Goal: Information Seeking & Learning: Learn about a topic

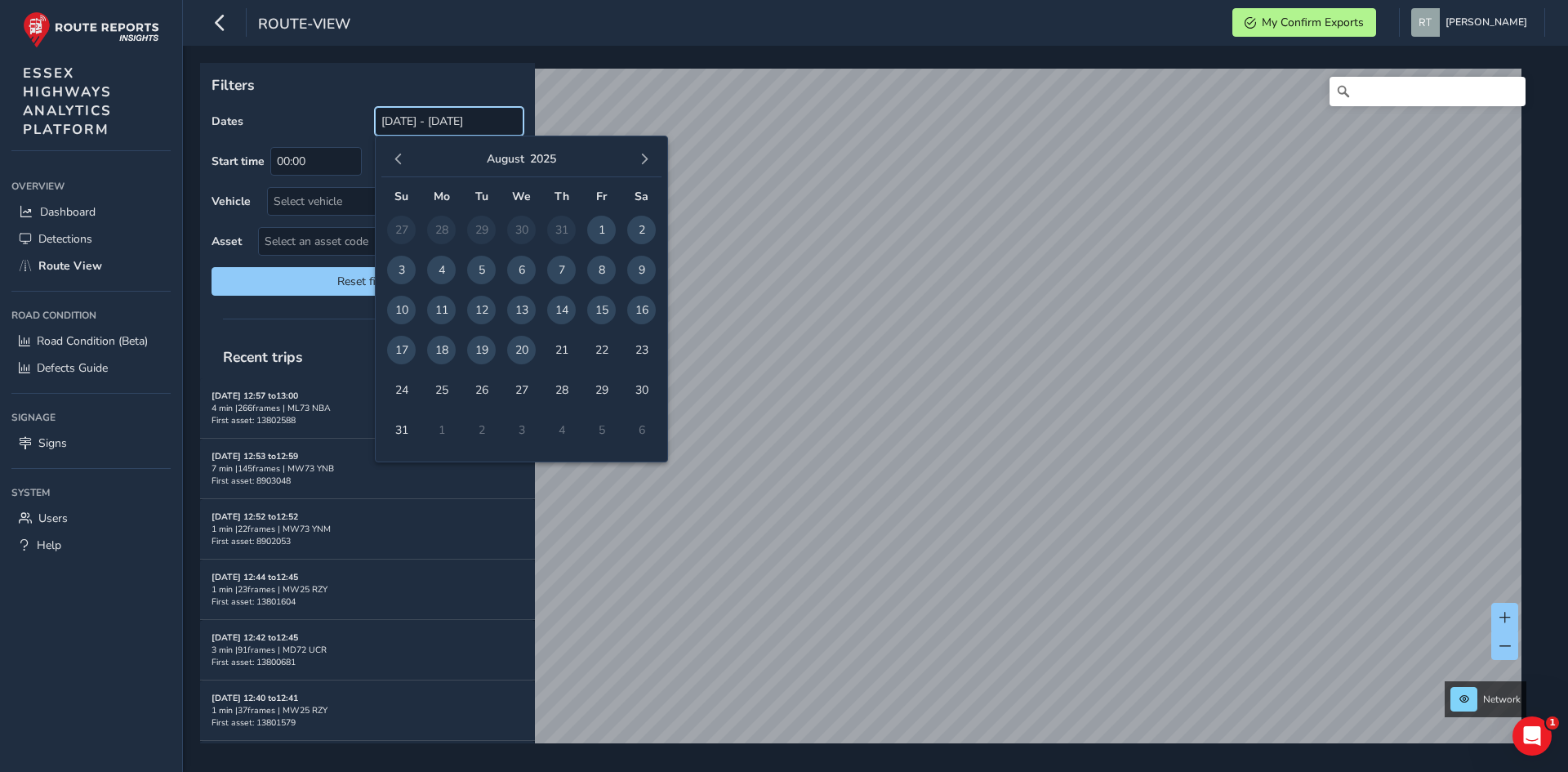
click at [415, 125] on input "[DATE] - [DATE]" at bounding box center [450, 121] width 149 height 29
click at [407, 154] on button "button" at bounding box center [398, 160] width 23 height 23
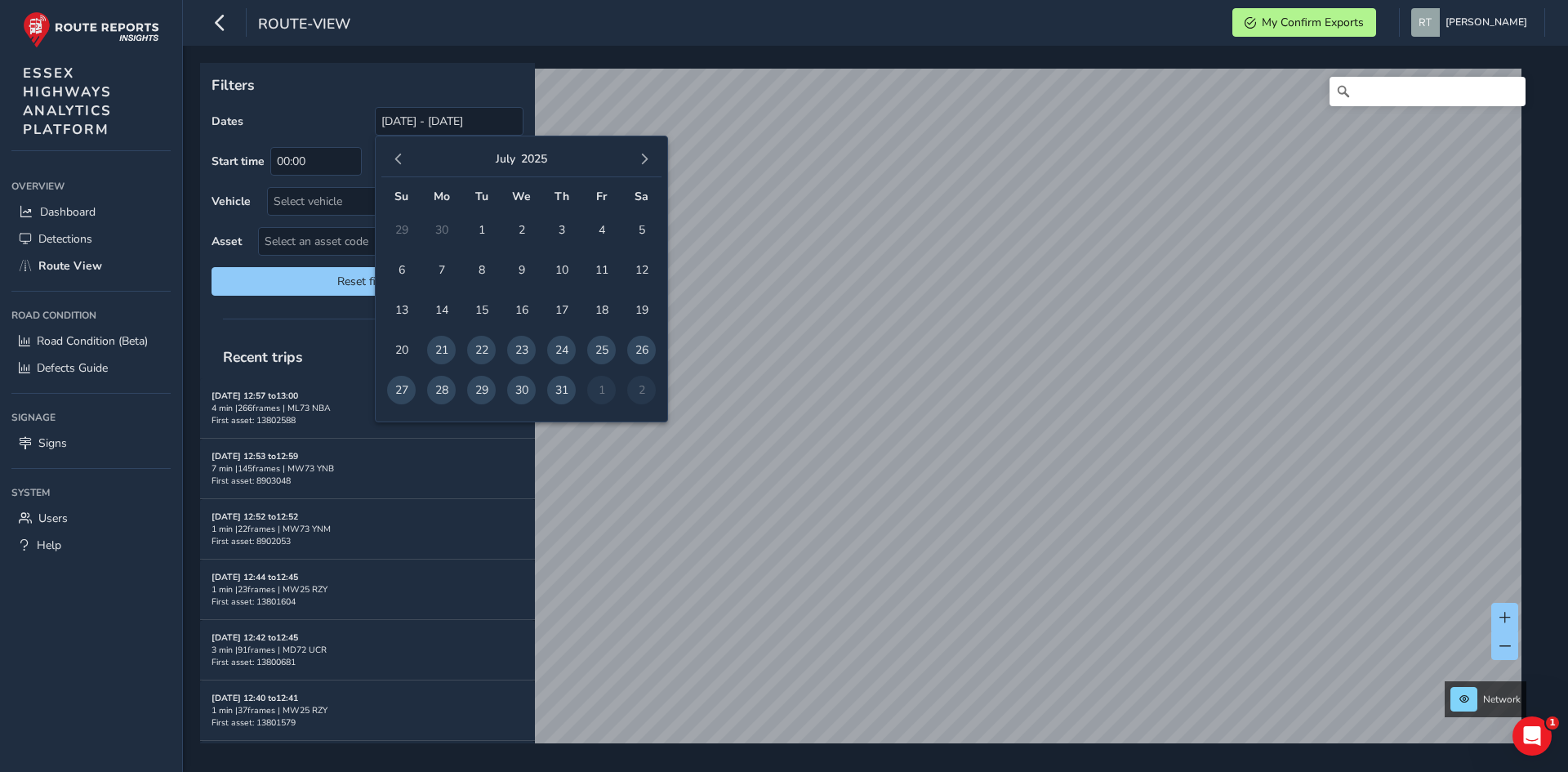
click at [407, 154] on button "button" at bounding box center [398, 160] width 23 height 23
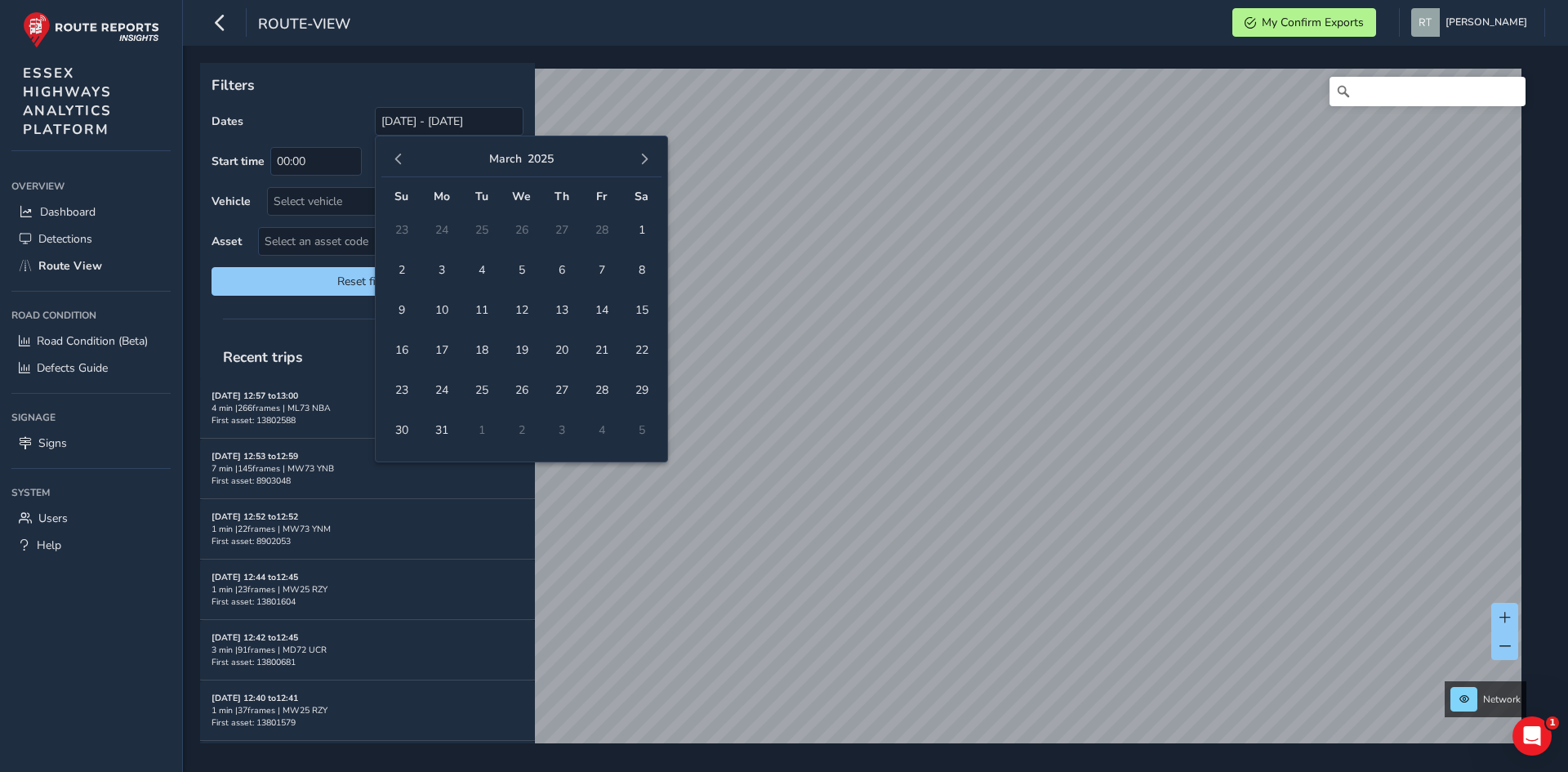
click at [407, 154] on button "button" at bounding box center [398, 160] width 23 height 23
click at [513, 232] on span "1" at bounding box center [521, 230] width 29 height 29
click at [633, 167] on div "January 2025" at bounding box center [521, 160] width 280 height 35
click at [651, 164] on button "button" at bounding box center [645, 160] width 23 height 23
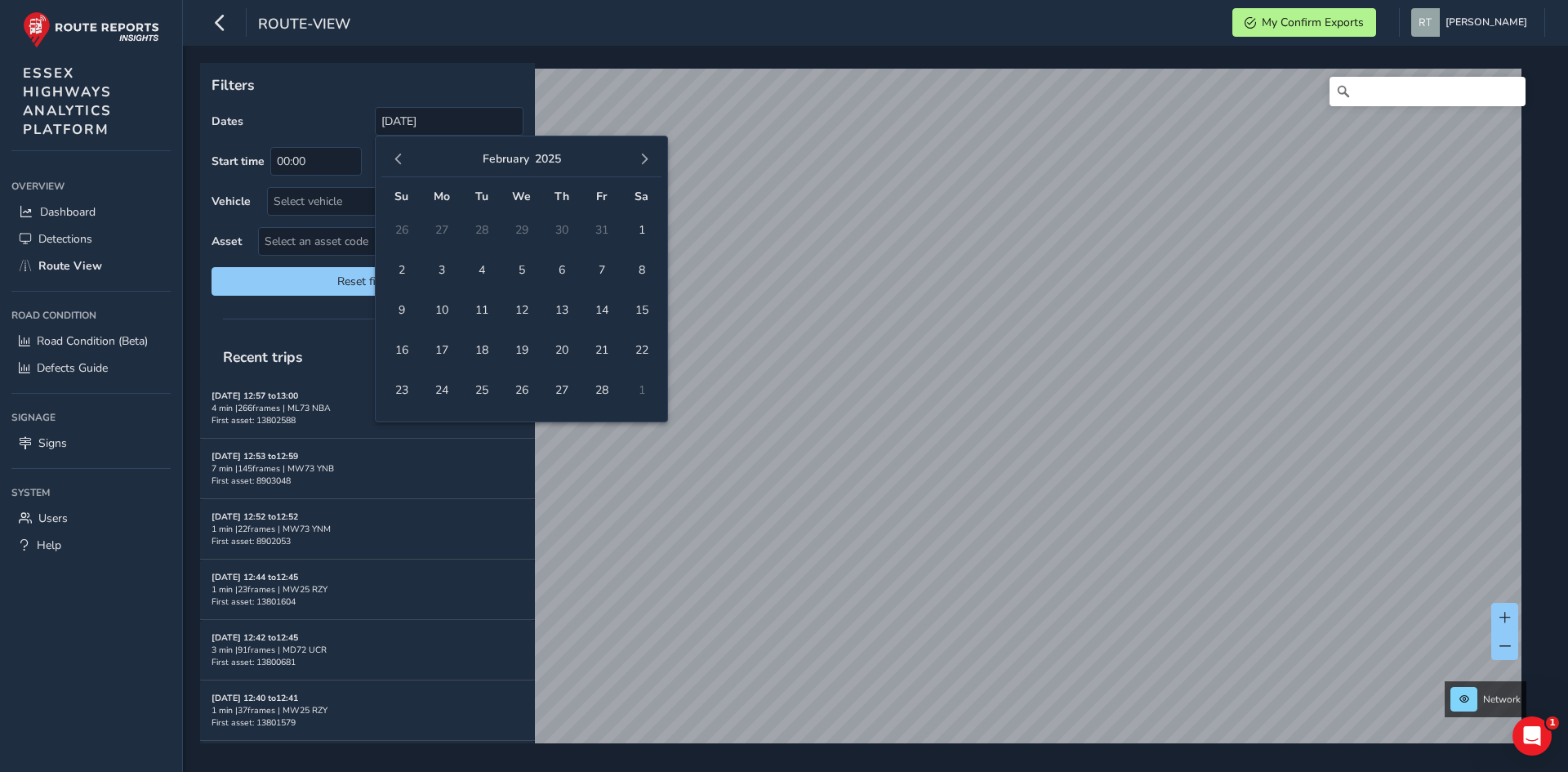
click at [651, 164] on button "button" at bounding box center [645, 160] width 23 height 23
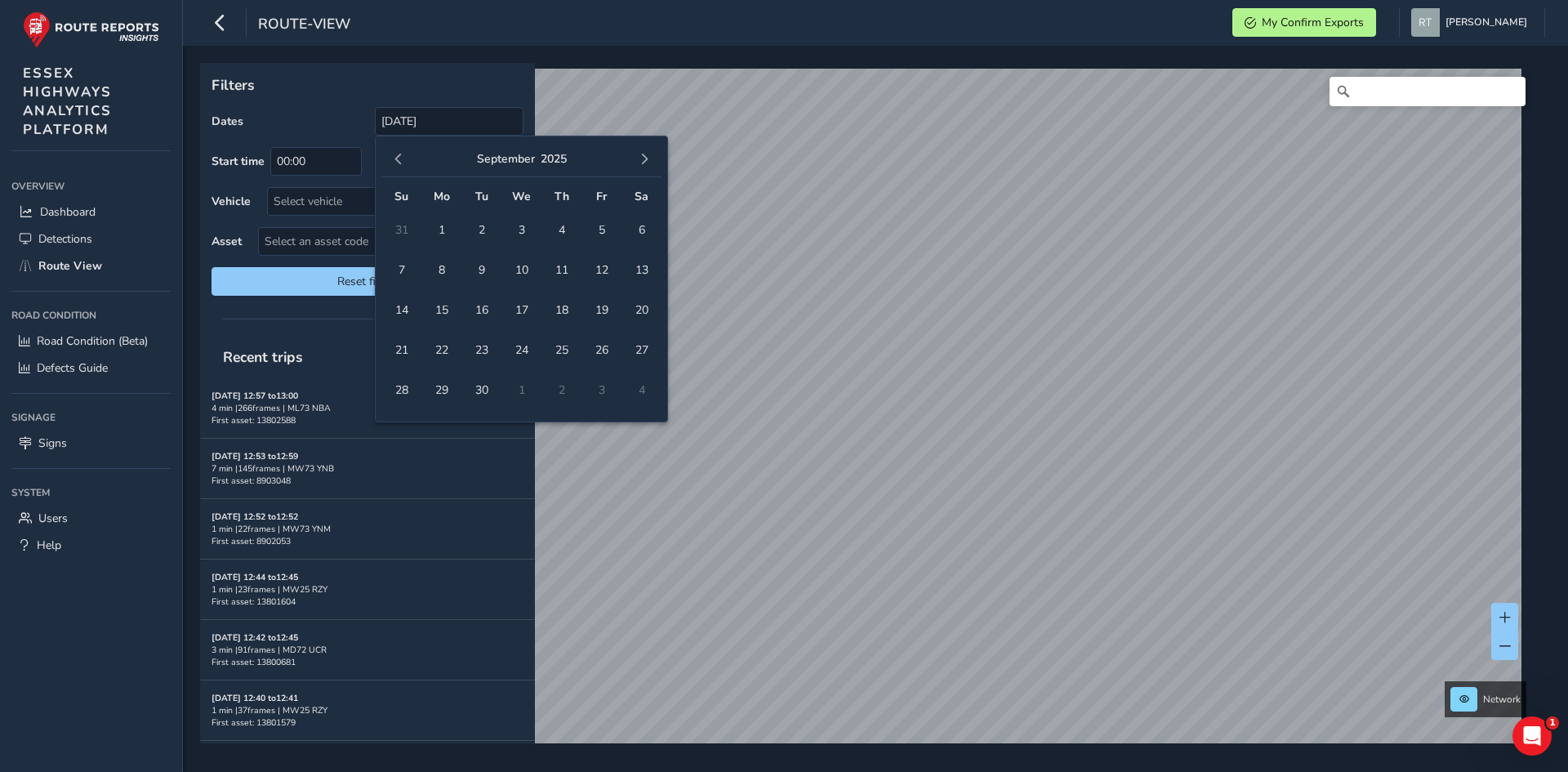
click at [651, 164] on button "button" at bounding box center [645, 160] width 23 height 23
click at [646, 270] on span "11" at bounding box center [641, 270] width 29 height 29
type input "01/01/2025 - 11/10/2025"
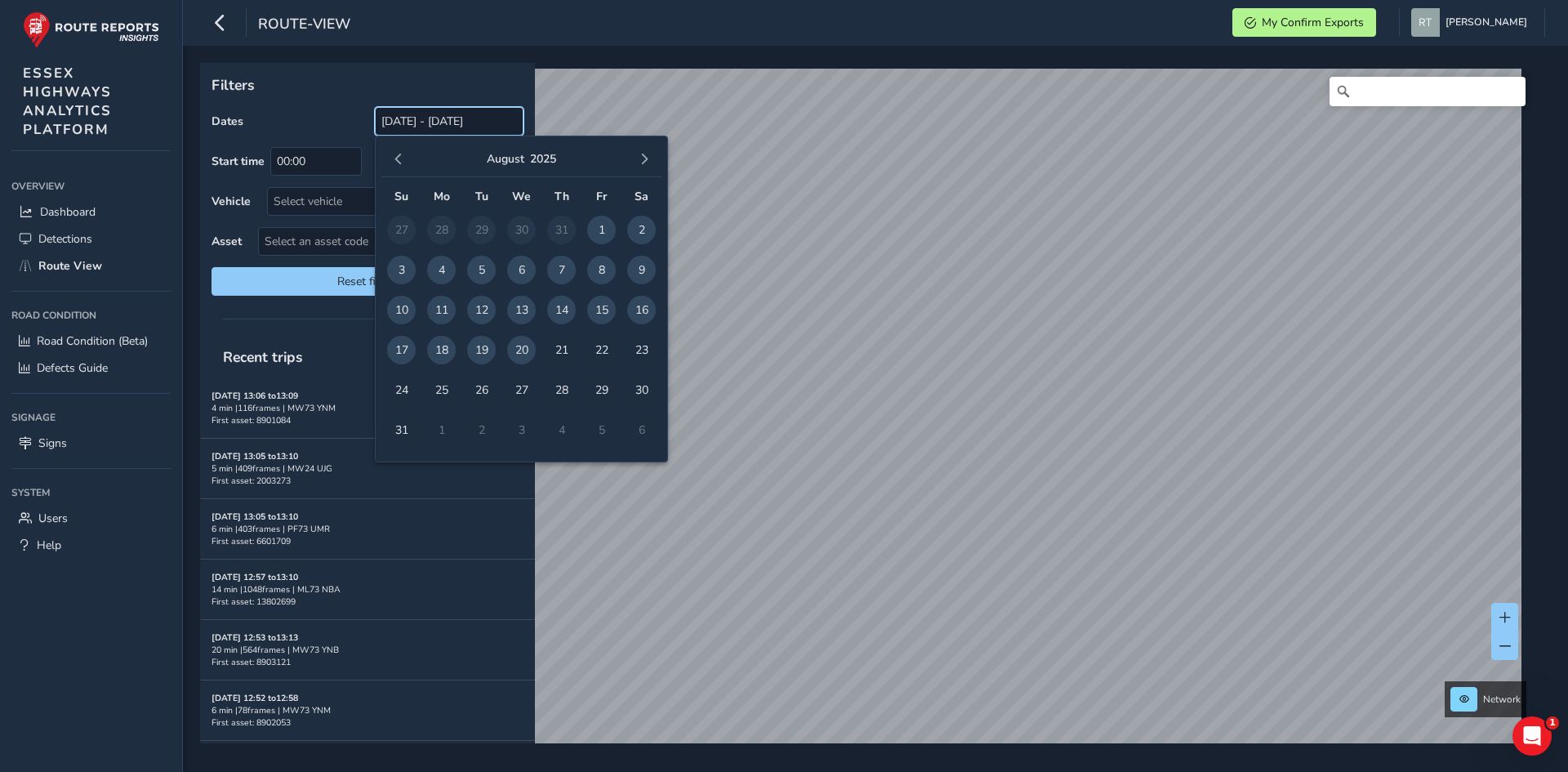
click at [410, 118] on input "21/07/2025 - 20/08/2025" at bounding box center [450, 121] width 149 height 29
click at [400, 154] on span "button" at bounding box center [398, 159] width 11 height 11
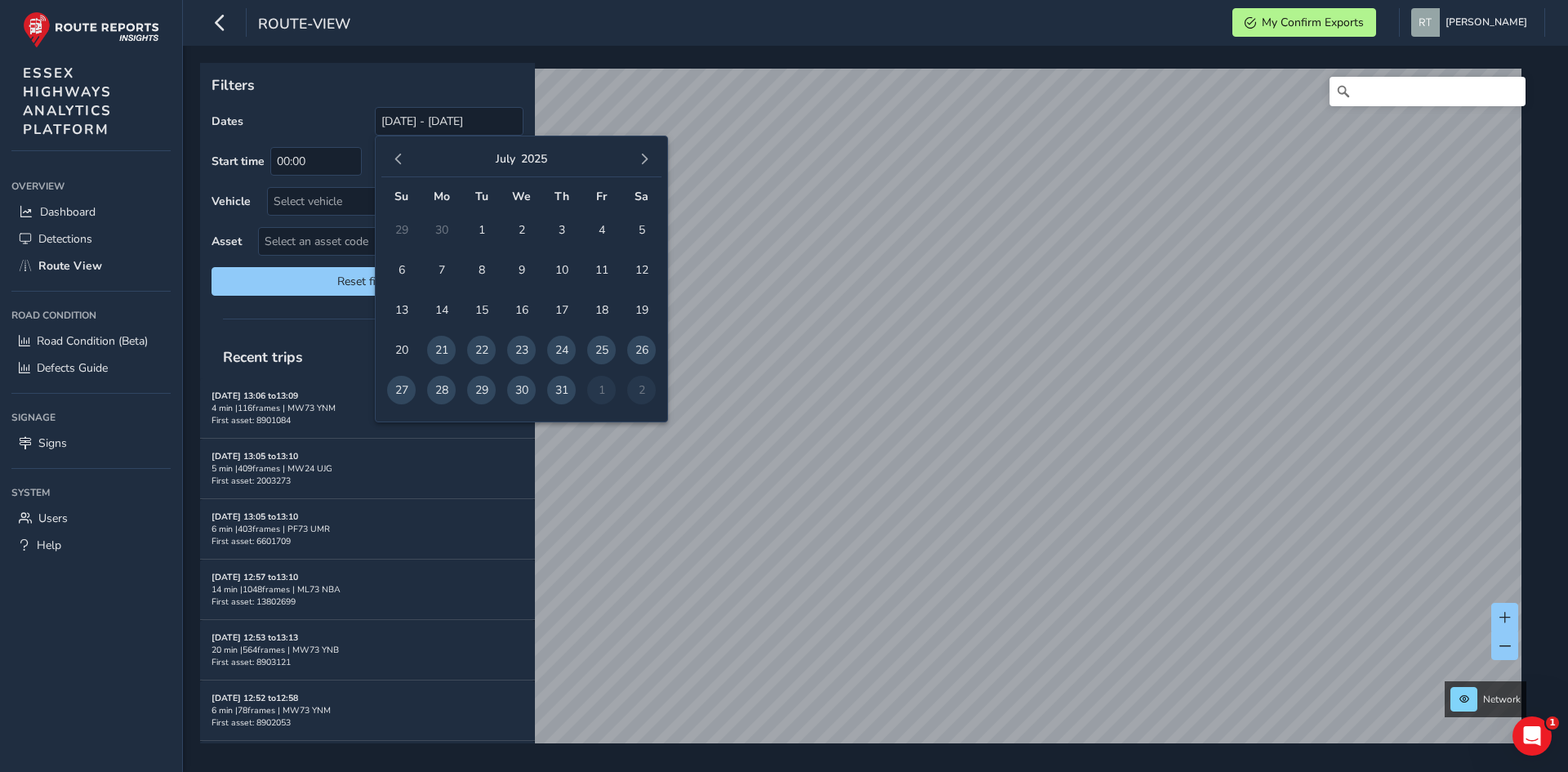
click at [400, 154] on span "button" at bounding box center [398, 159] width 11 height 11
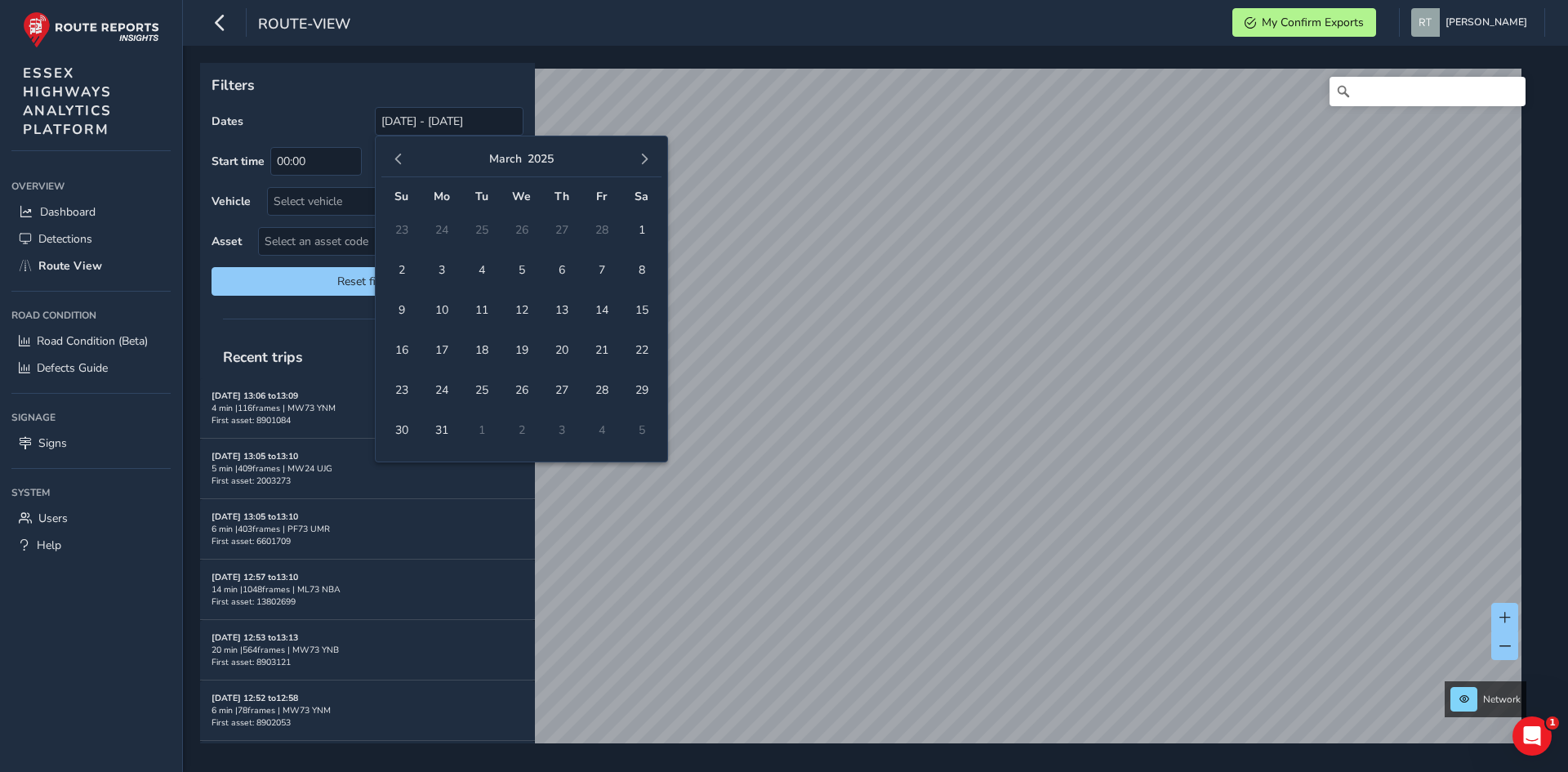
click at [400, 154] on span "button" at bounding box center [398, 159] width 11 height 11
click at [399, 161] on span "button" at bounding box center [398, 159] width 11 height 11
click at [530, 227] on span "1" at bounding box center [521, 230] width 29 height 29
click at [649, 160] on span "button" at bounding box center [644, 159] width 11 height 11
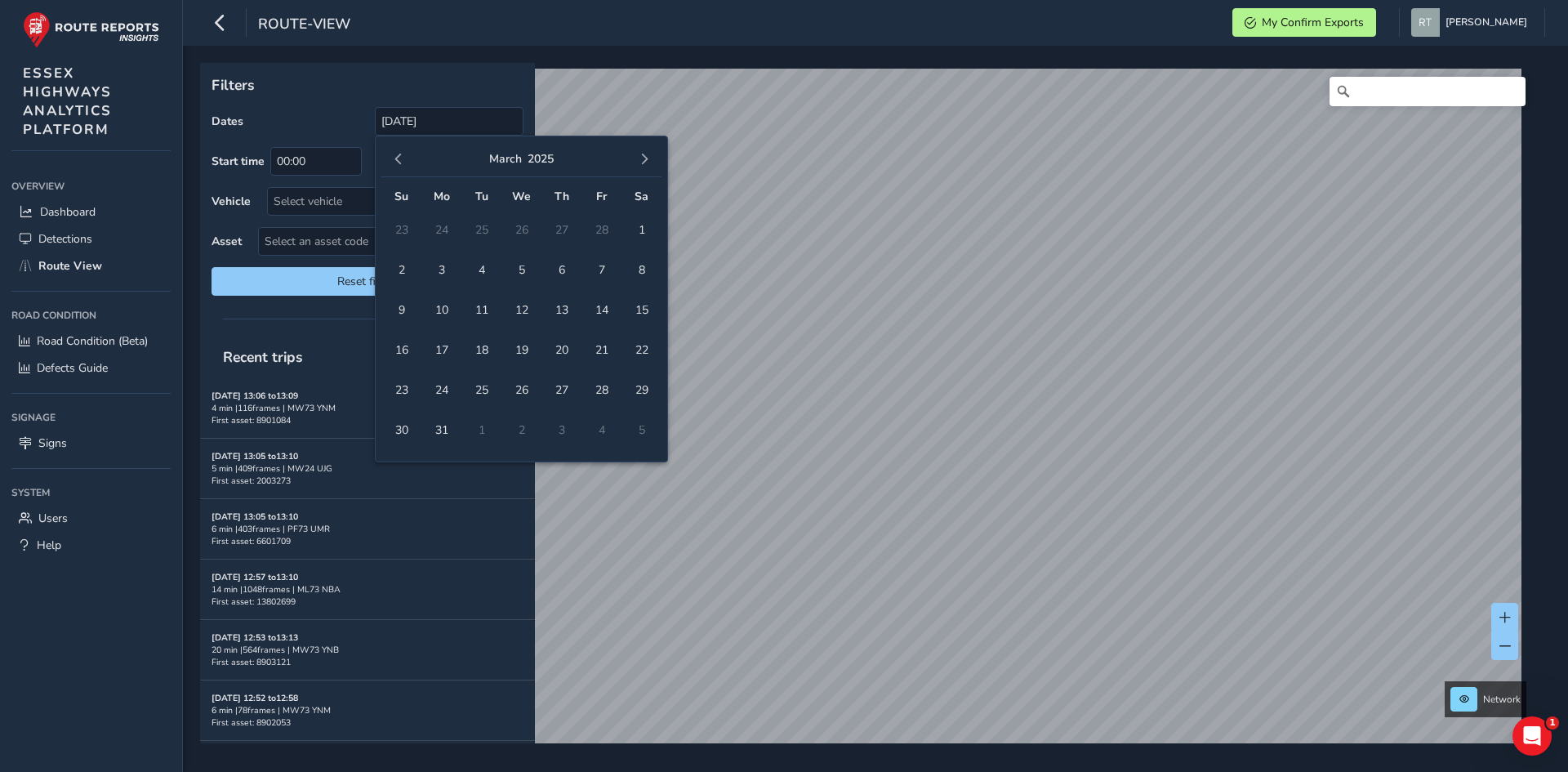
click at [649, 160] on span "button" at bounding box center [644, 159] width 11 height 11
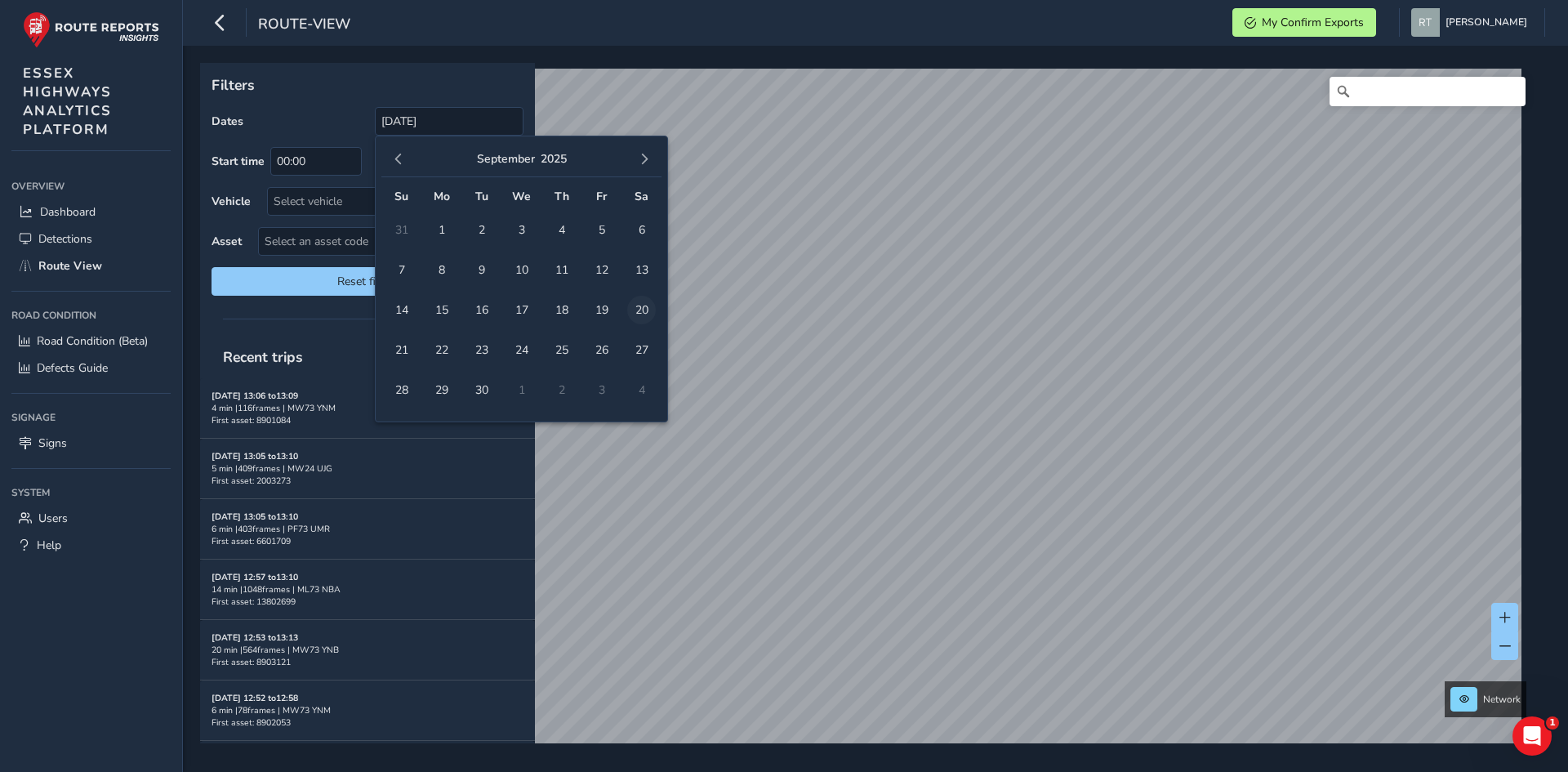
click at [645, 306] on span "20" at bounding box center [641, 310] width 29 height 29
type input "01/01/2025 - 20/09/2025"
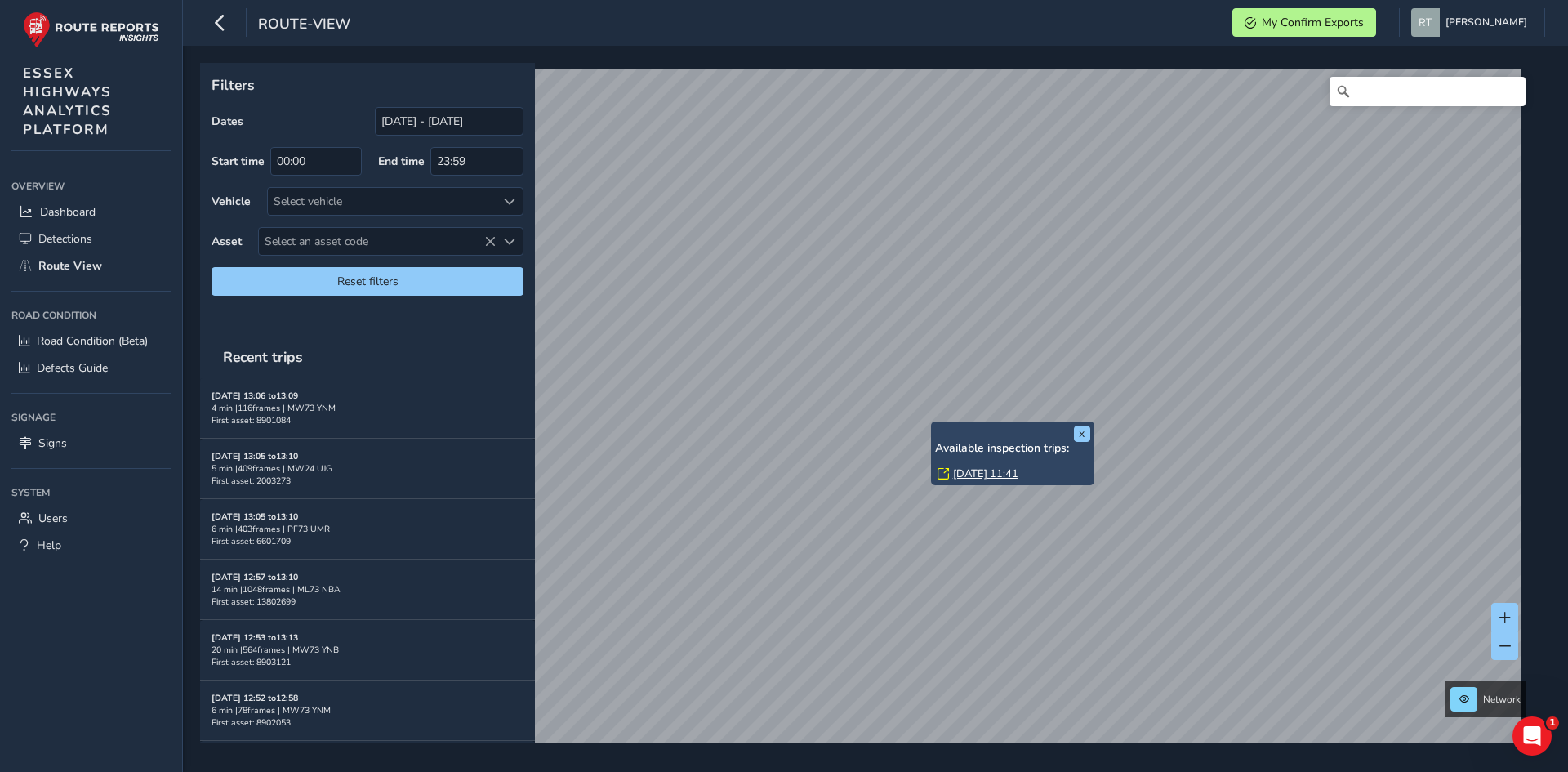
click at [967, 480] on link "Mon, 7 Apr, 11:41" at bounding box center [986, 474] width 66 height 15
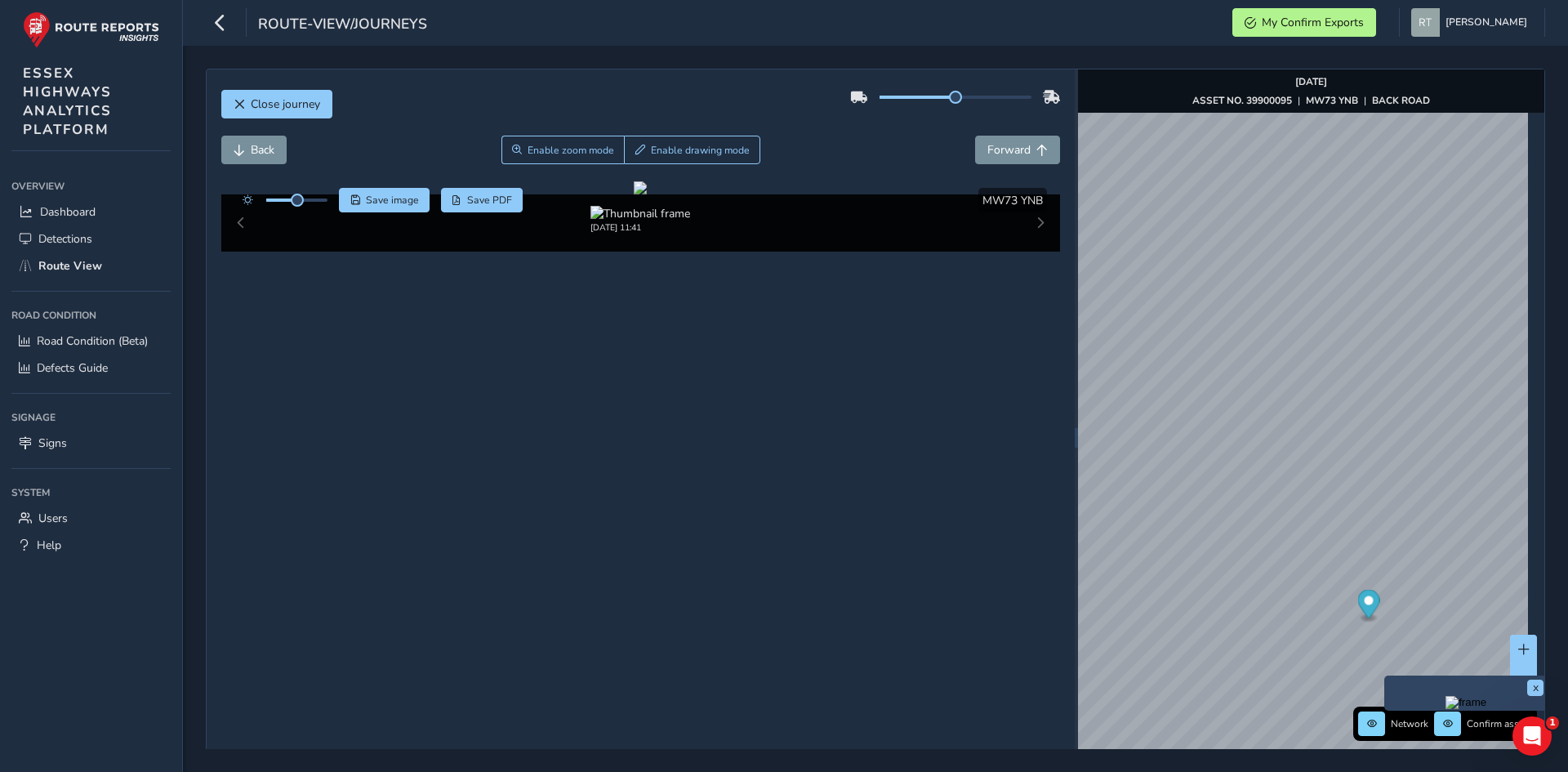
click at [1369, 604] on icon "Map marker" at bounding box center [1368, 604] width 22 height 29
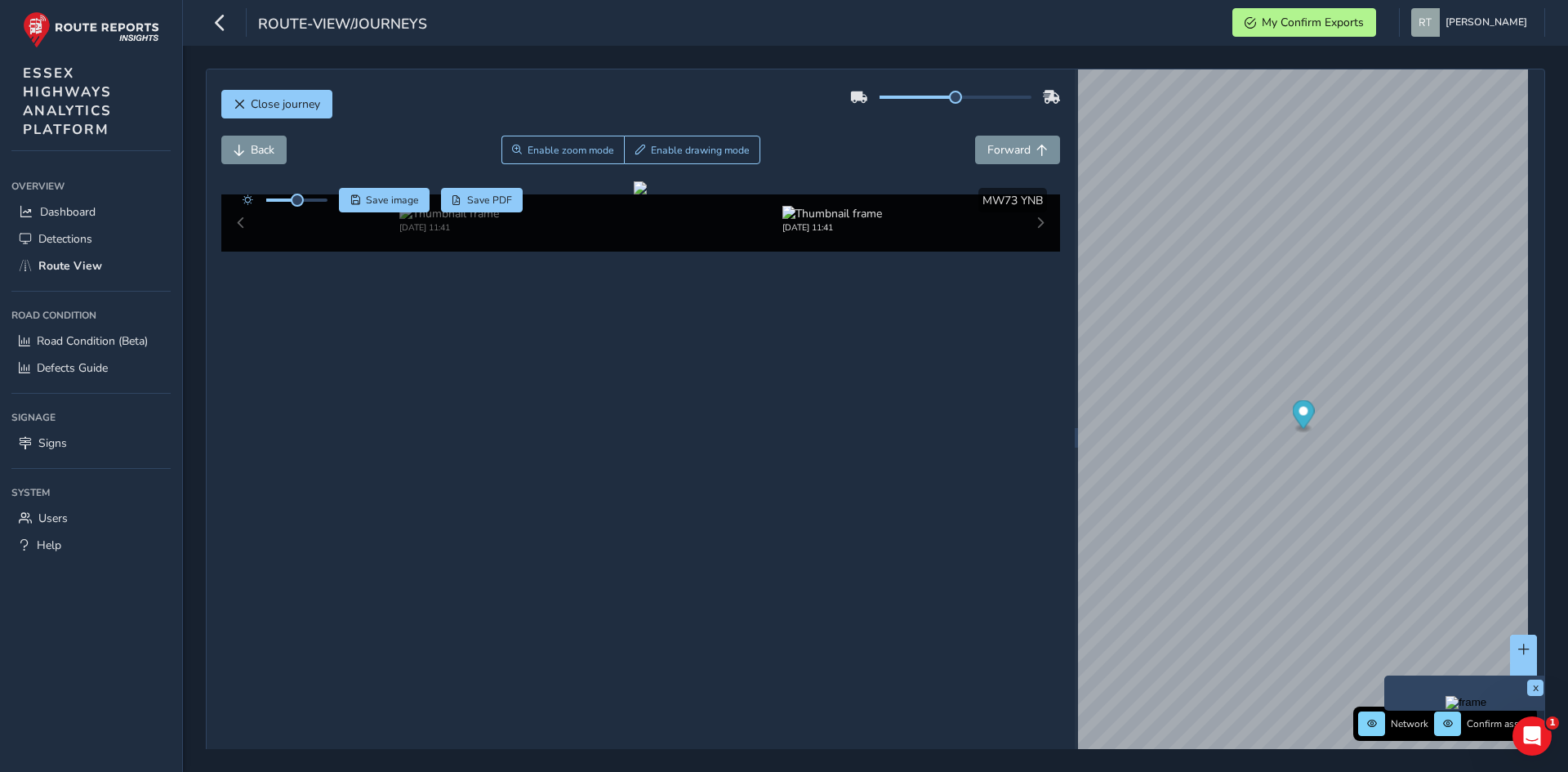
scroll to position [32, 0]
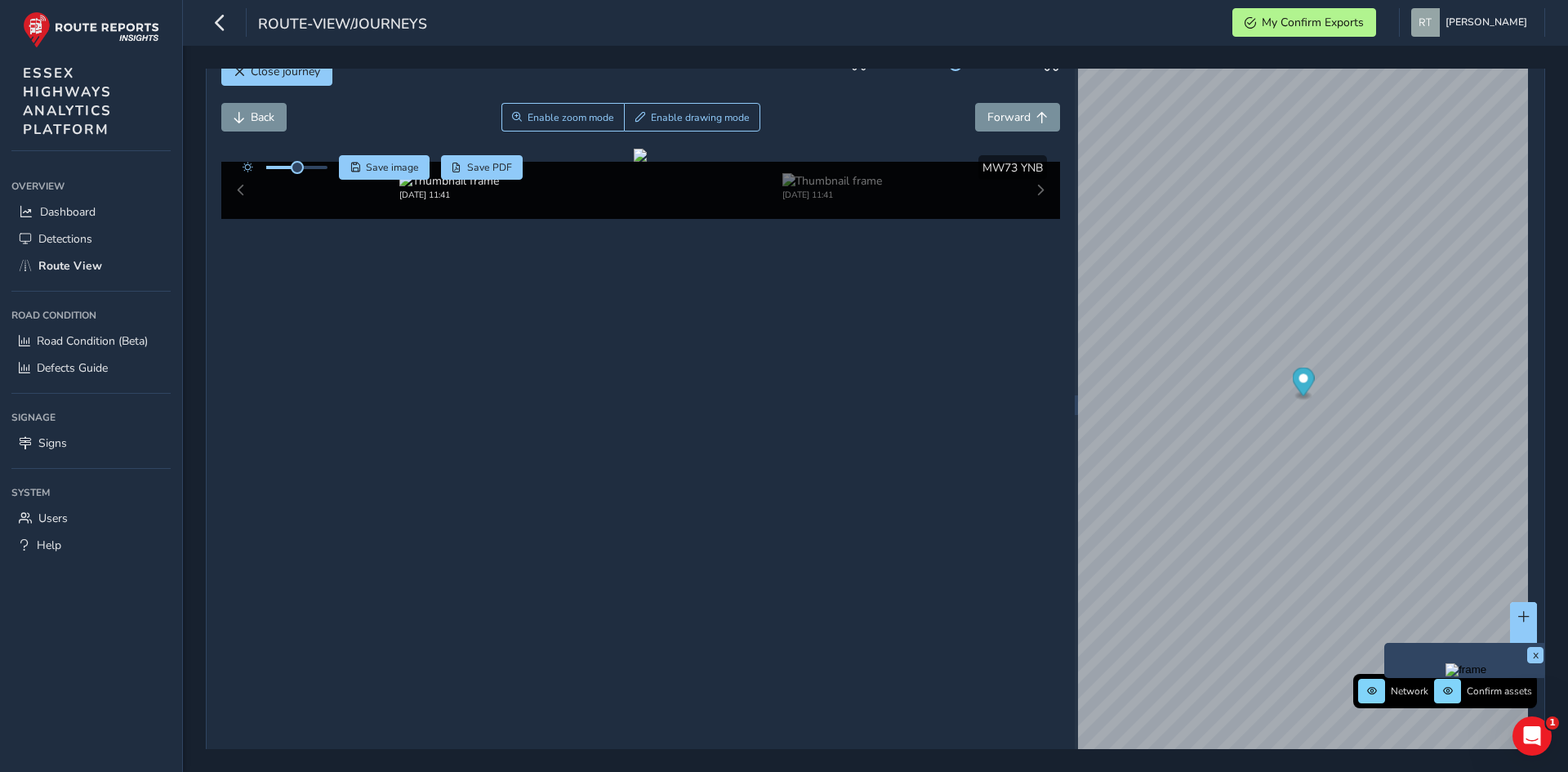
scroll to position [32, 15]
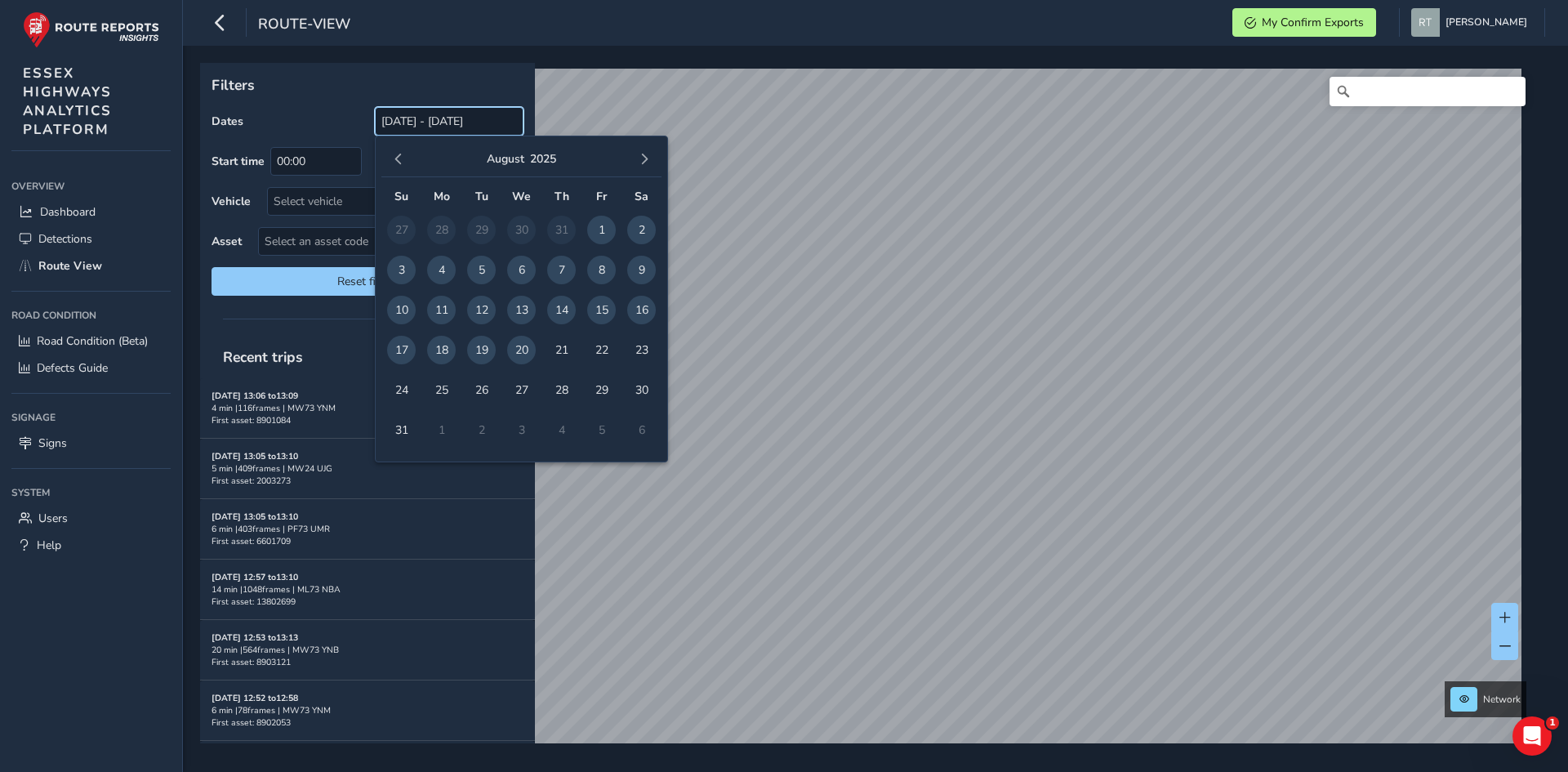
click at [435, 117] on input "21/07/2025 - 20/08/2025" at bounding box center [450, 121] width 149 height 29
click at [396, 161] on span "button" at bounding box center [398, 159] width 11 height 11
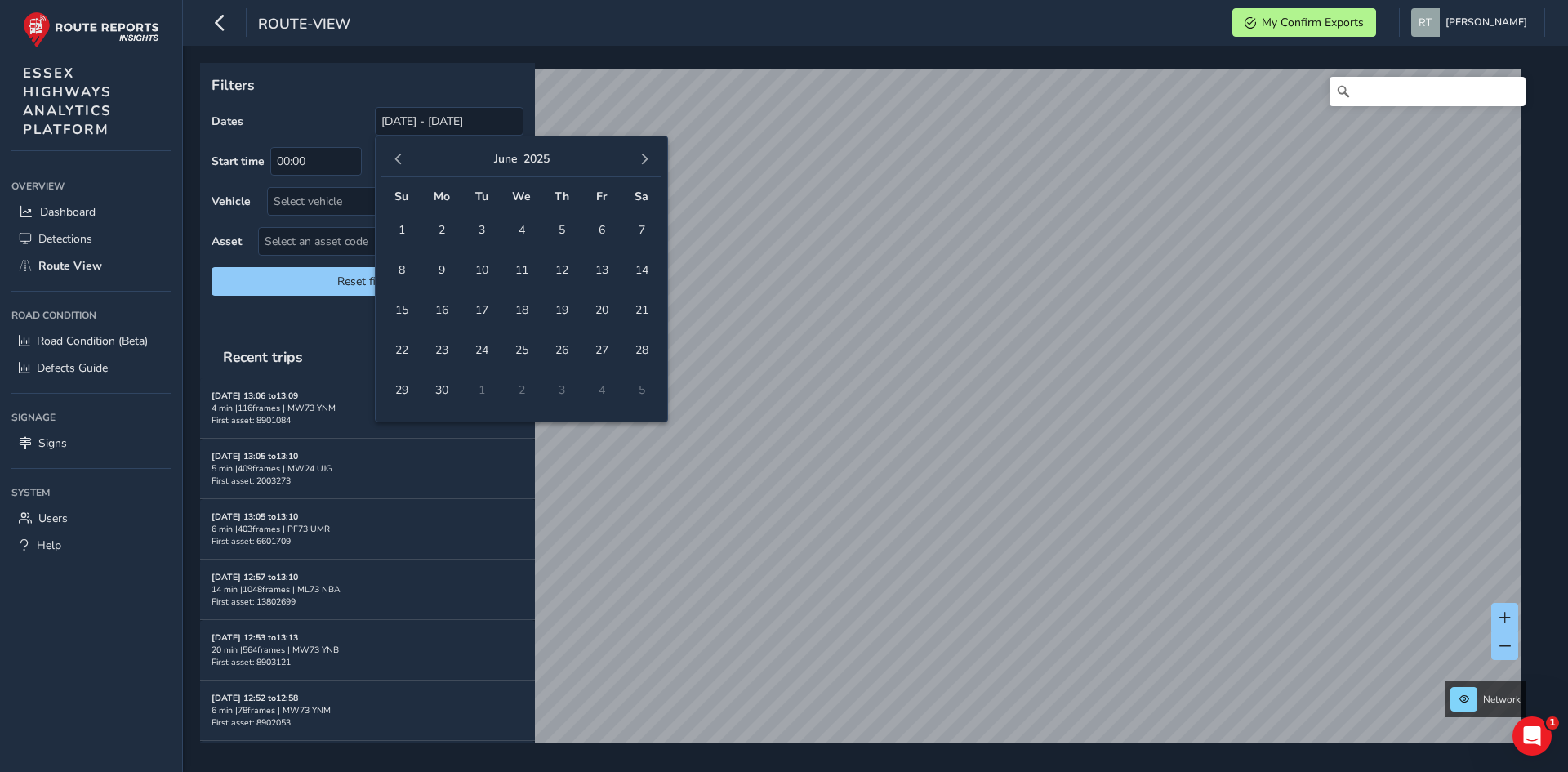
click at [396, 161] on span "button" at bounding box center [398, 159] width 11 height 11
click at [516, 232] on span "1" at bounding box center [521, 230] width 29 height 29
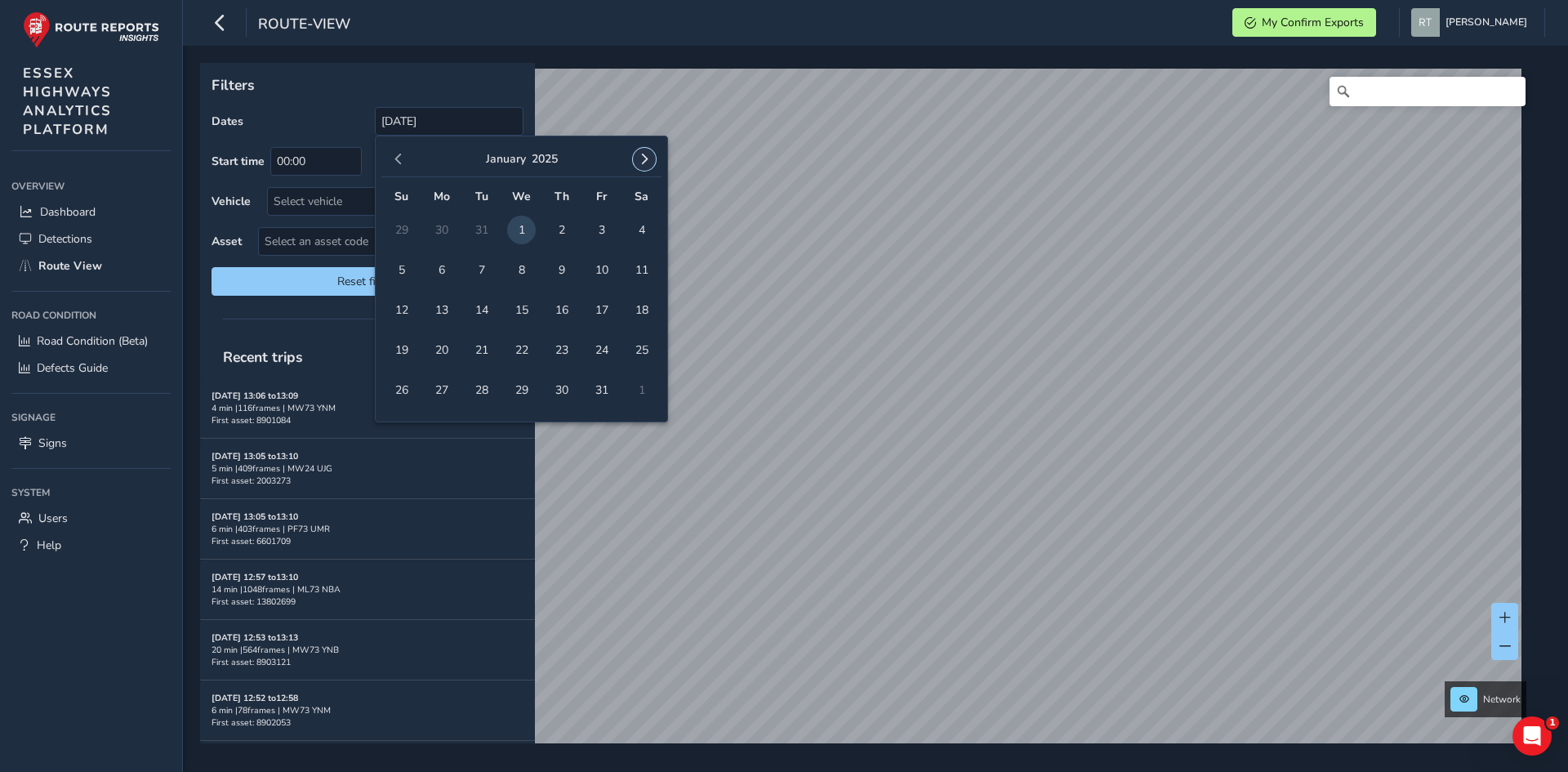
click at [638, 154] on span "button" at bounding box center [644, 159] width 11 height 11
click at [640, 154] on span "button" at bounding box center [644, 159] width 11 height 11
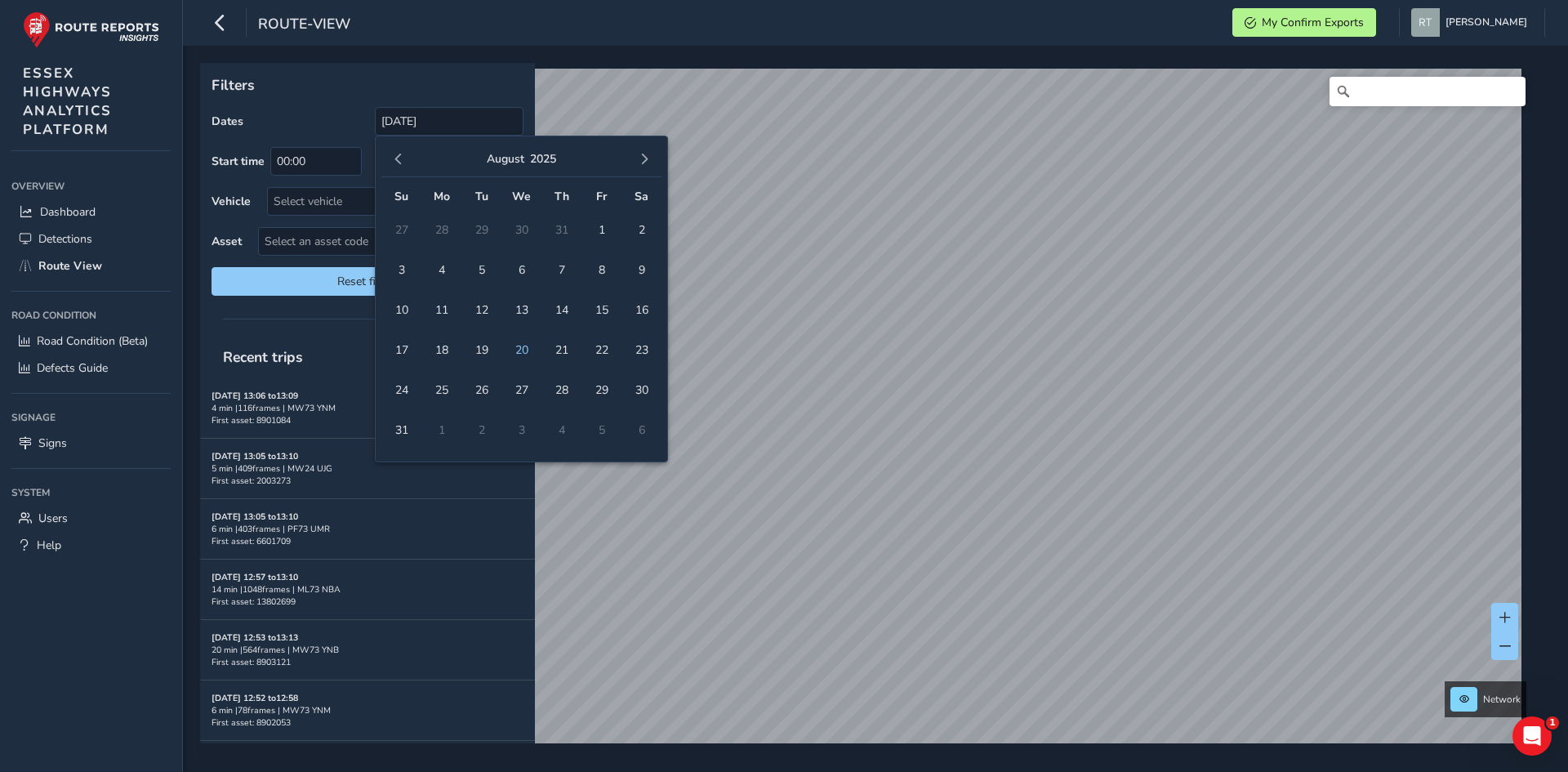
click at [640, 154] on span "button" at bounding box center [644, 159] width 11 height 11
click at [638, 227] on span "1" at bounding box center [641, 230] width 29 height 29
type input "01/01/2025 - 01/11/2025"
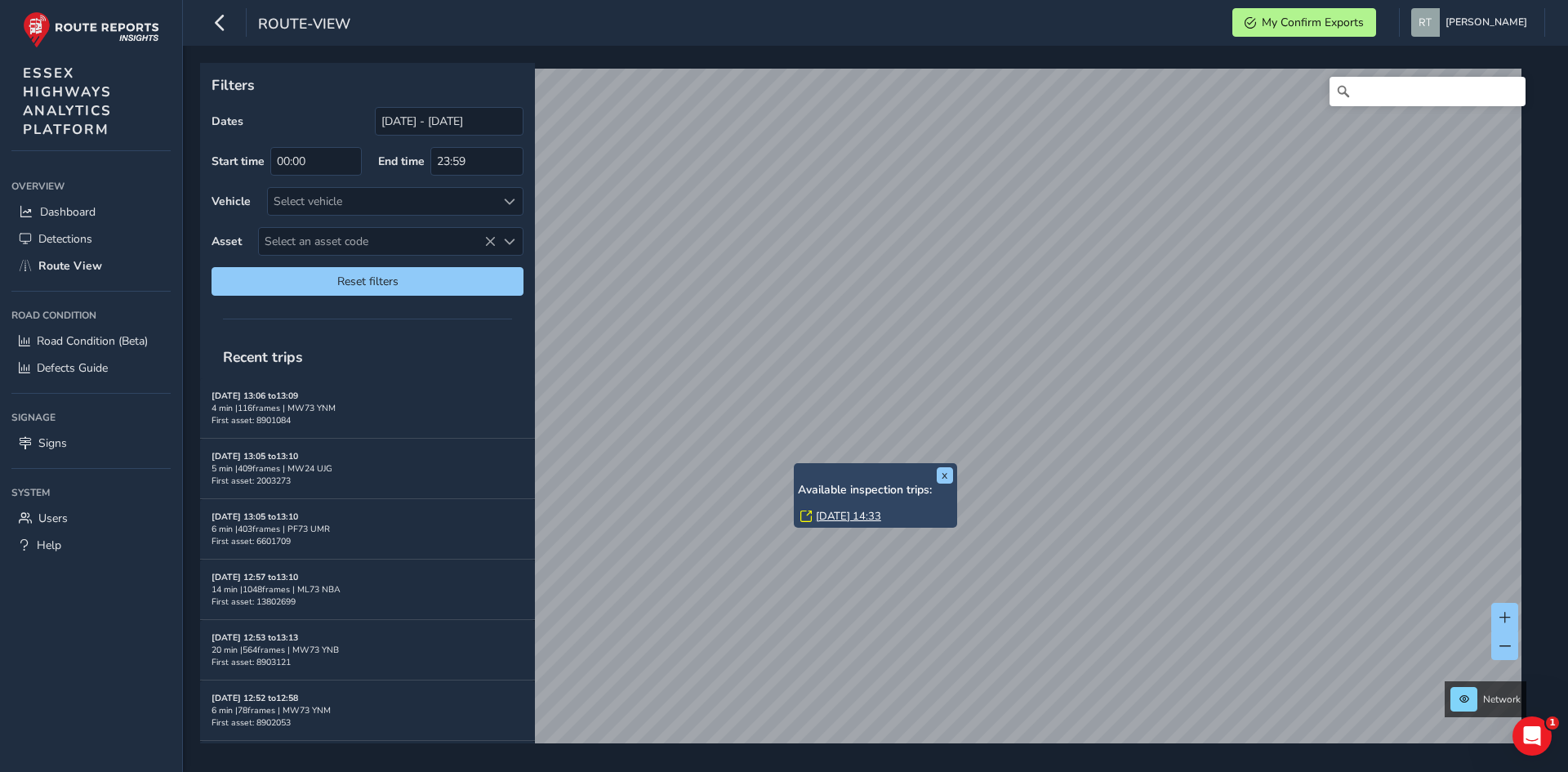
click at [823, 520] on link "Mon, 20 Jan, 14:33" at bounding box center [848, 516] width 66 height 15
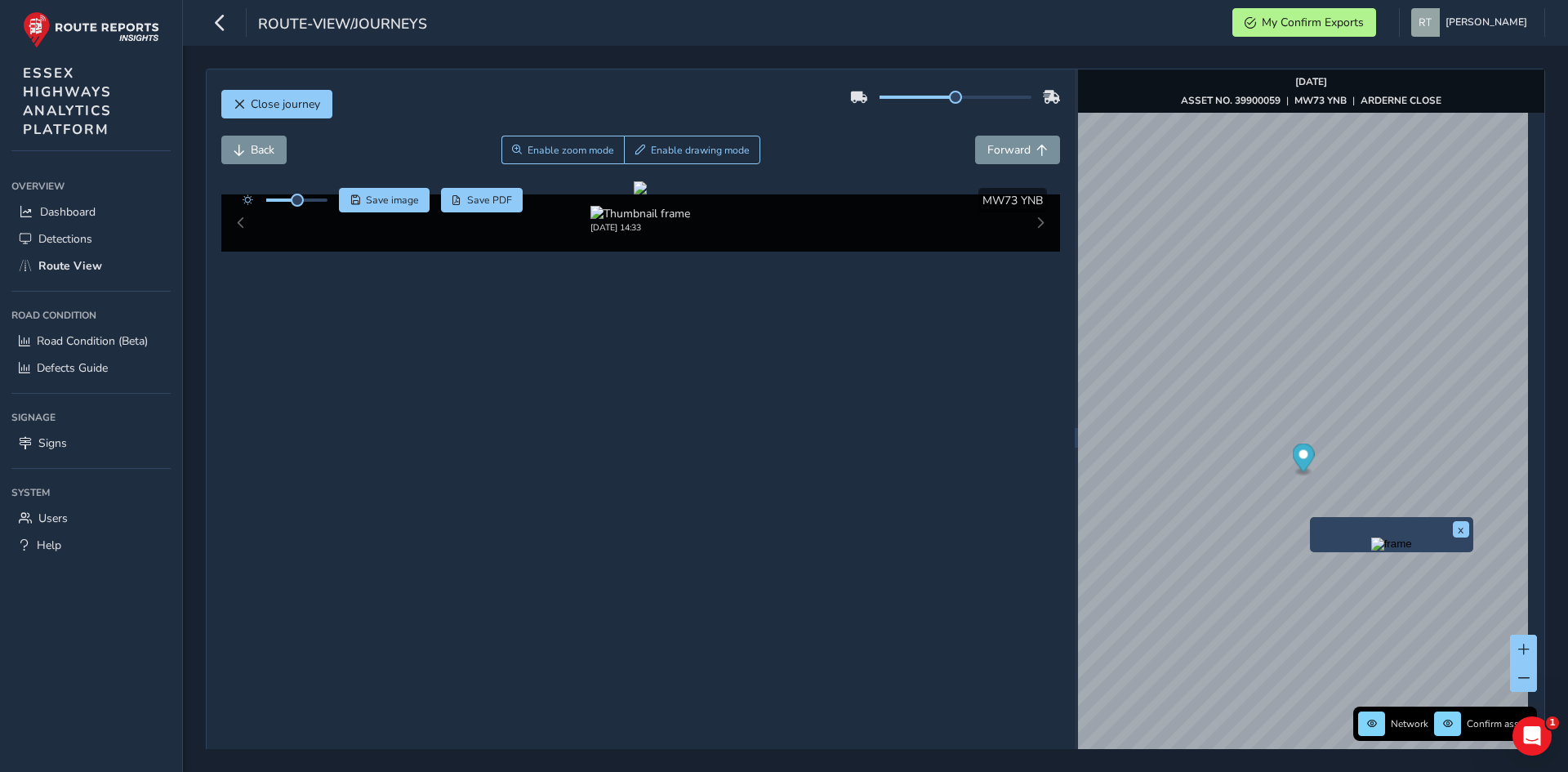
click at [1299, 461] on icon "Map marker" at bounding box center [1303, 458] width 22 height 29
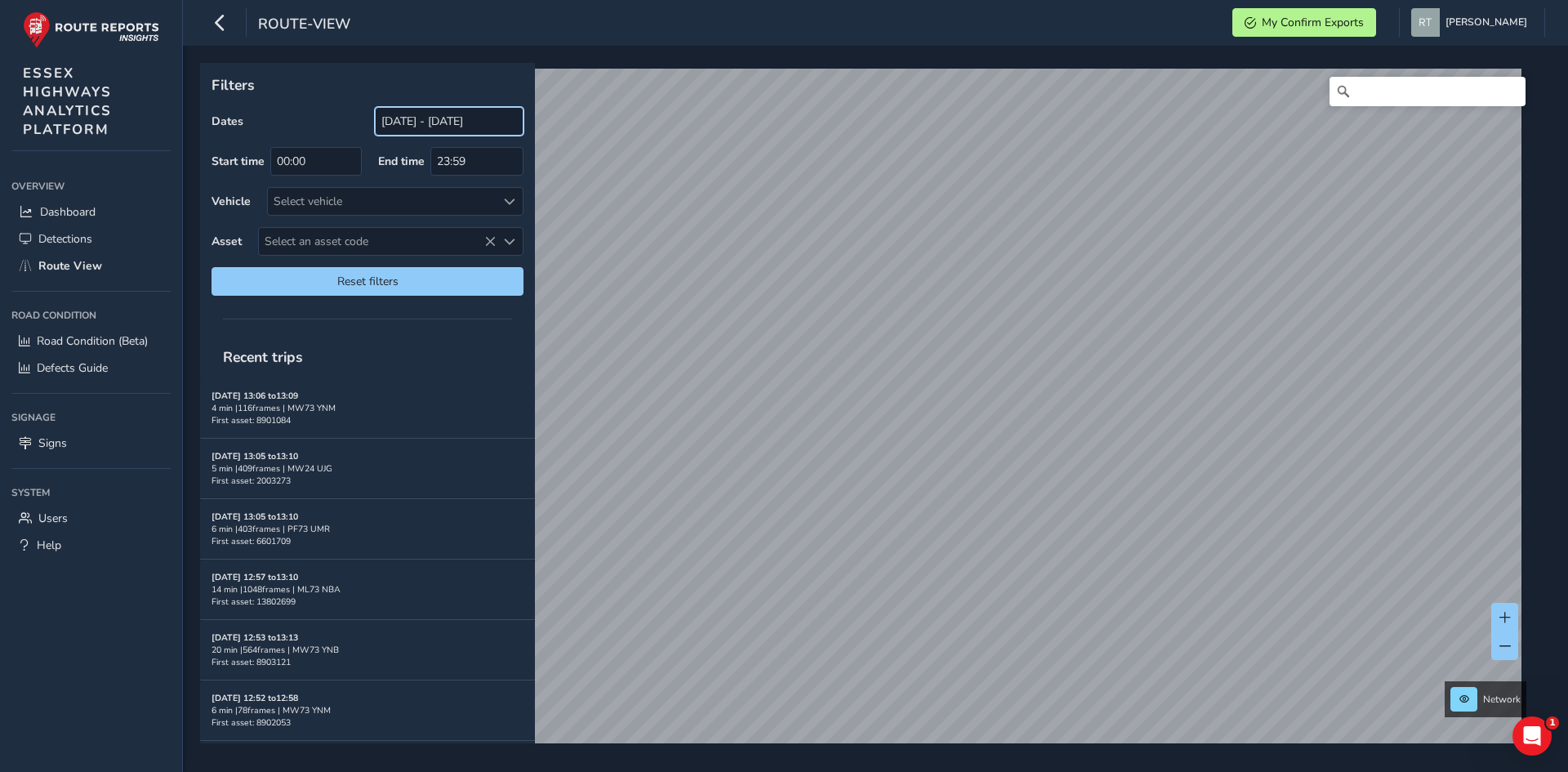
click at [396, 121] on input "[DATE] - [DATE]" at bounding box center [450, 121] width 149 height 29
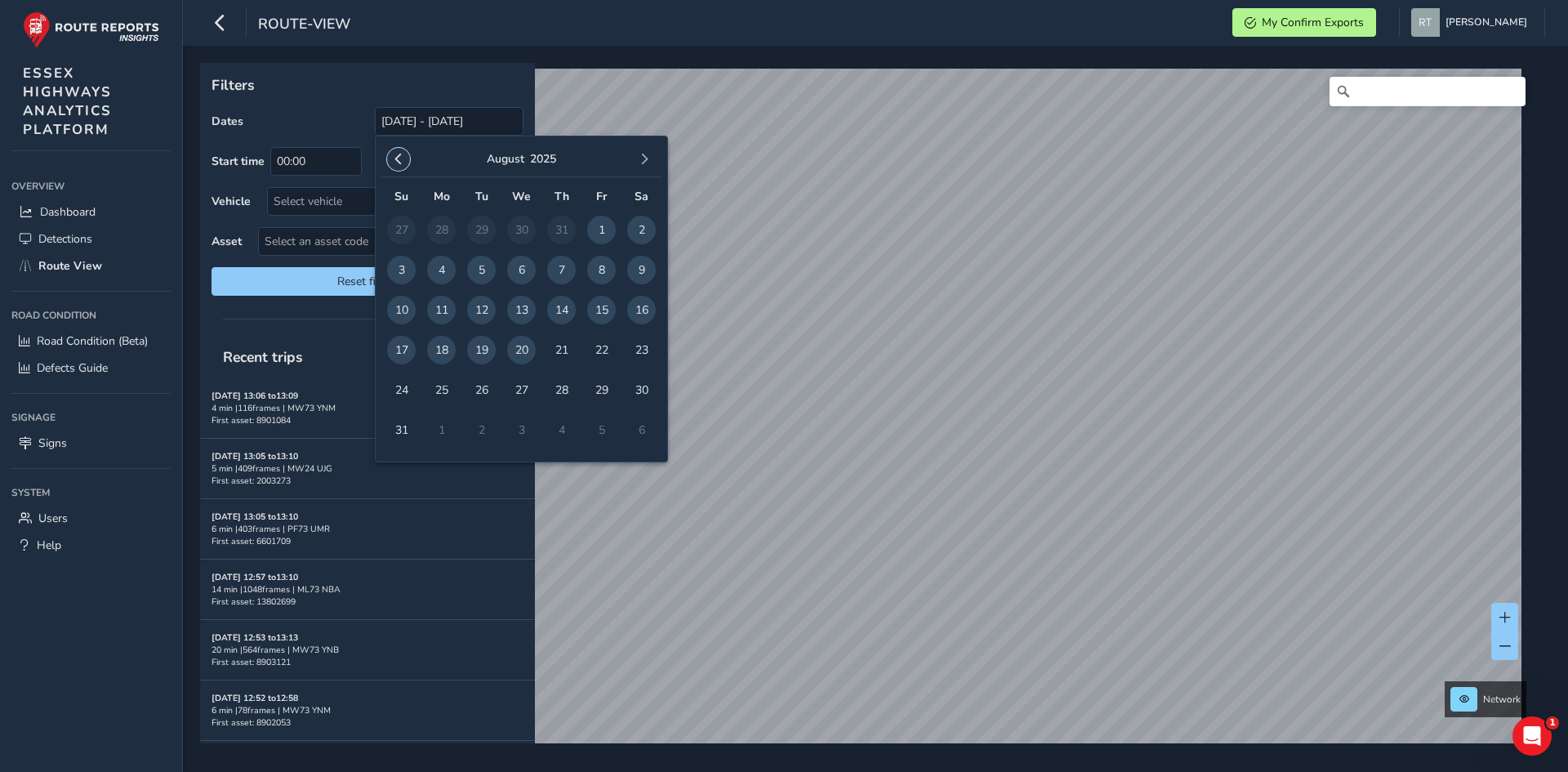
click at [399, 156] on span "button" at bounding box center [398, 159] width 11 height 11
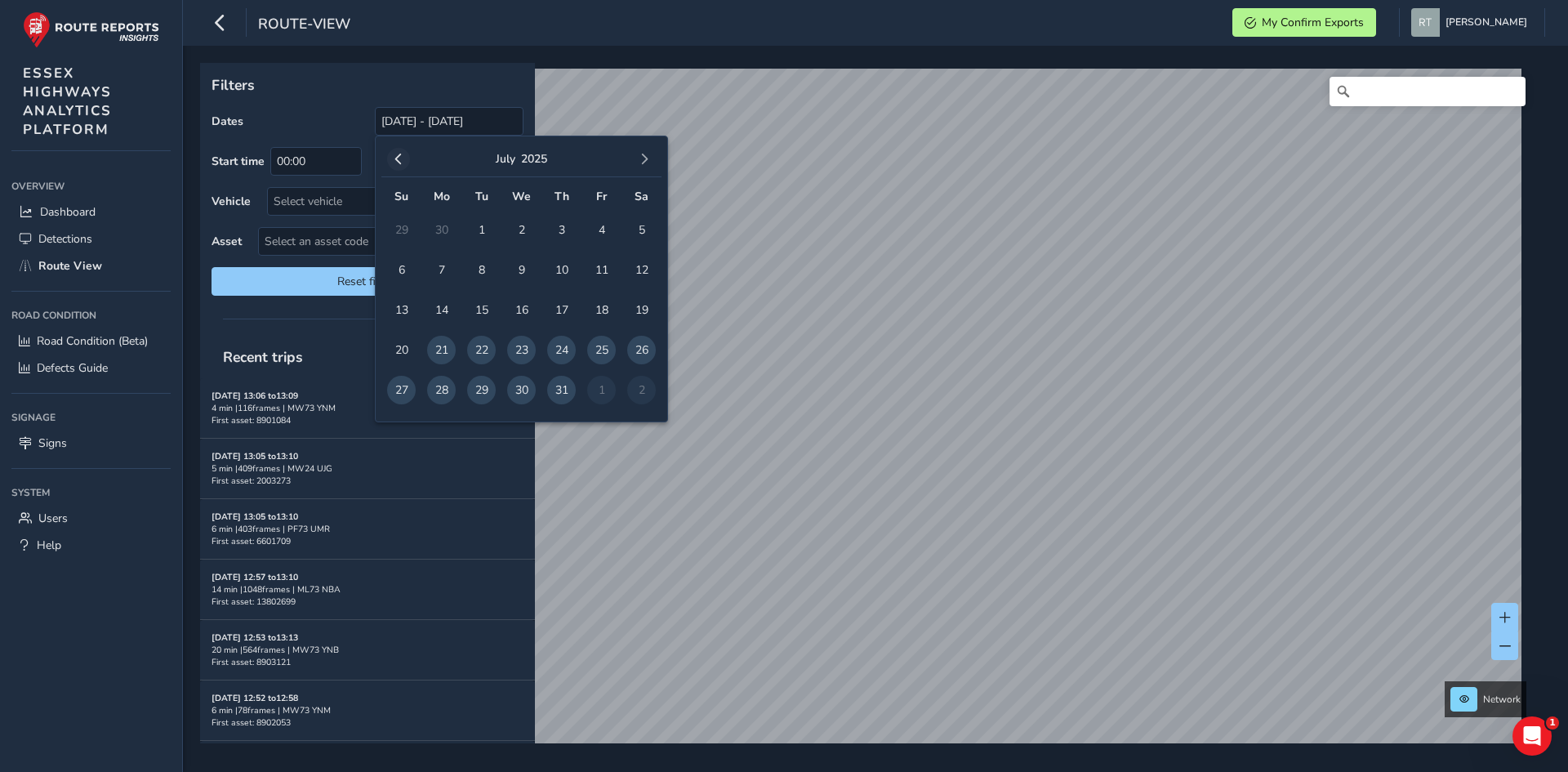
click at [399, 156] on span "button" at bounding box center [398, 159] width 11 height 11
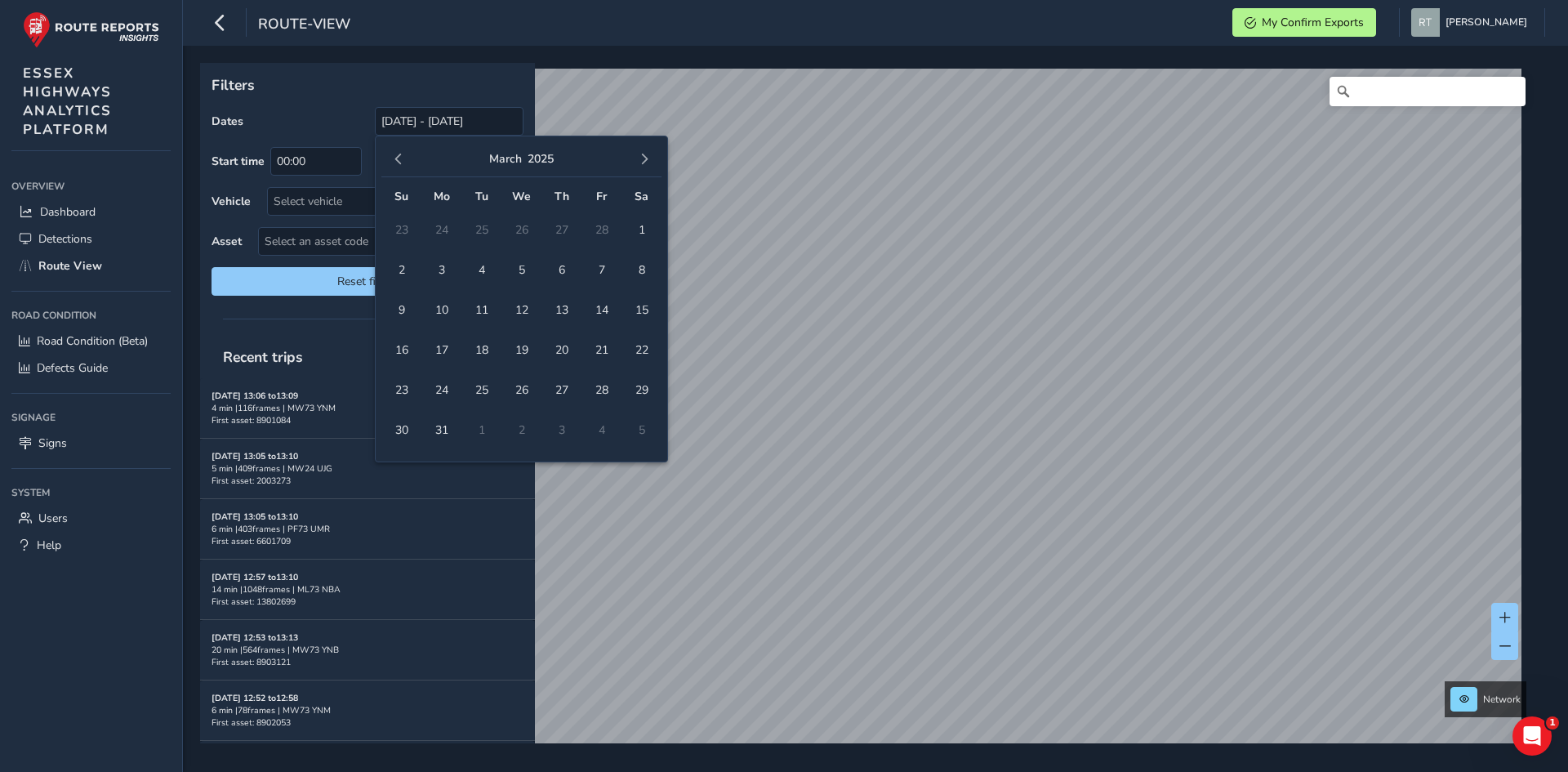
click at [399, 156] on span "button" at bounding box center [398, 159] width 11 height 11
click at [404, 153] on button "button" at bounding box center [398, 160] width 23 height 23
click at [527, 229] on span "1" at bounding box center [521, 230] width 29 height 29
click at [636, 159] on button "button" at bounding box center [645, 160] width 23 height 23
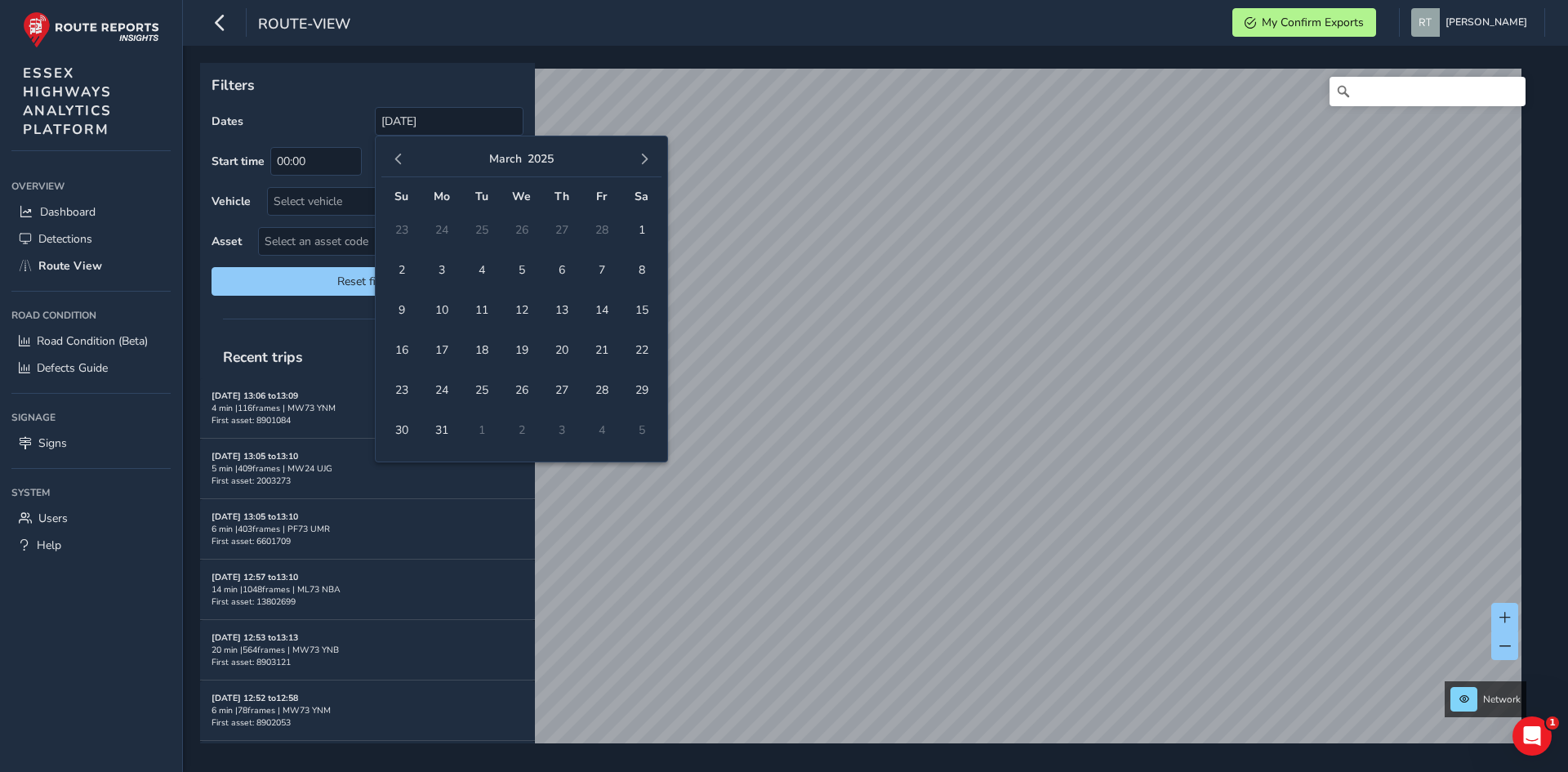
click at [636, 159] on button "button" at bounding box center [645, 160] width 23 height 23
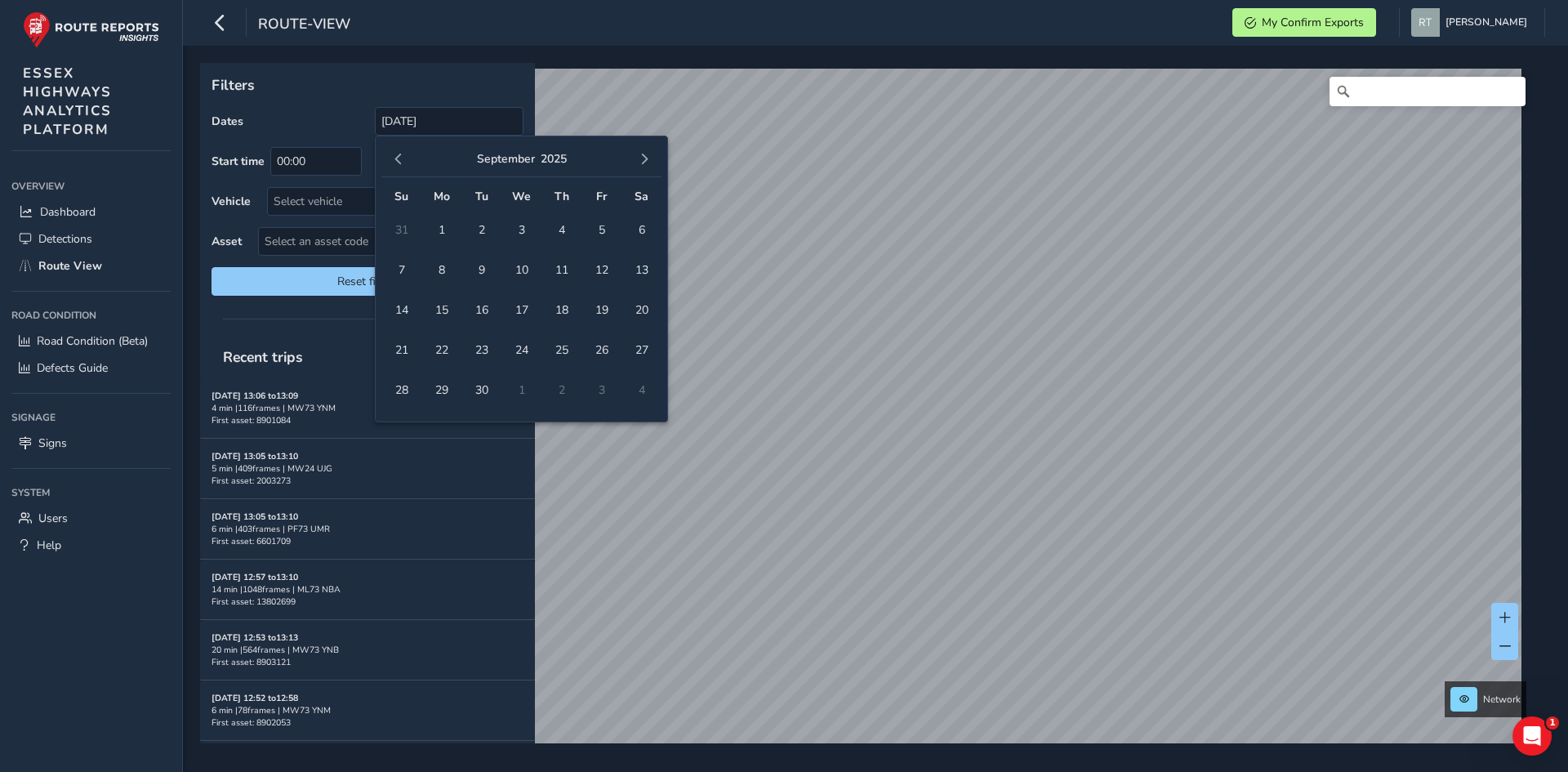
click at [636, 159] on button "button" at bounding box center [645, 160] width 23 height 23
click at [640, 307] on span "18" at bounding box center [641, 310] width 29 height 29
type input "01/01/2025 - 18/10/2025"
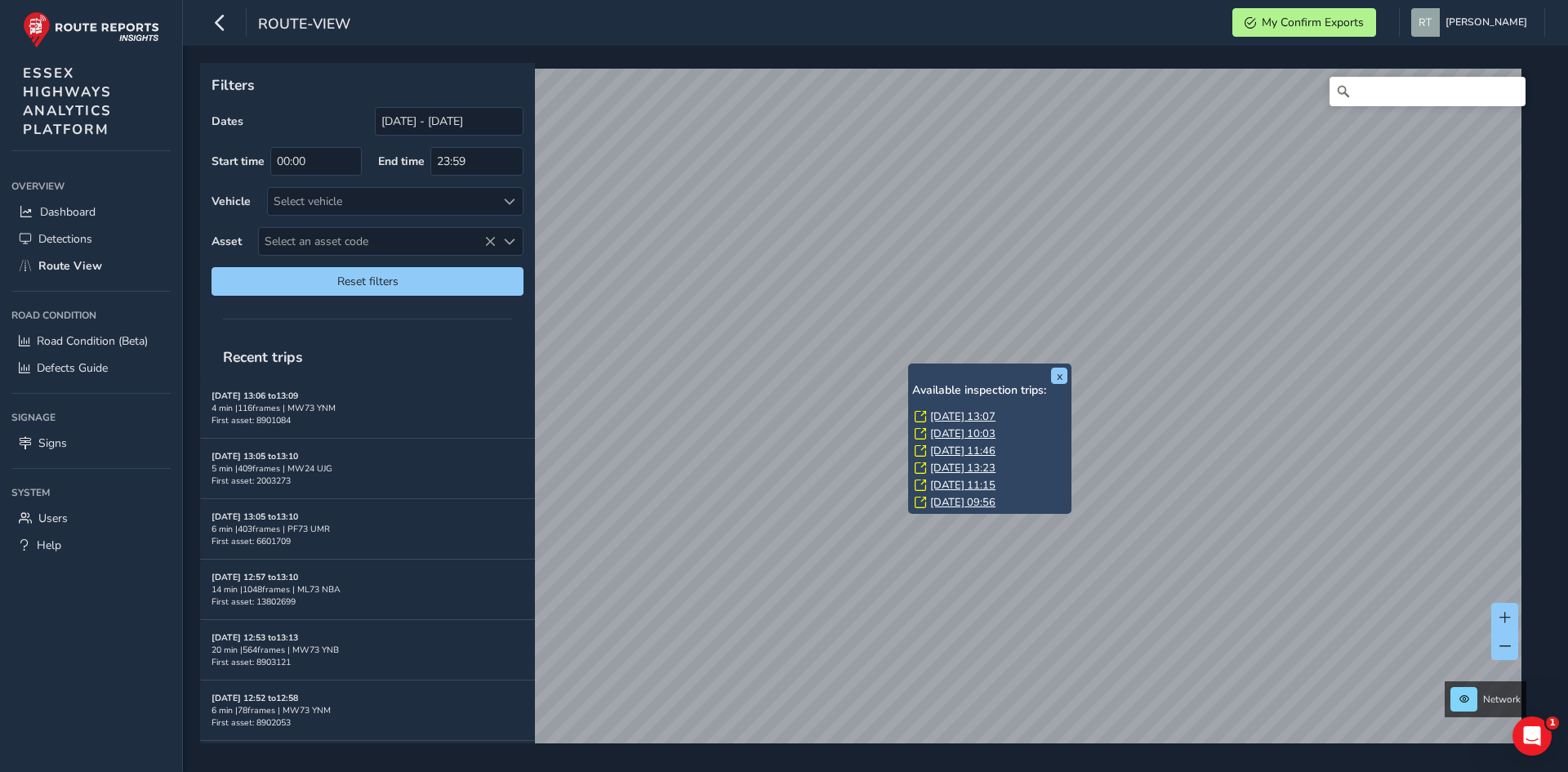
click at [936, 418] on link "Tue, 8 Jul, 13:07" at bounding box center [963, 417] width 66 height 15
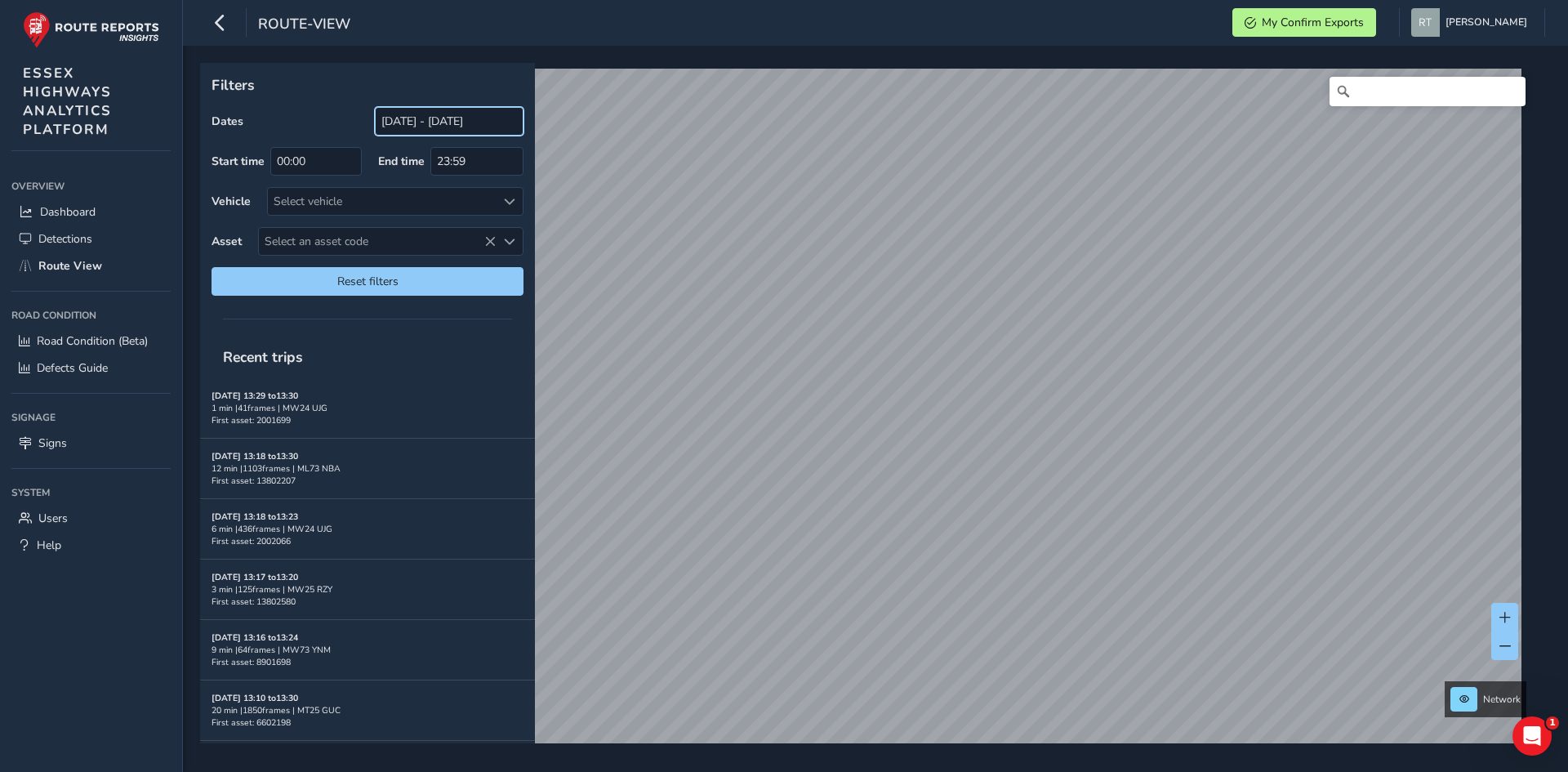
click at [401, 125] on input "[DATE] - [DATE]" at bounding box center [450, 121] width 149 height 29
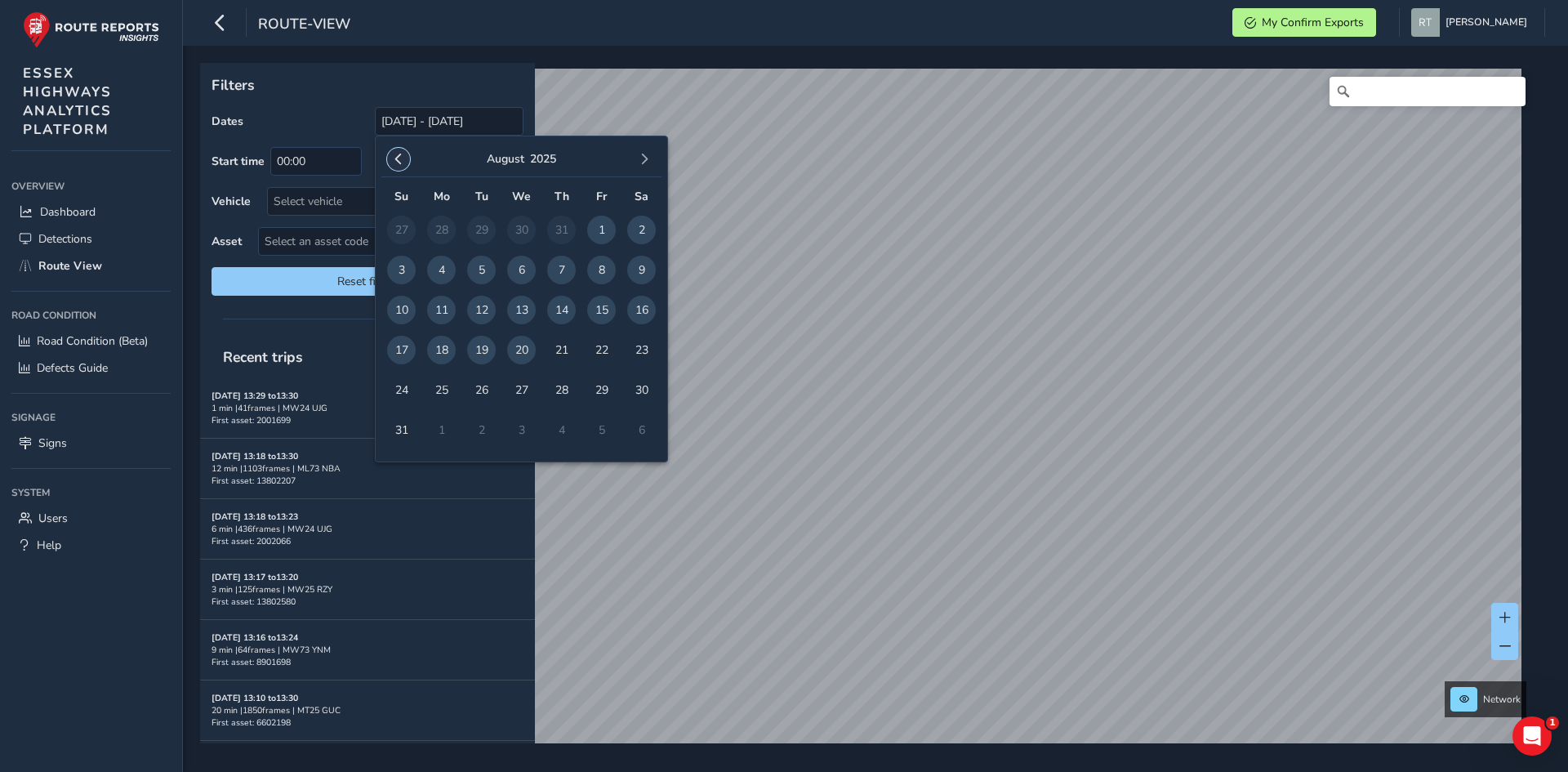
click at [398, 154] on span "button" at bounding box center [398, 159] width 11 height 11
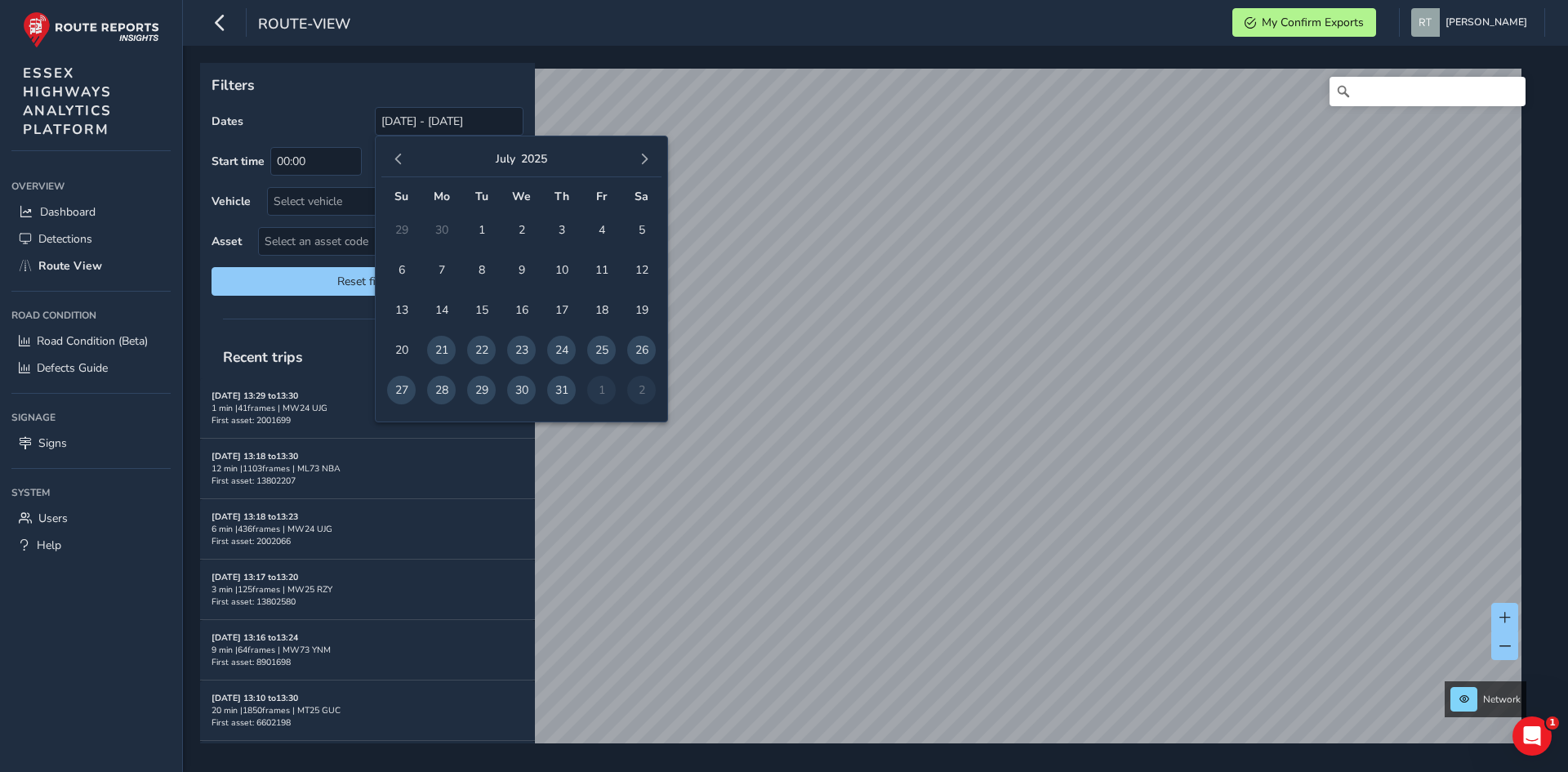
click at [398, 154] on span "button" at bounding box center [398, 159] width 11 height 11
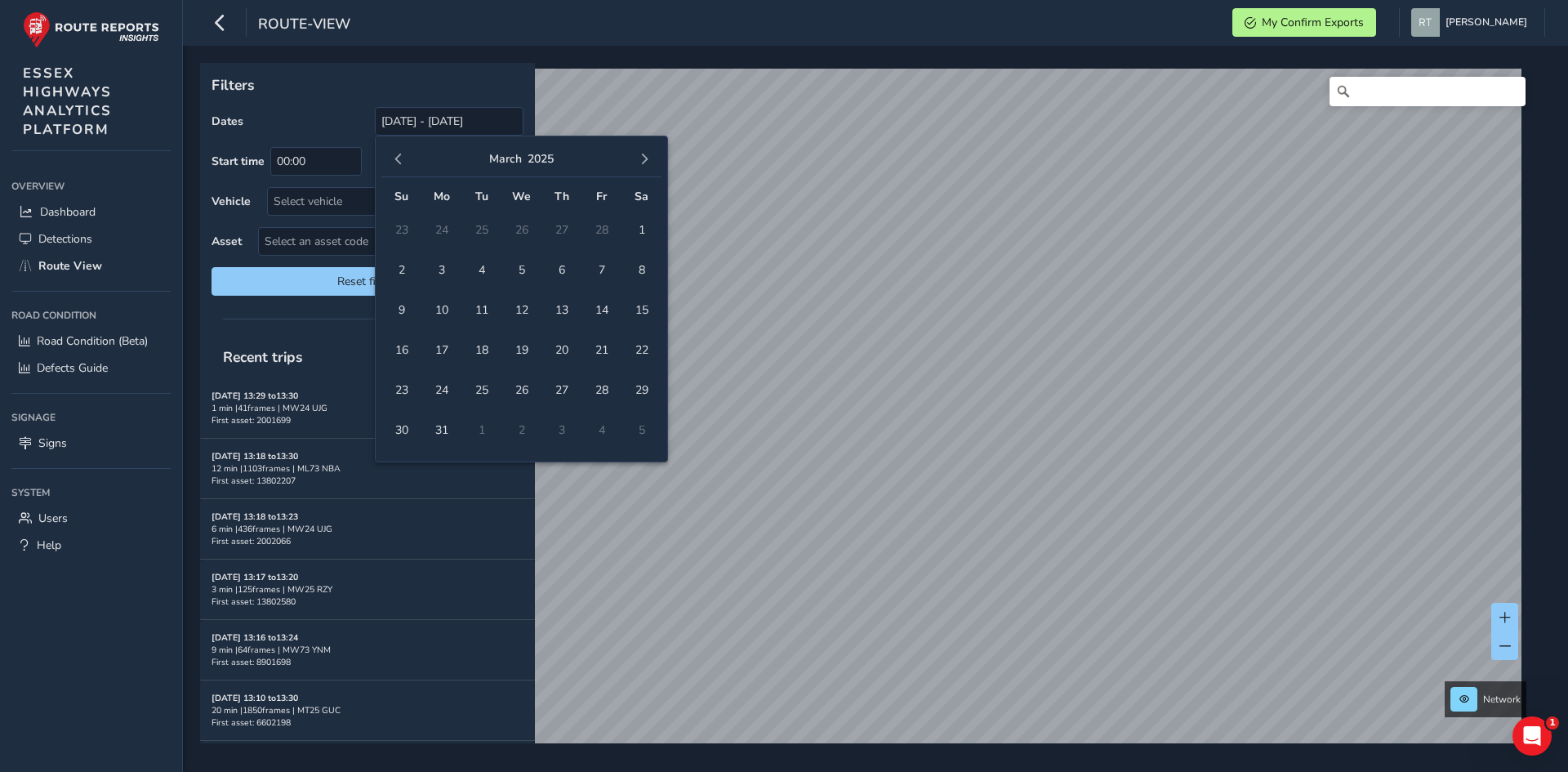
click at [398, 154] on span "button" at bounding box center [398, 159] width 11 height 11
click at [523, 230] on span "1" at bounding box center [521, 230] width 29 height 29
click at [652, 160] on button "button" at bounding box center [645, 160] width 23 height 23
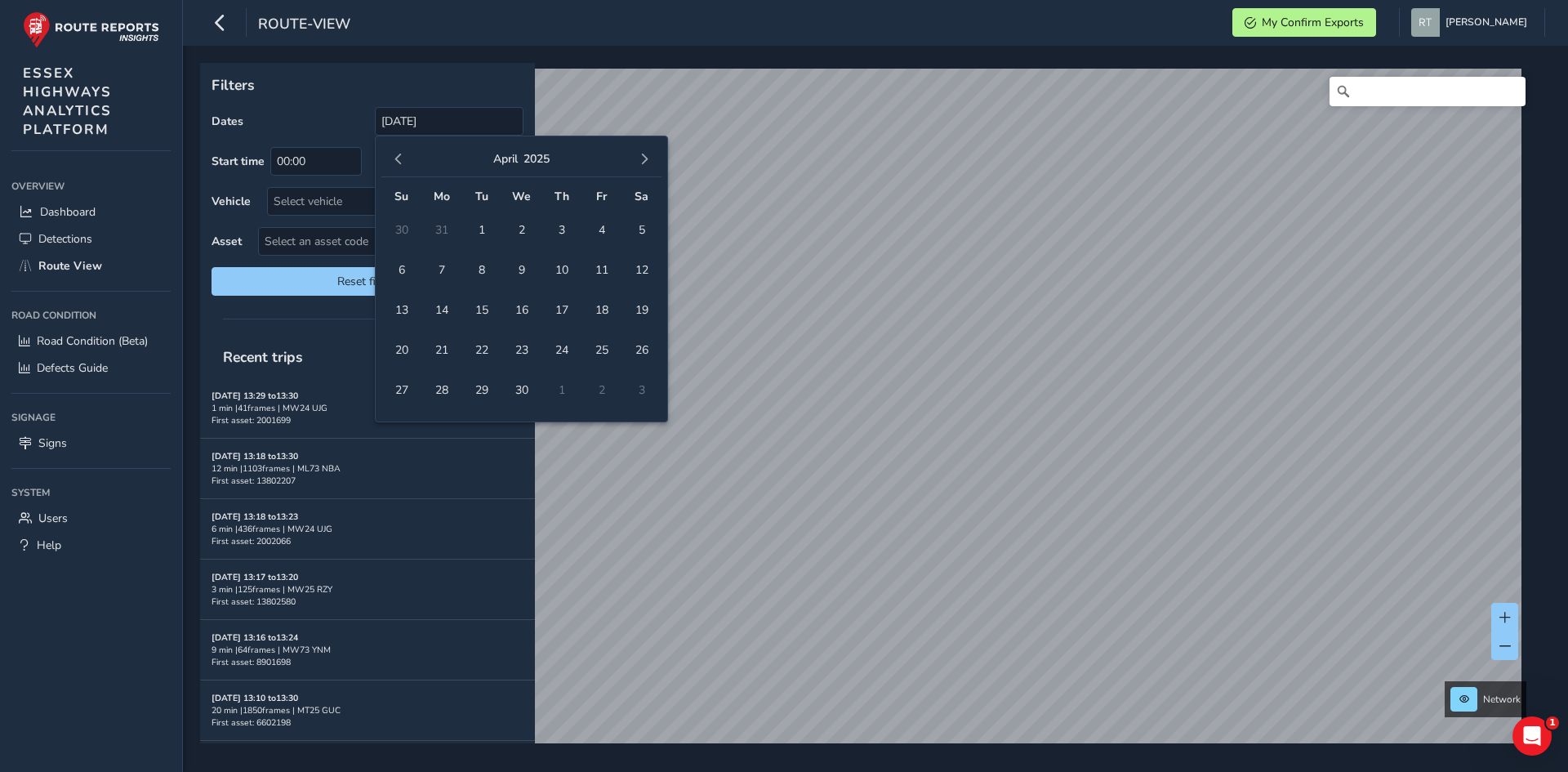
click at [652, 160] on button "button" at bounding box center [645, 160] width 23 height 23
click at [648, 154] on span "button" at bounding box center [644, 159] width 11 height 11
click at [643, 346] on span "23" at bounding box center [641, 350] width 29 height 29
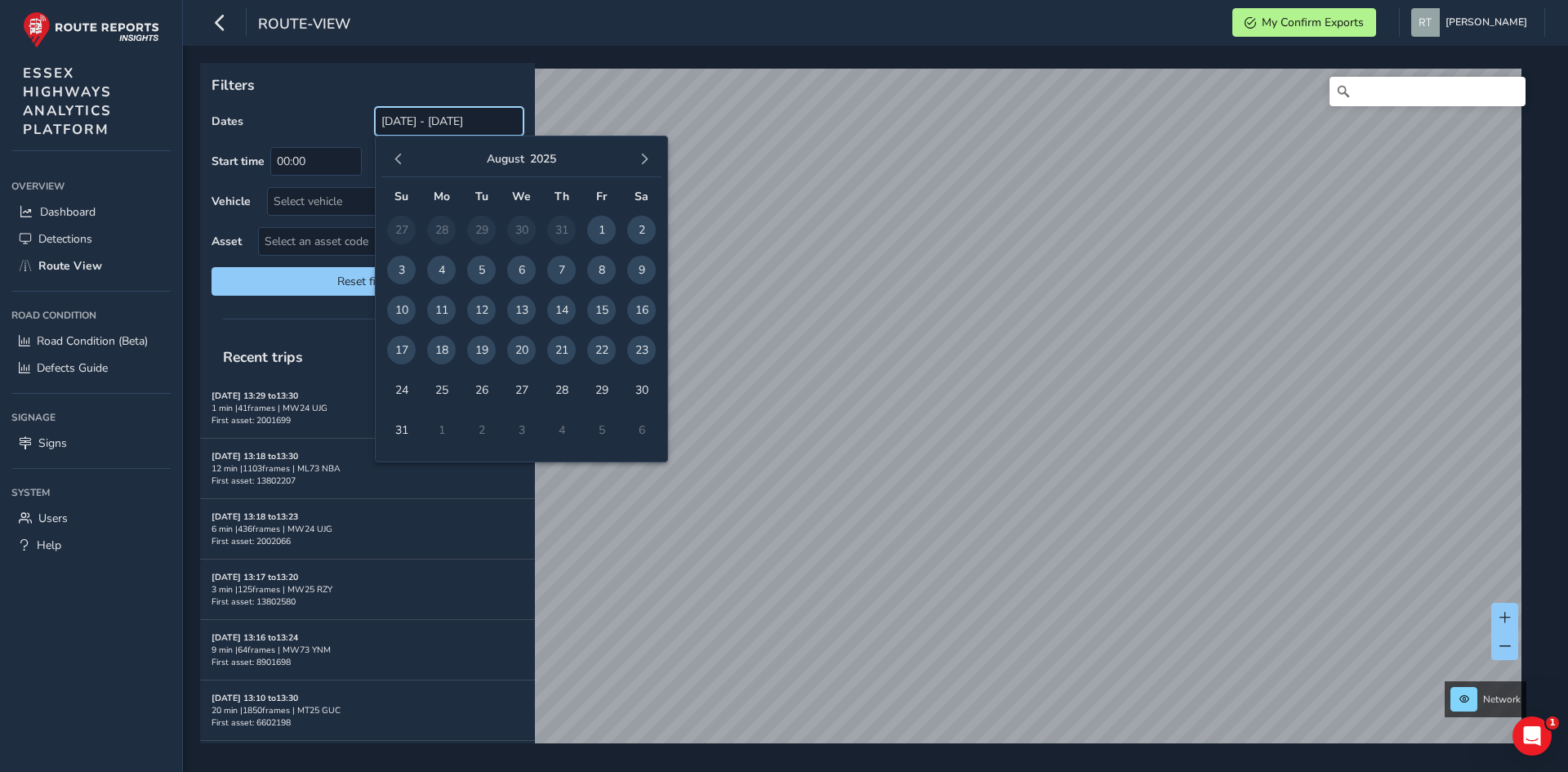
click at [426, 117] on input "01/01/2025 - 23/08/2025" at bounding box center [450, 121] width 149 height 29
click at [406, 160] on button "button" at bounding box center [398, 160] width 23 height 23
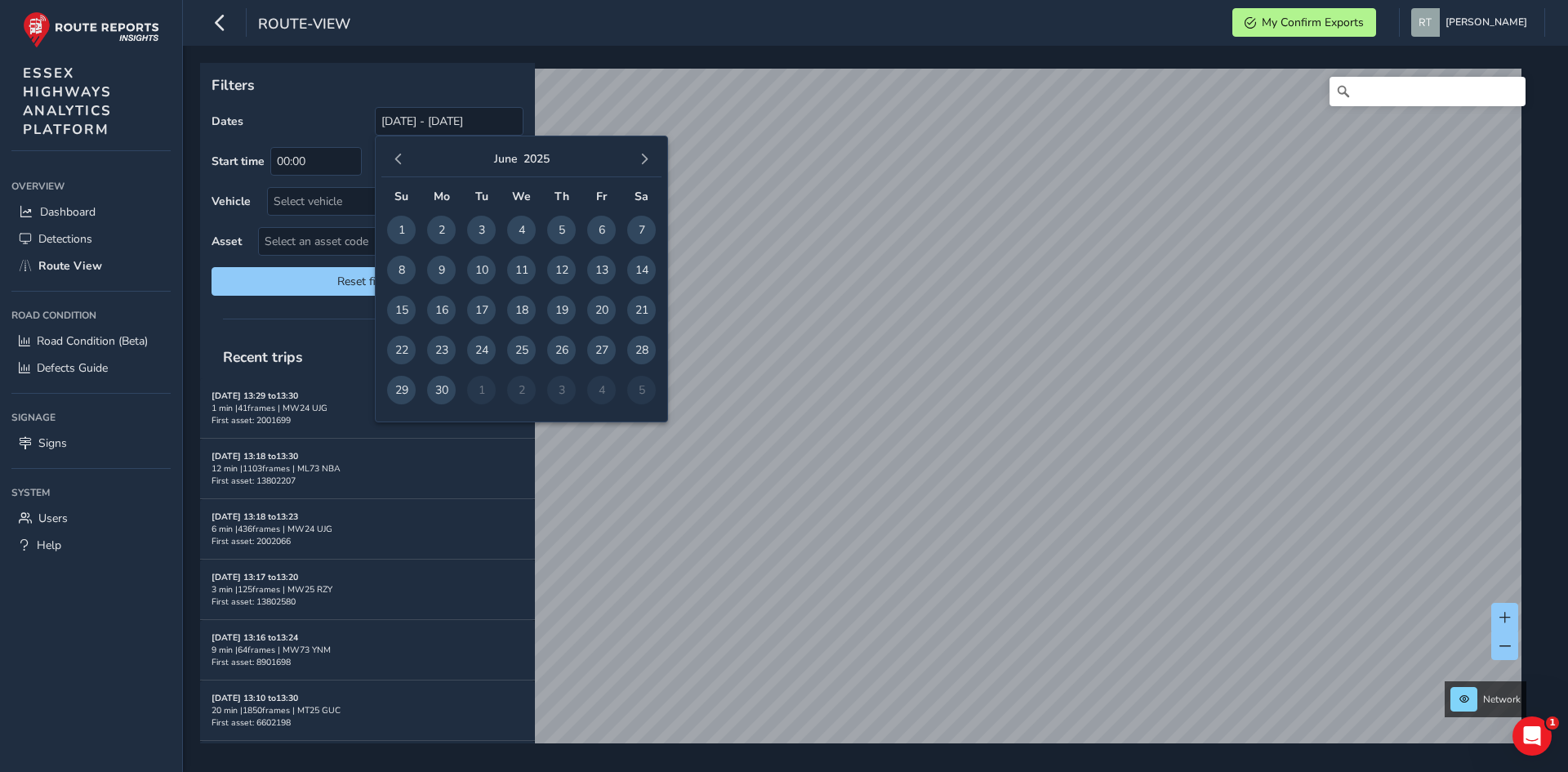
click at [406, 160] on button "button" at bounding box center [398, 160] width 23 height 23
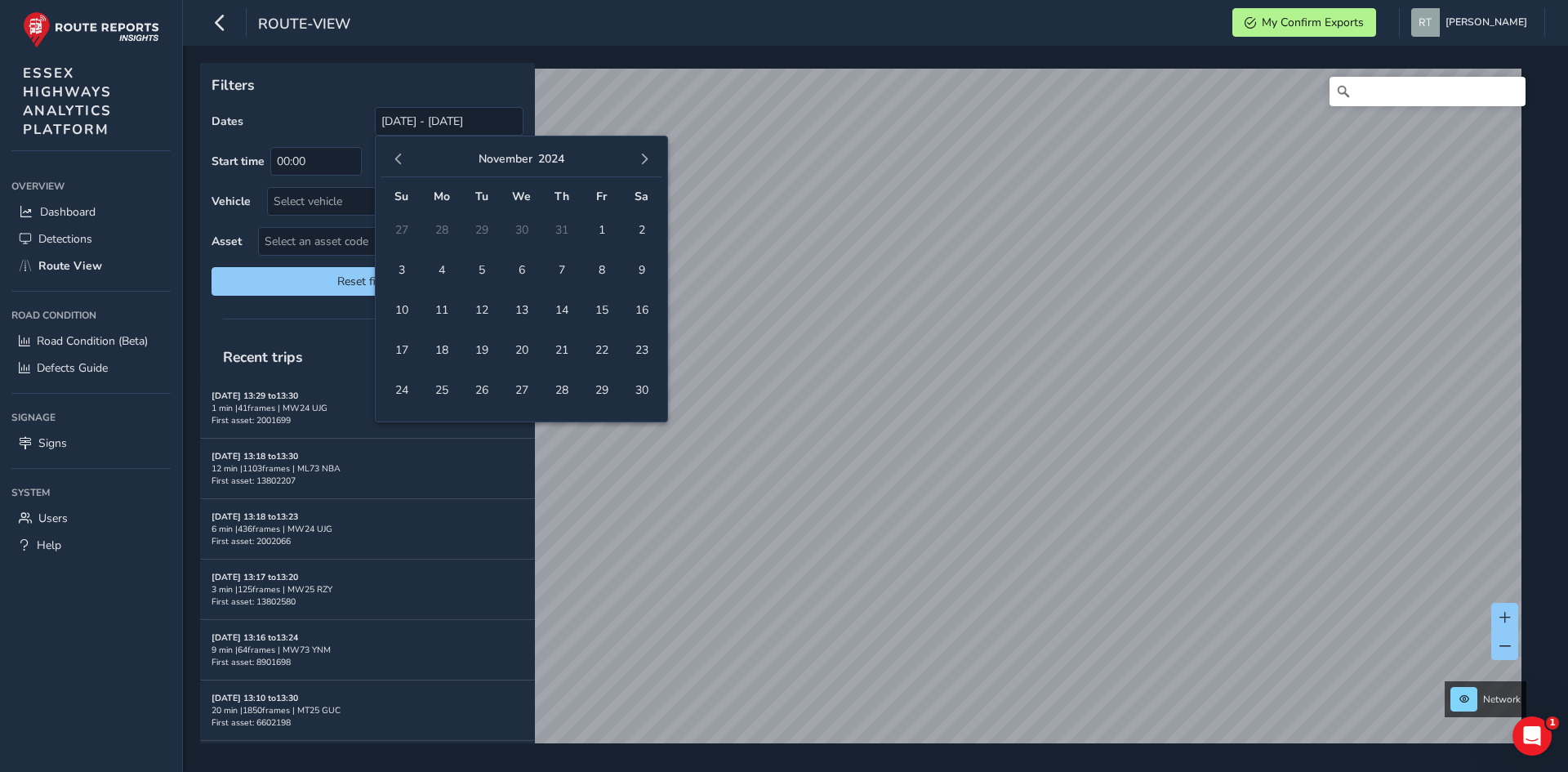
click at [406, 160] on button "button" at bounding box center [398, 160] width 23 height 23
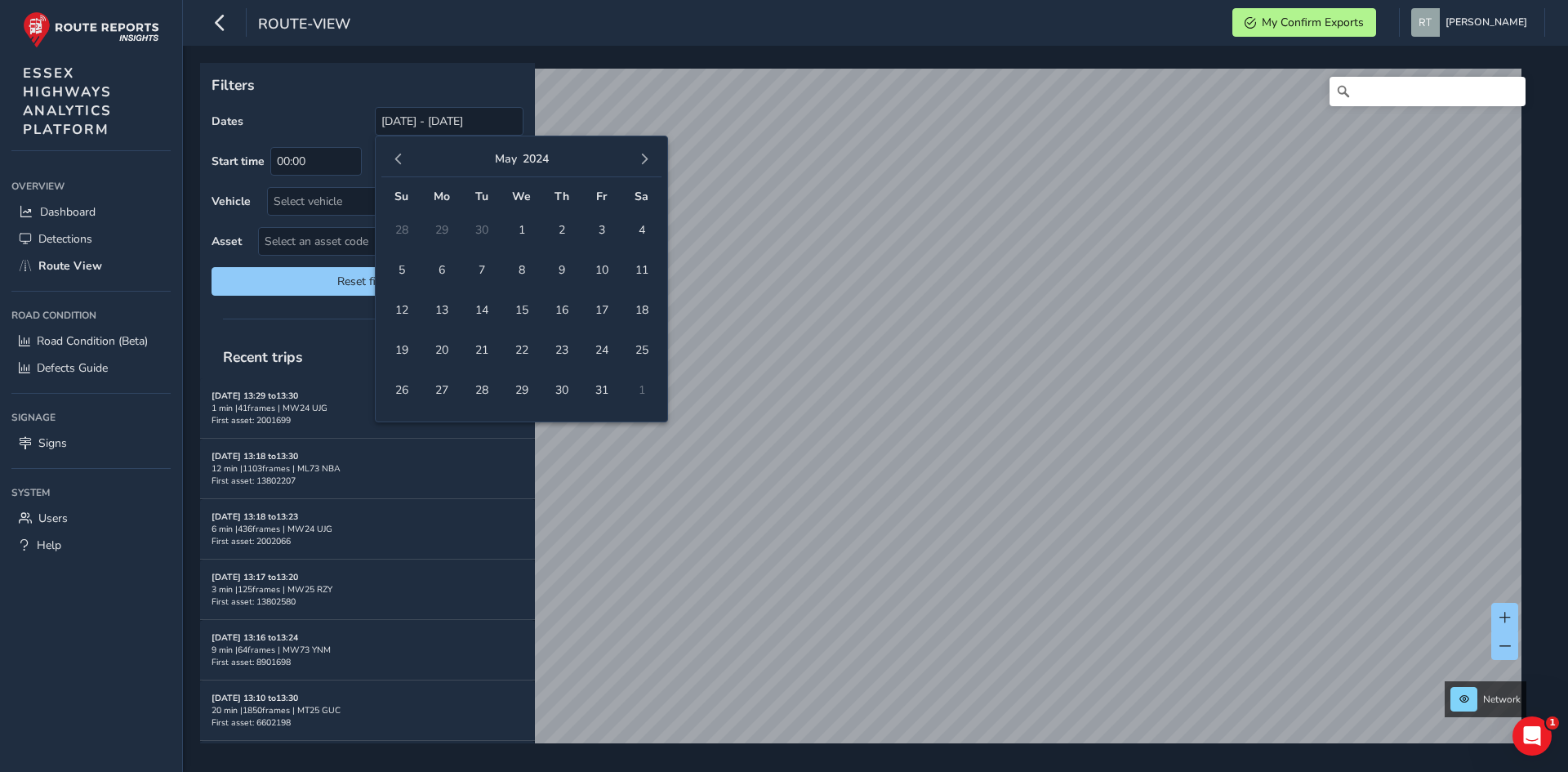
click at [406, 160] on button "button" at bounding box center [398, 160] width 23 height 23
click at [394, 158] on span "button" at bounding box center [398, 159] width 11 height 11
click at [448, 235] on span "1" at bounding box center [441, 230] width 29 height 29
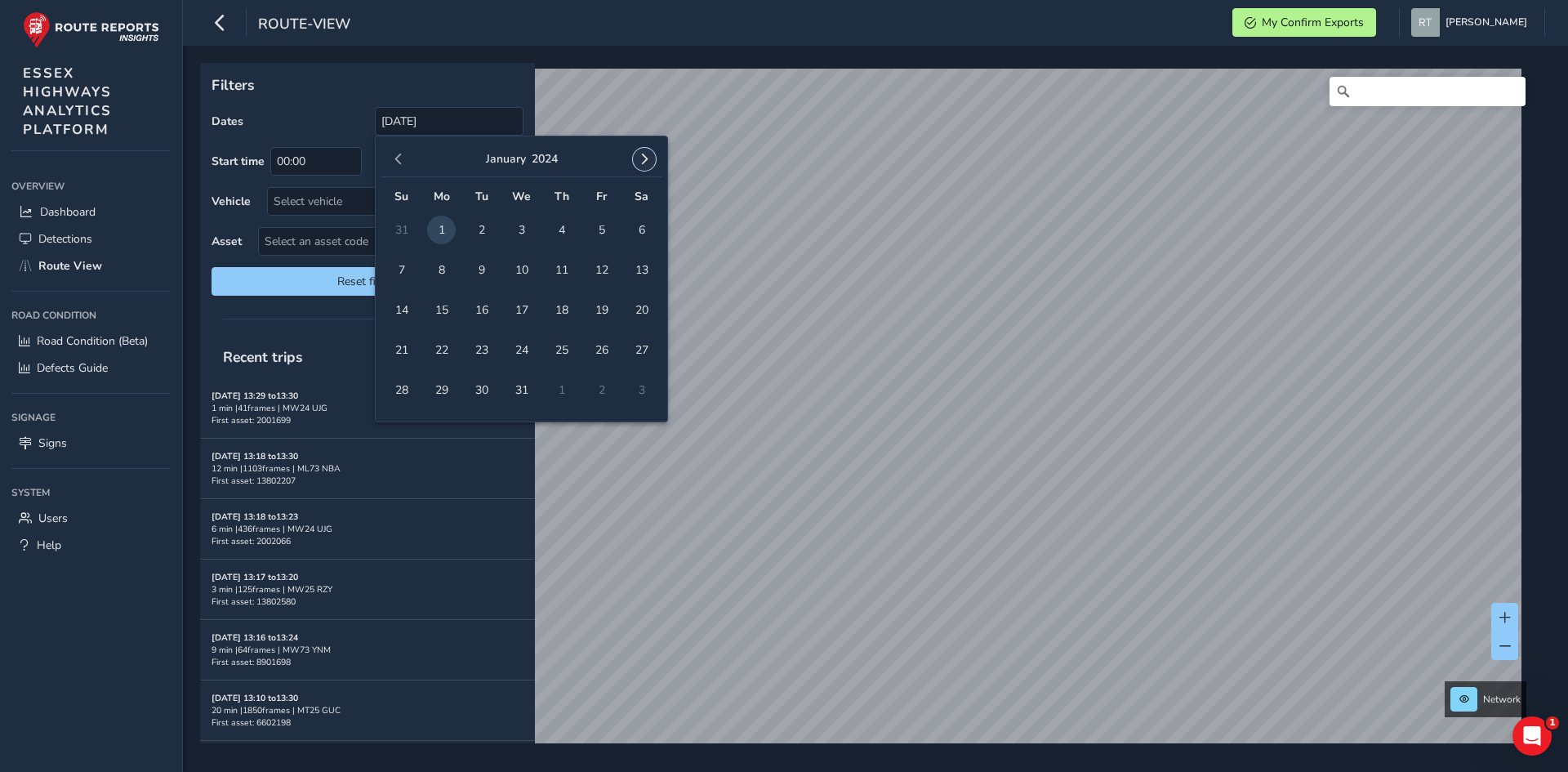
click at [649, 161] on span "button" at bounding box center [644, 159] width 11 height 11
click at [650, 161] on button "button" at bounding box center [645, 160] width 23 height 23
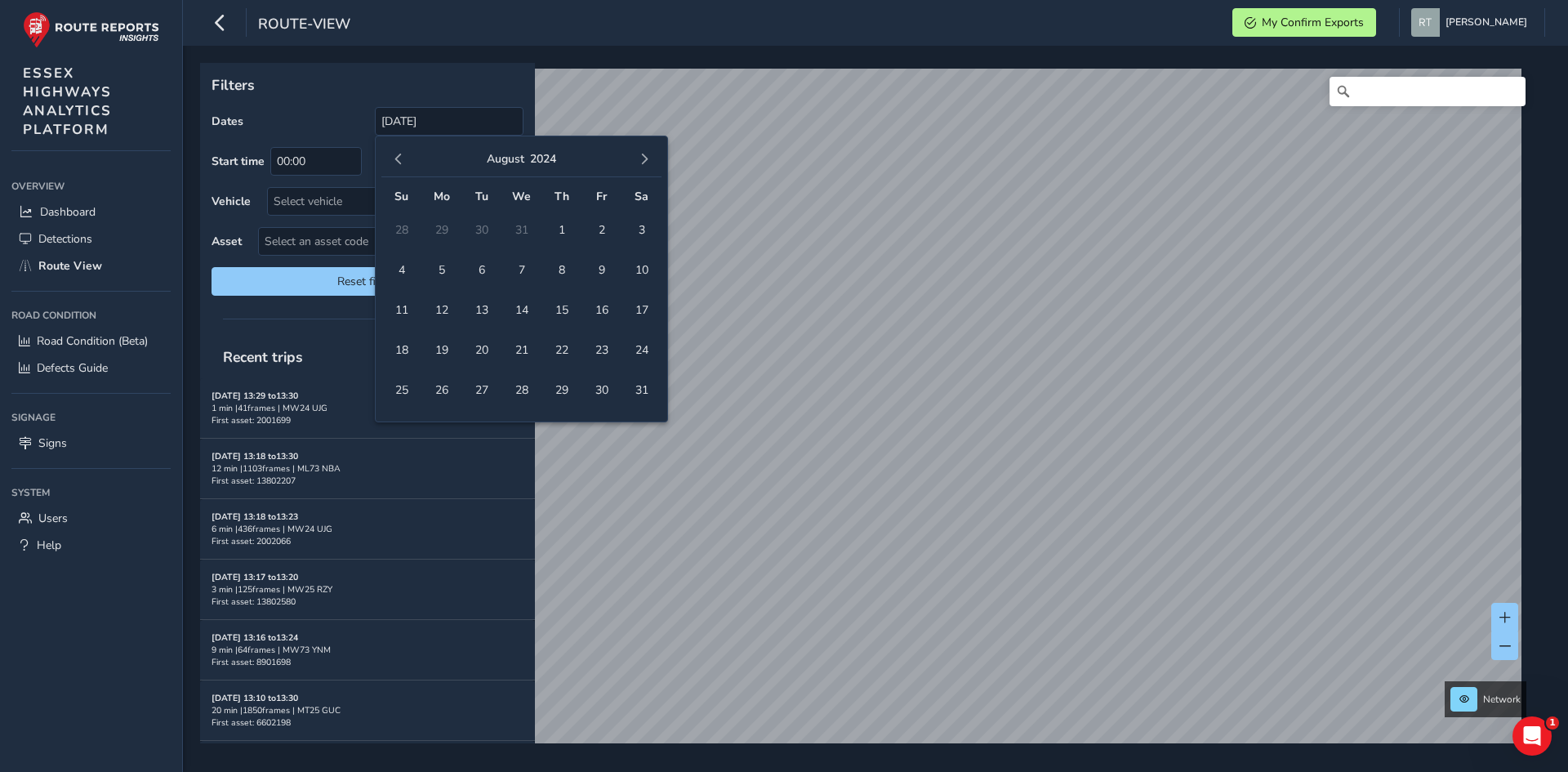
click at [650, 161] on button "button" at bounding box center [645, 160] width 23 height 23
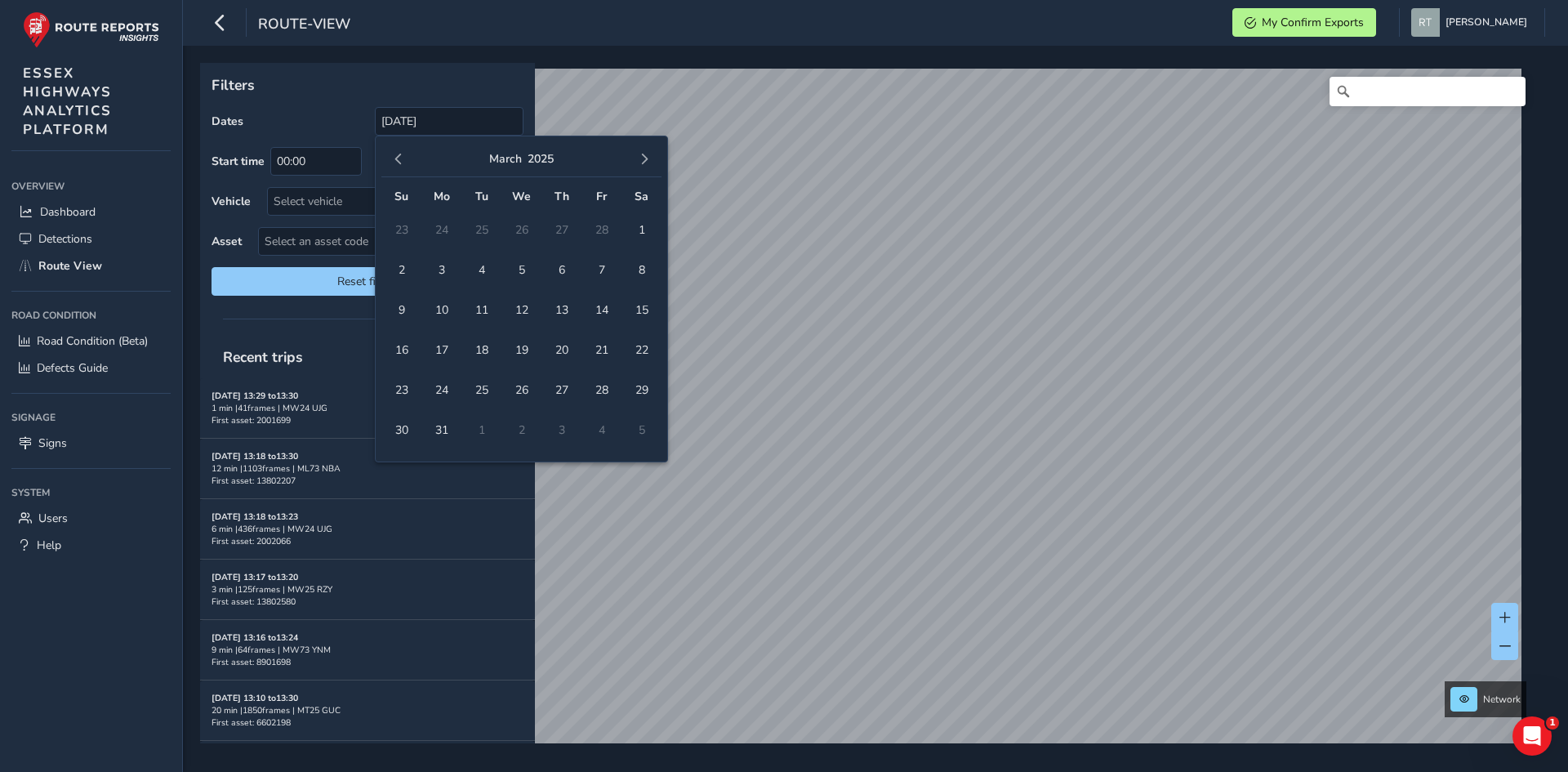
click at [650, 161] on button "button" at bounding box center [645, 160] width 23 height 23
click at [640, 352] on span "23" at bounding box center [641, 350] width 29 height 29
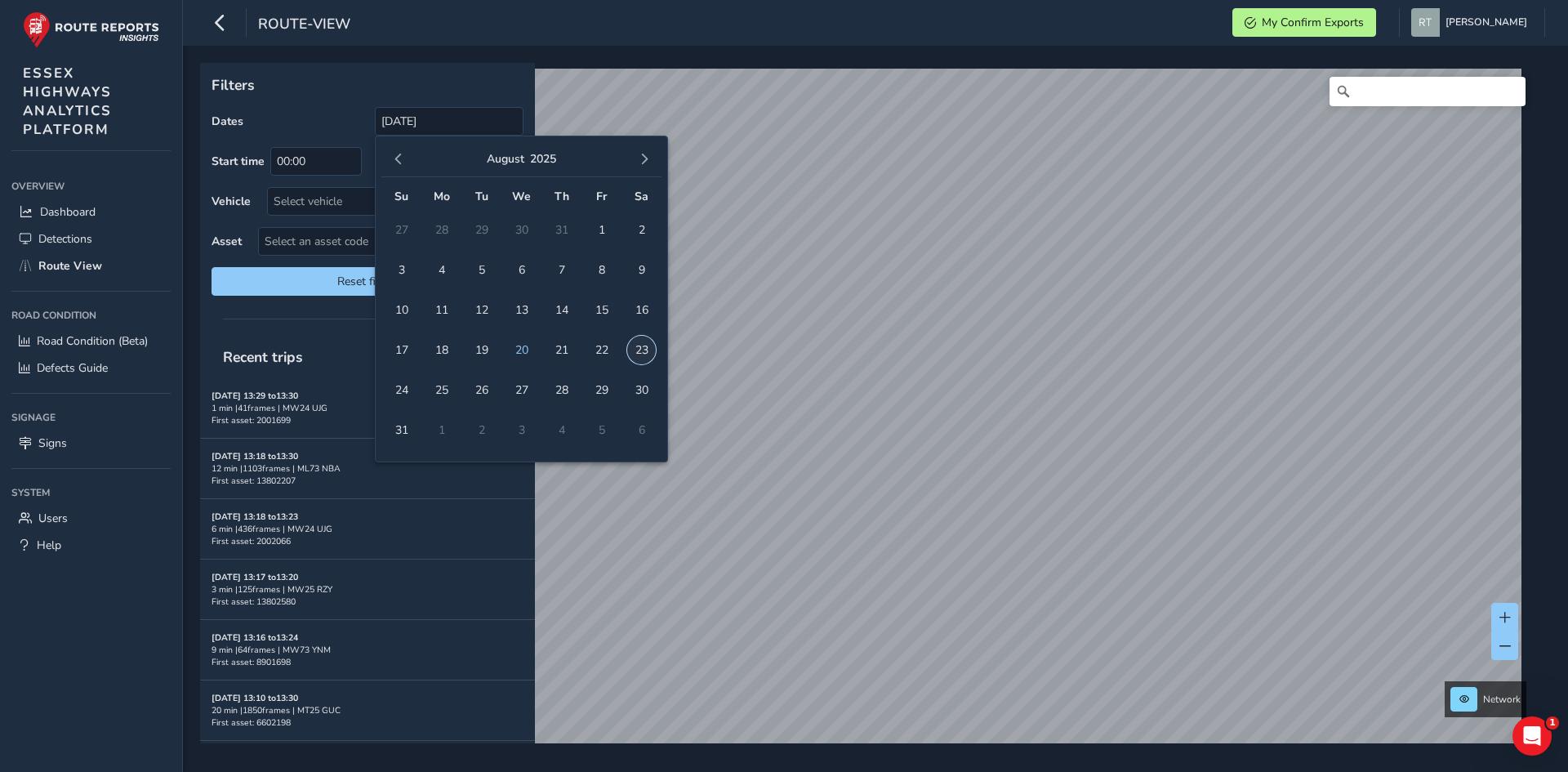
type input "01/01/2024 - 23/08/2025"
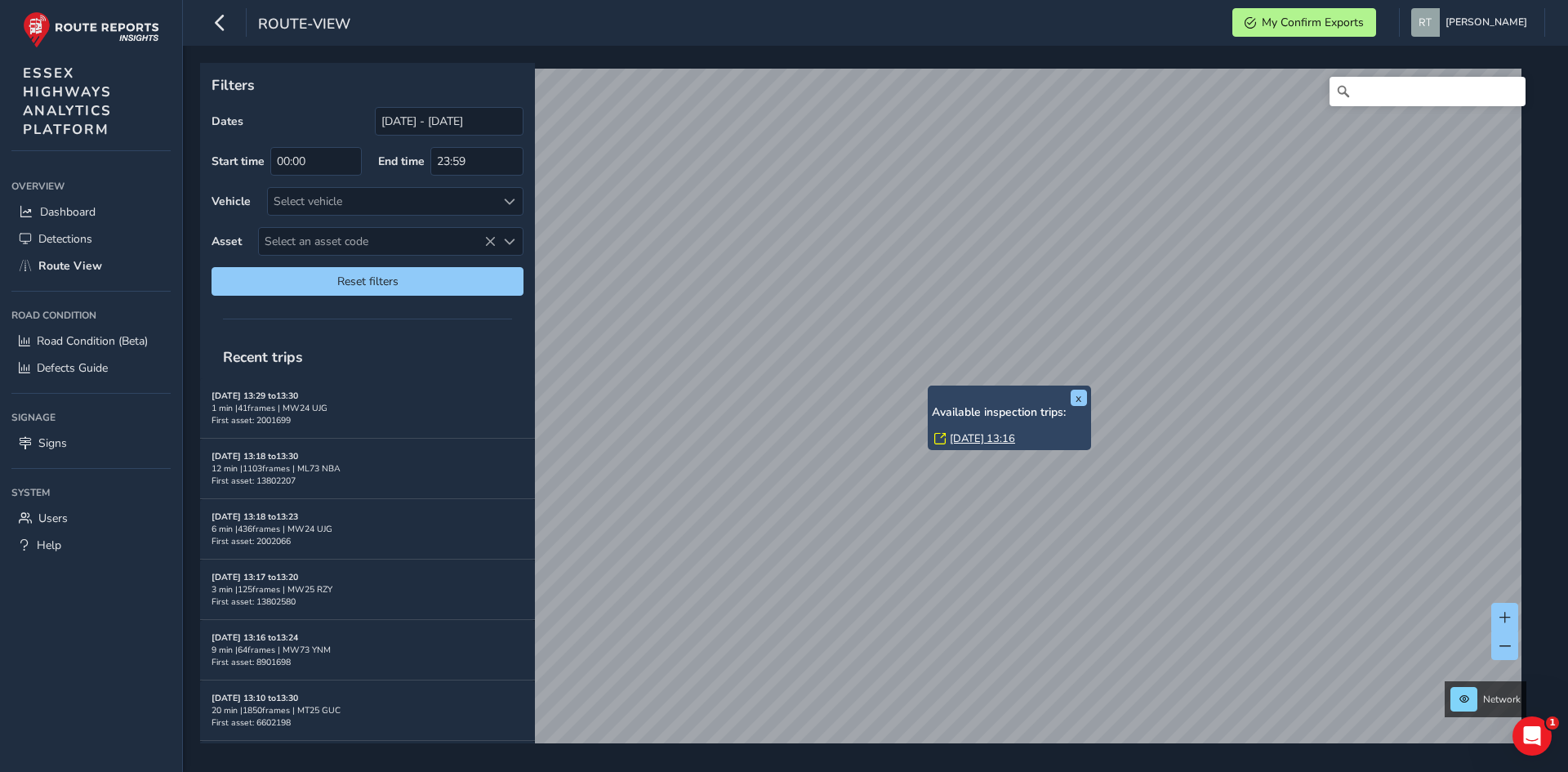
click at [964, 440] on link "Thu, 30 Jan, 13:16" at bounding box center [982, 439] width 66 height 15
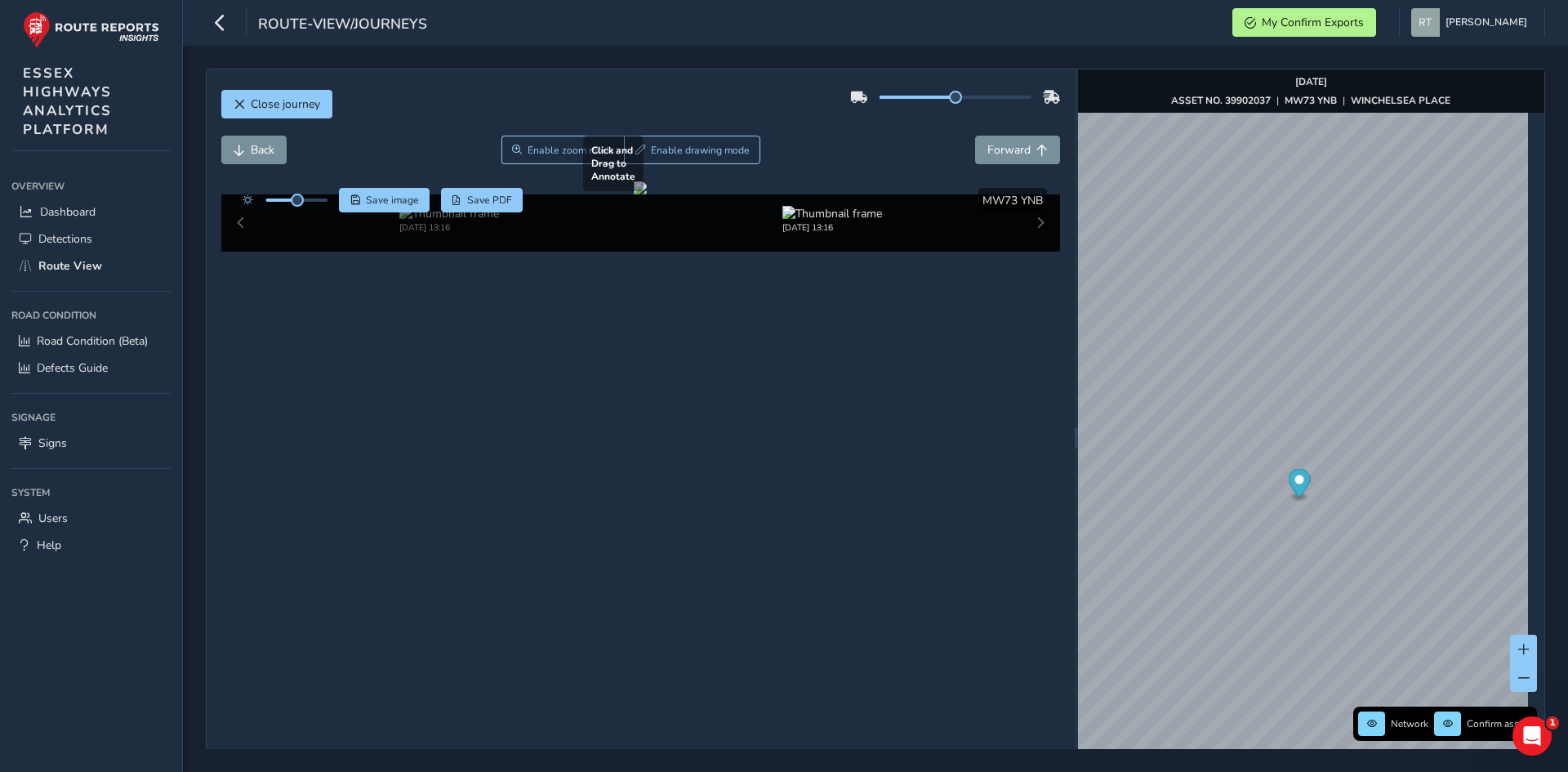
drag, startPoint x: 660, startPoint y: 428, endPoint x: 811, endPoint y: 377, distance: 159.4
click at [647, 195] on div at bounding box center [640, 188] width 13 height 13
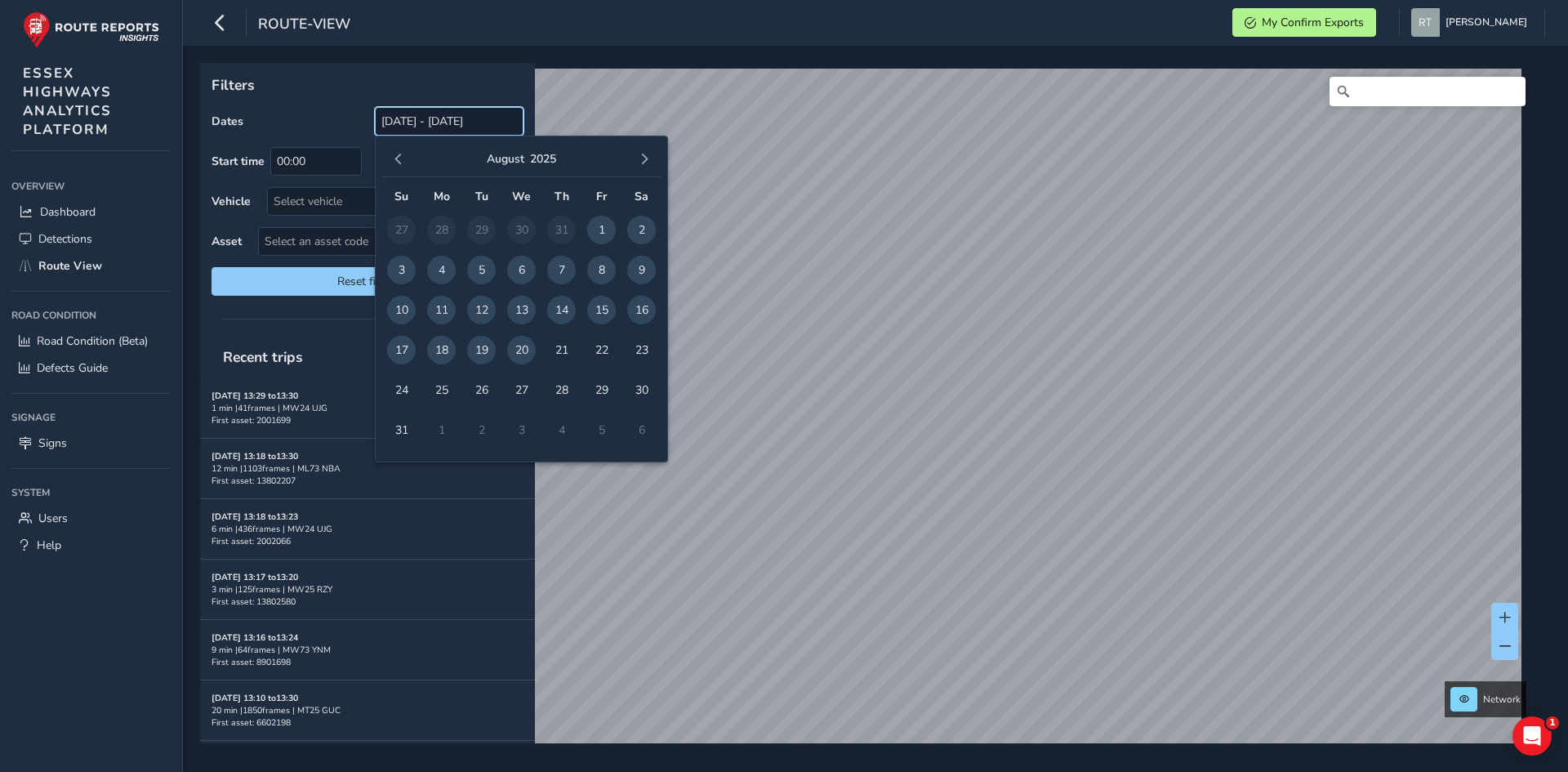
click at [413, 115] on input "[DATE] - [DATE]" at bounding box center [450, 121] width 149 height 29
click at [392, 158] on button "button" at bounding box center [398, 160] width 23 height 23
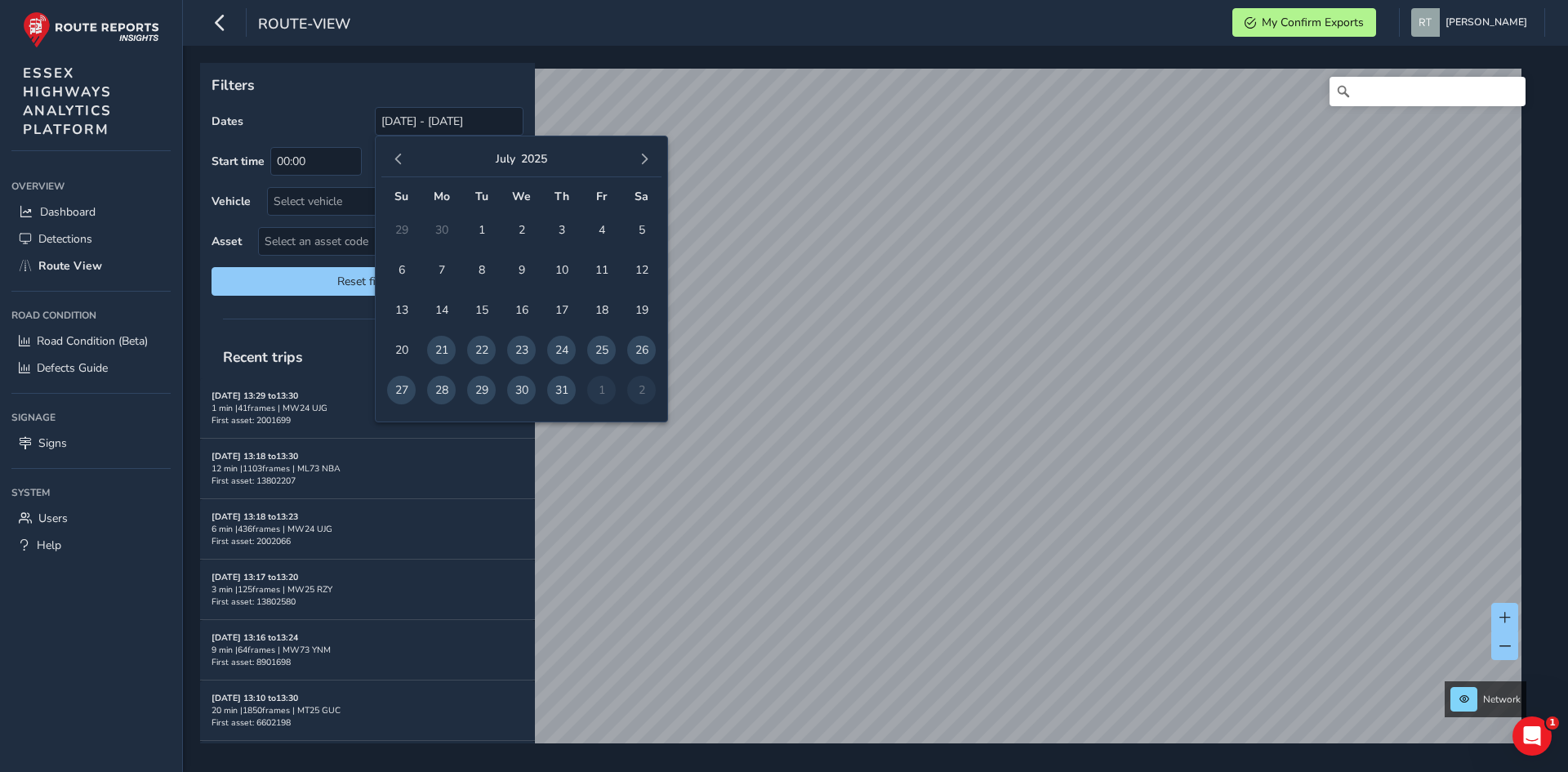
click at [392, 158] on button "button" at bounding box center [398, 160] width 23 height 23
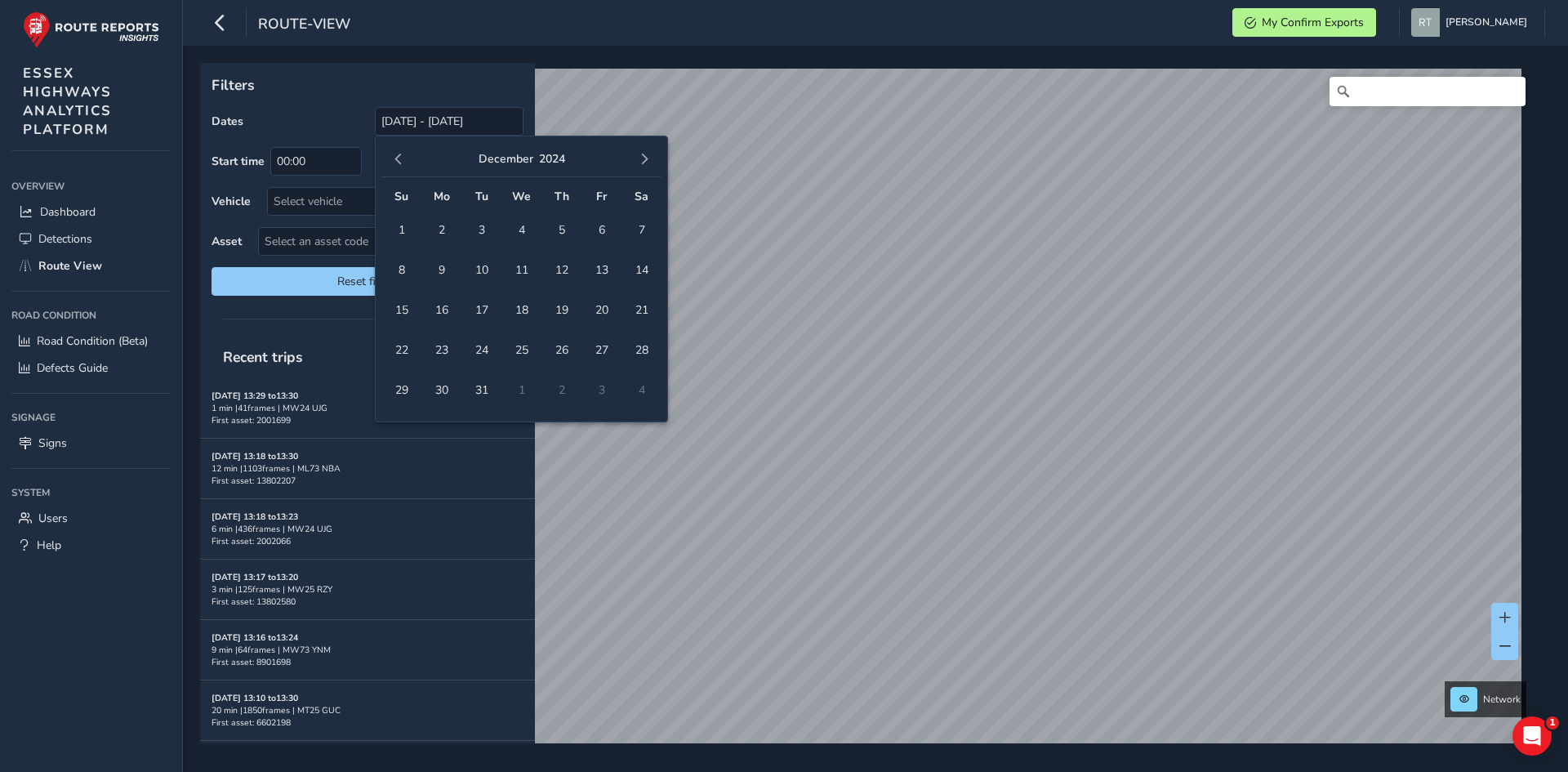
click at [392, 158] on button "button" at bounding box center [398, 160] width 23 height 23
click at [392, 153] on button "button" at bounding box center [398, 160] width 23 height 23
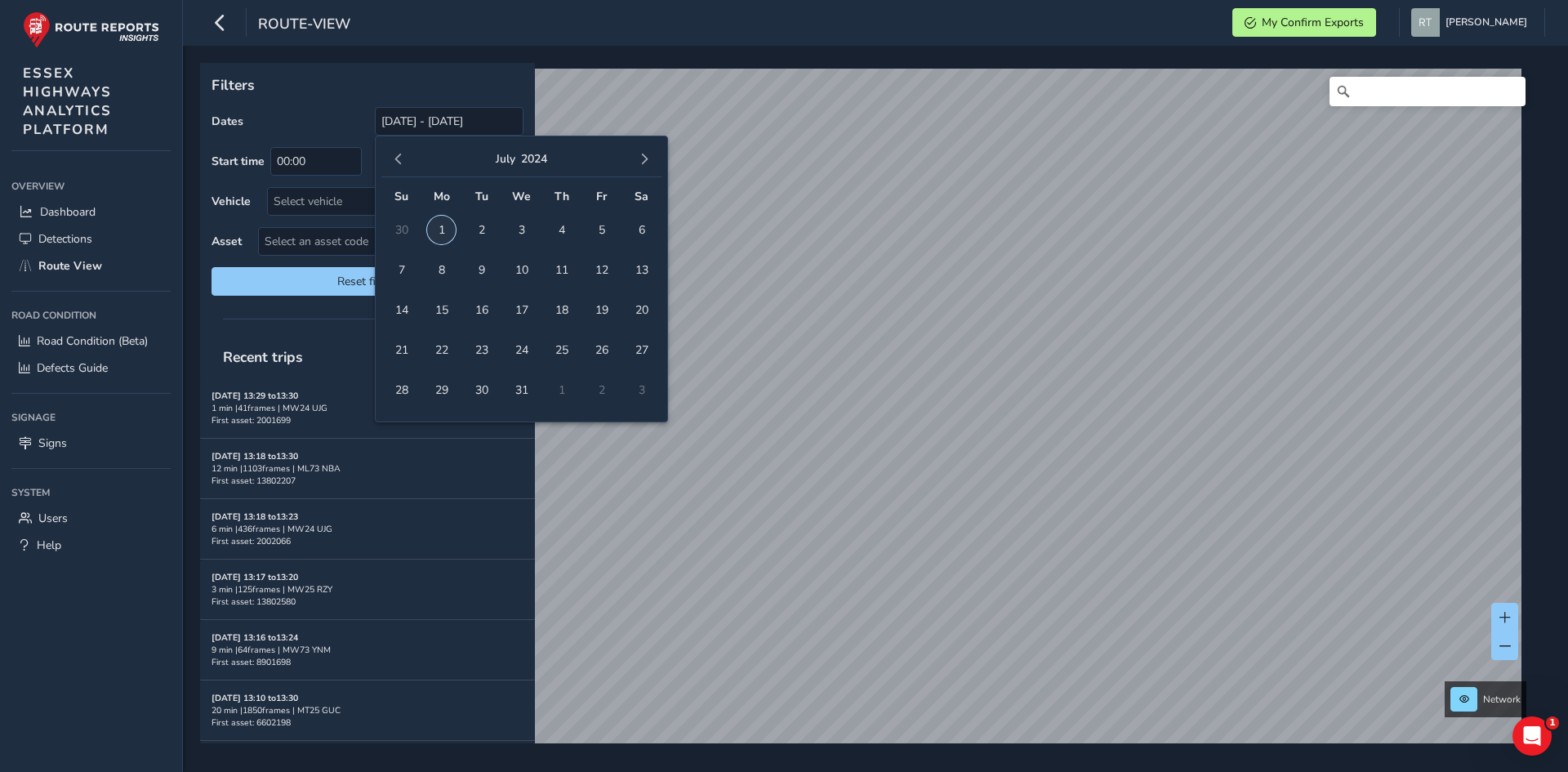
click at [445, 232] on span "1" at bounding box center [441, 230] width 29 height 29
click at [647, 161] on span "button" at bounding box center [644, 159] width 11 height 11
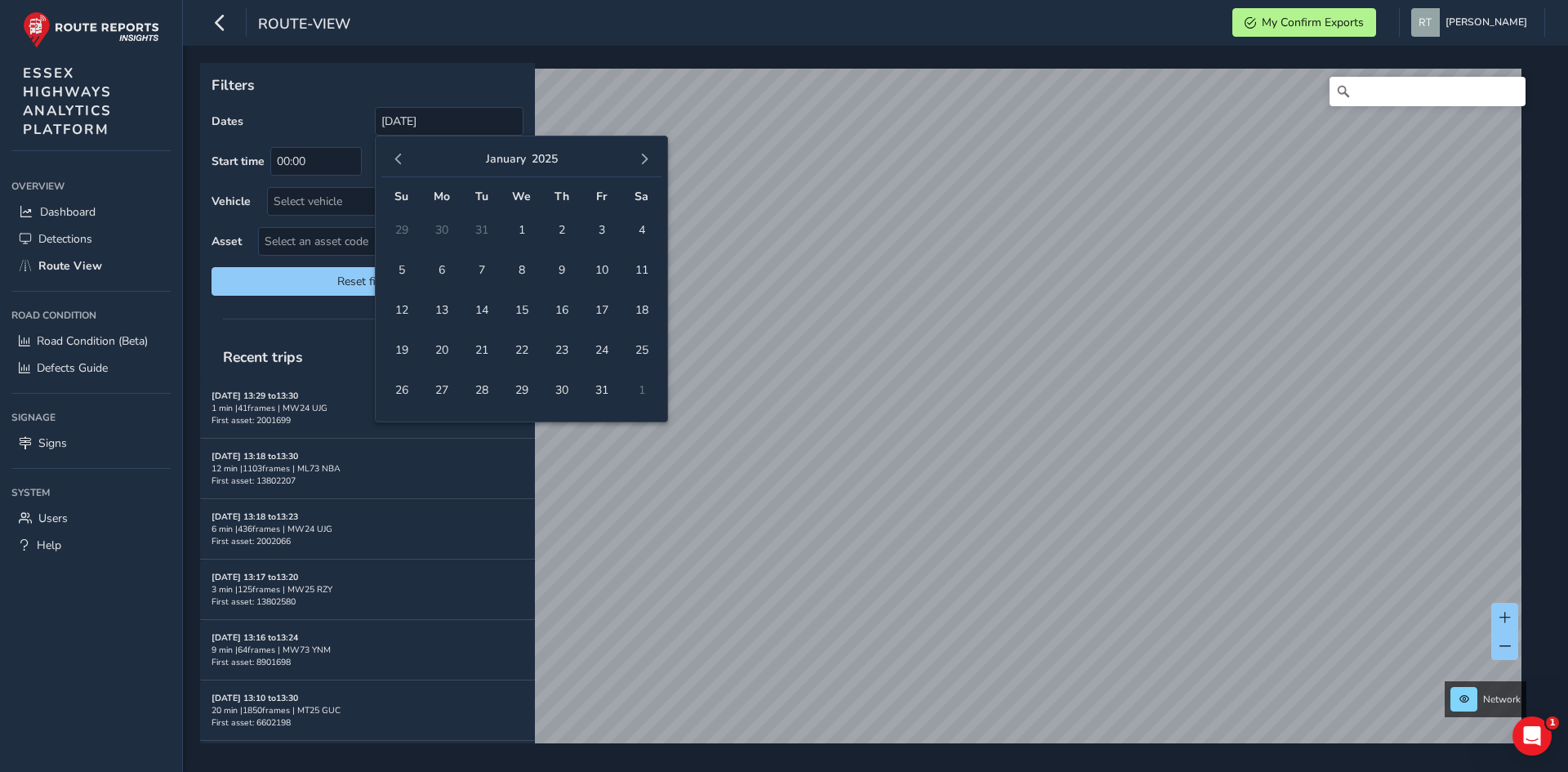
click at [647, 161] on span "button" at bounding box center [644, 159] width 11 height 11
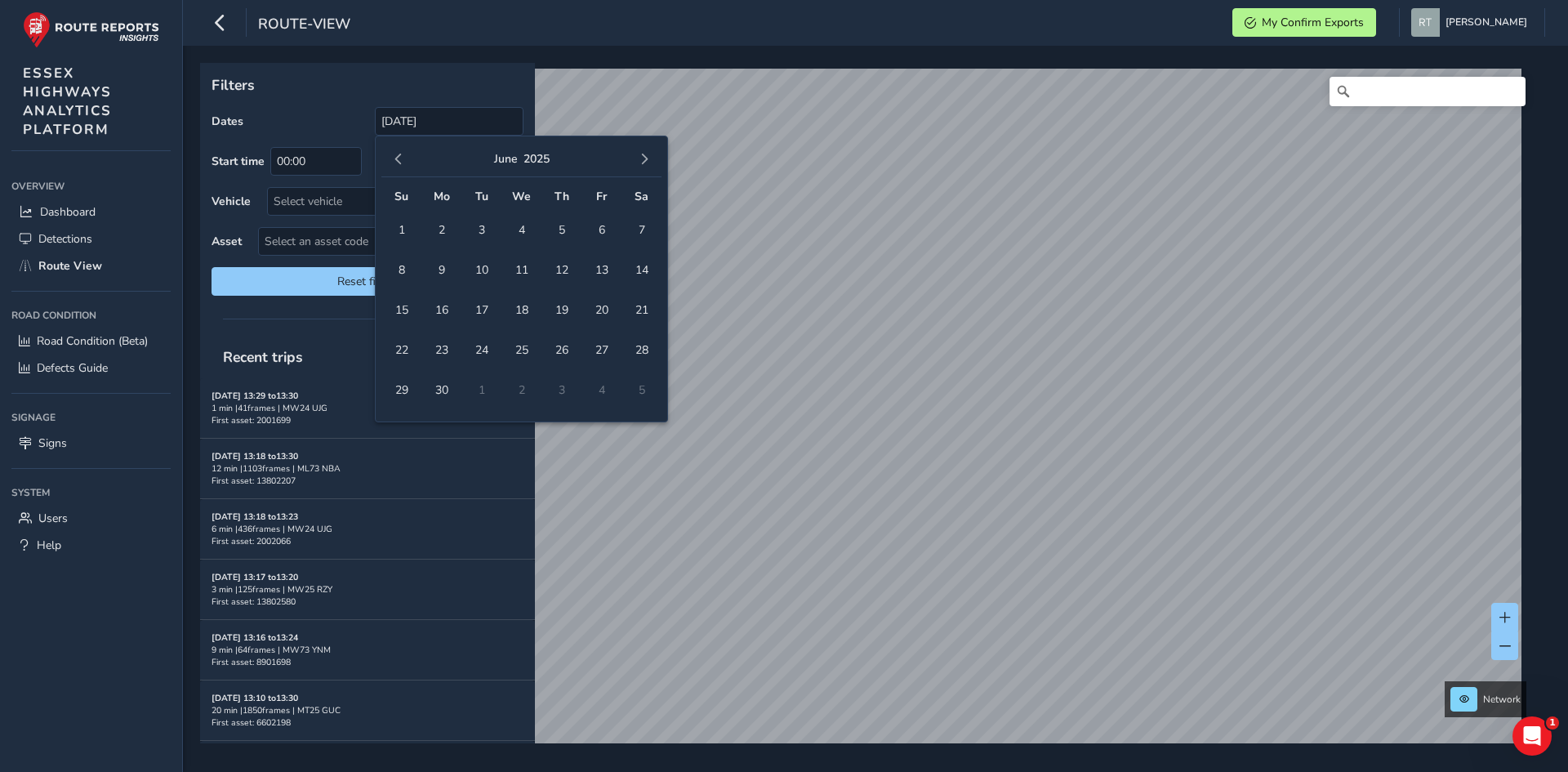
click at [647, 161] on span "button" at bounding box center [644, 159] width 11 height 11
click at [645, 228] on span "6" at bounding box center [641, 230] width 29 height 29
type input "01/07/2024 - 06/09/2025"
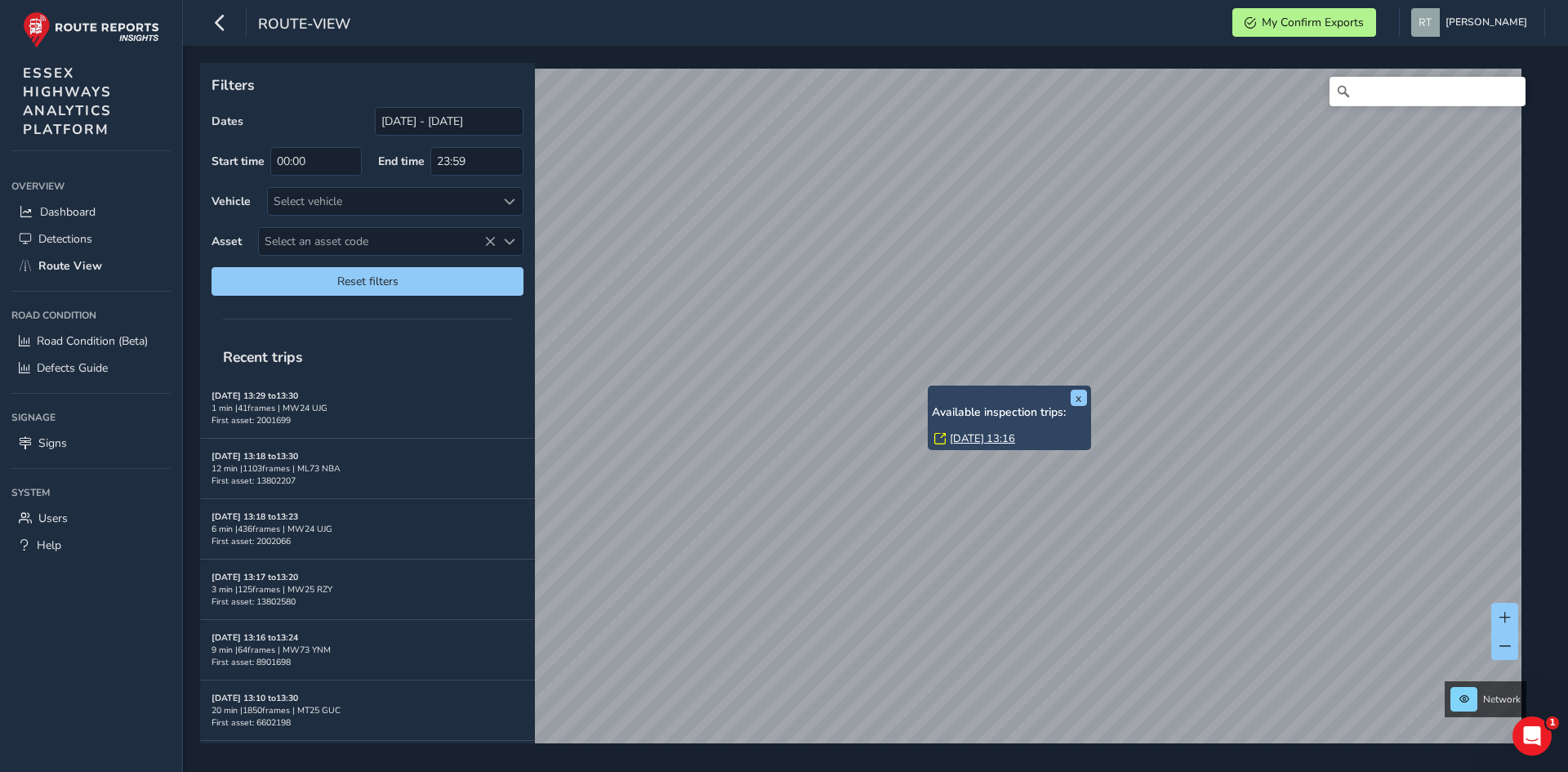
click at [960, 442] on link "Thu, 30 Jan, 13:16" at bounding box center [982, 439] width 66 height 15
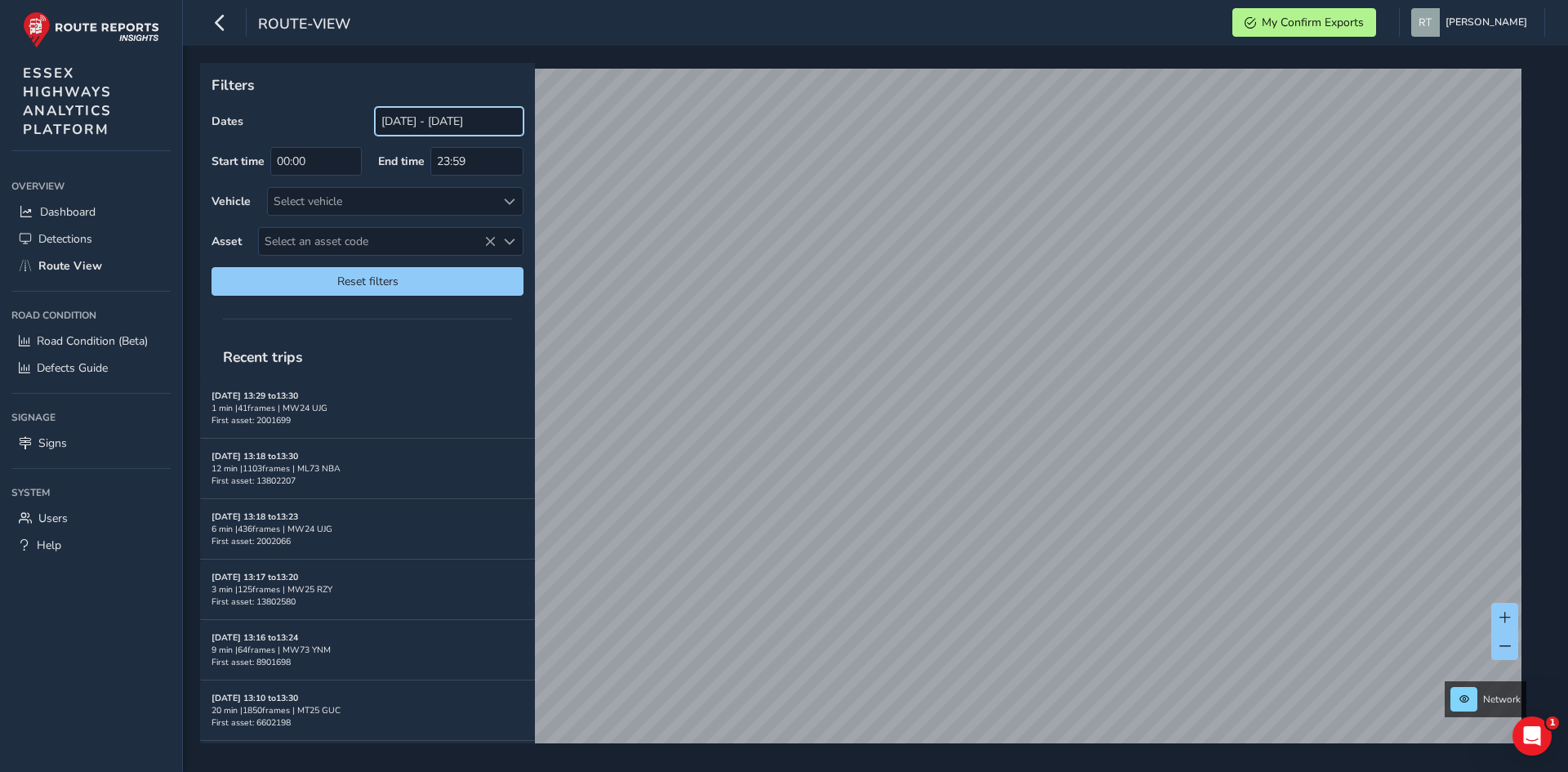
click at [428, 121] on input "[DATE] - [DATE]" at bounding box center [450, 121] width 149 height 29
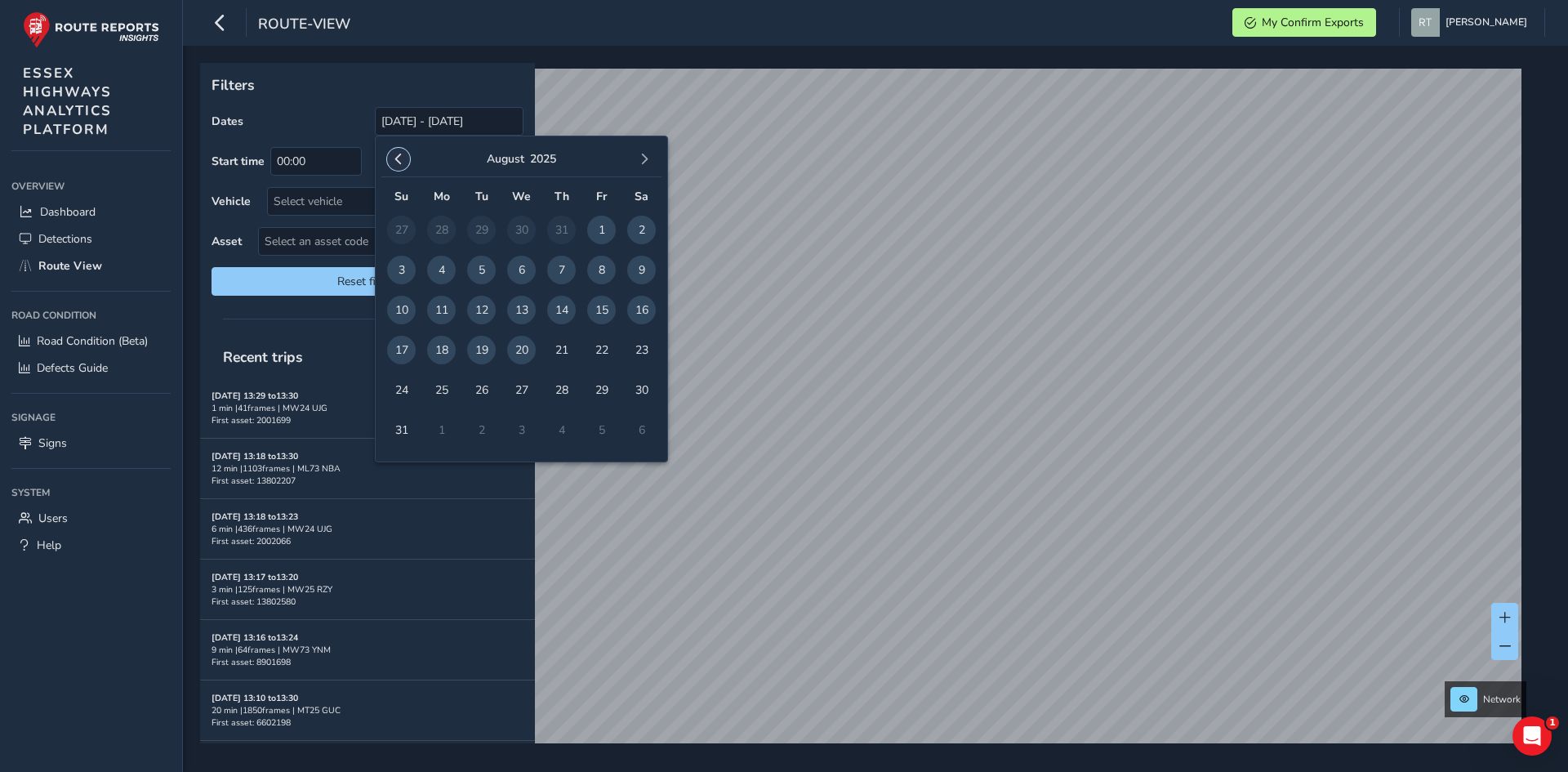
click at [396, 154] on span "button" at bounding box center [398, 159] width 11 height 11
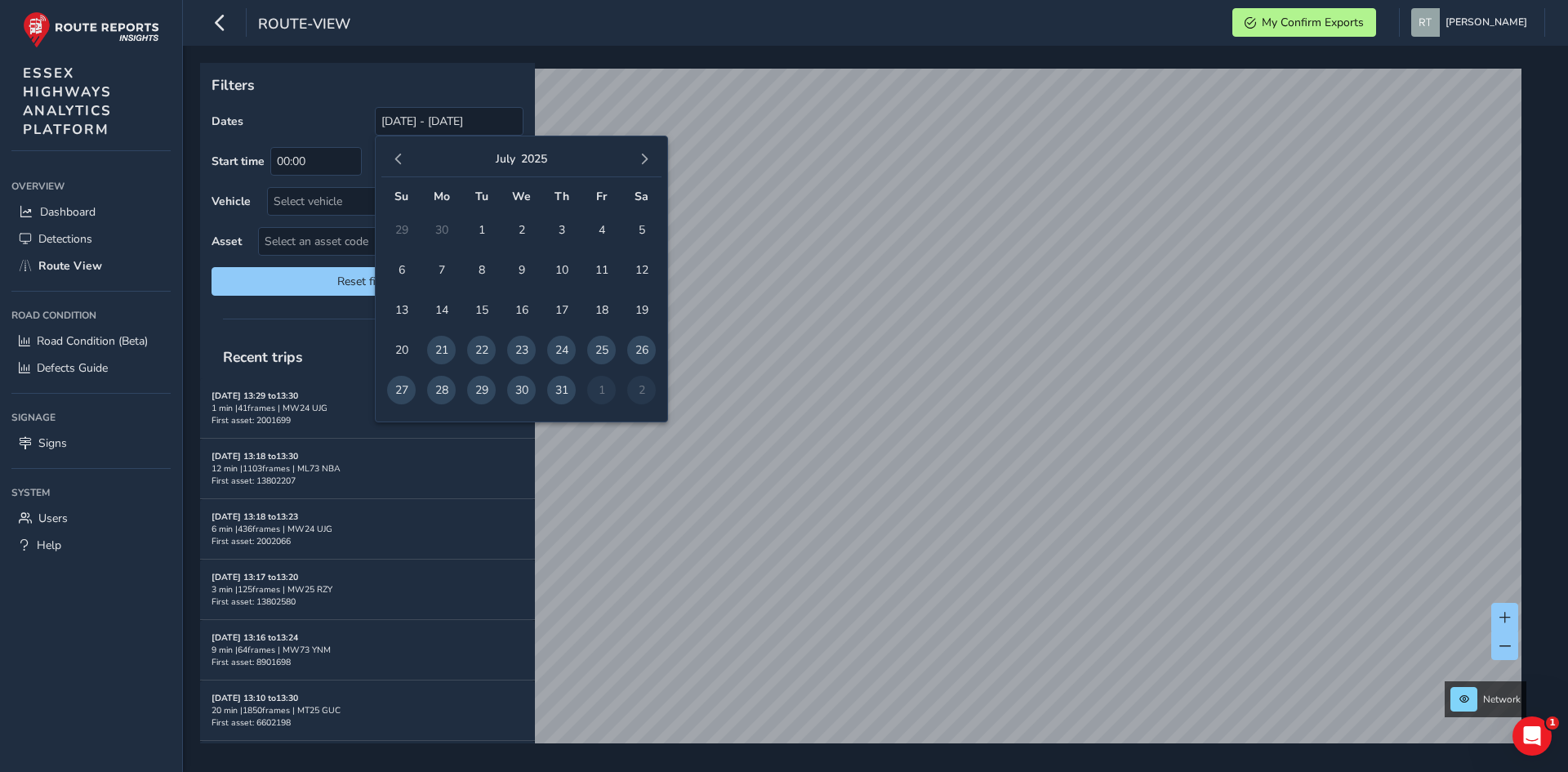
click at [396, 154] on span "button" at bounding box center [398, 159] width 11 height 11
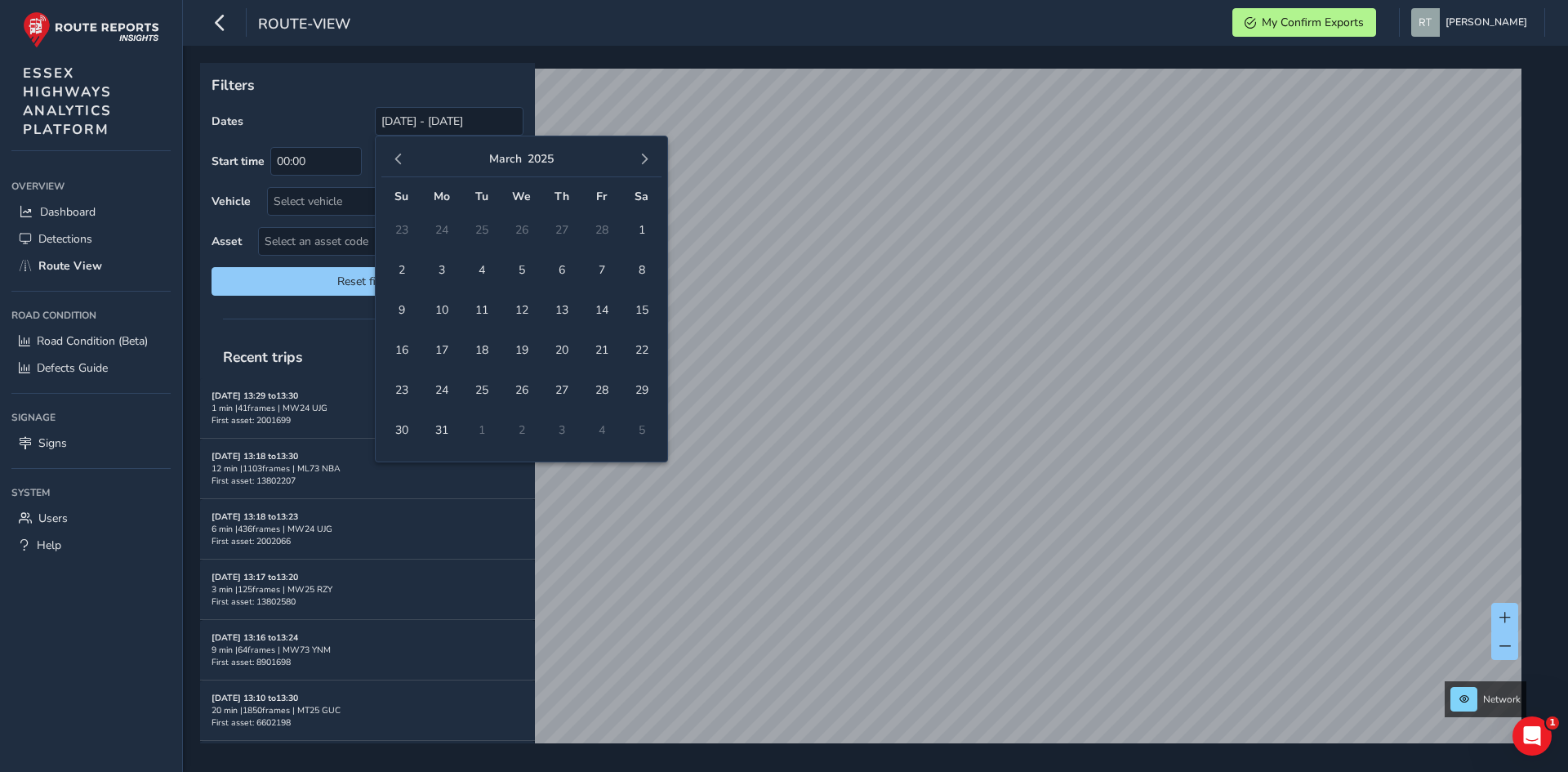
click at [396, 154] on span "button" at bounding box center [398, 159] width 11 height 11
click at [402, 228] on span "1" at bounding box center [401, 230] width 29 height 29
click at [648, 159] on span "button" at bounding box center [644, 159] width 11 height 11
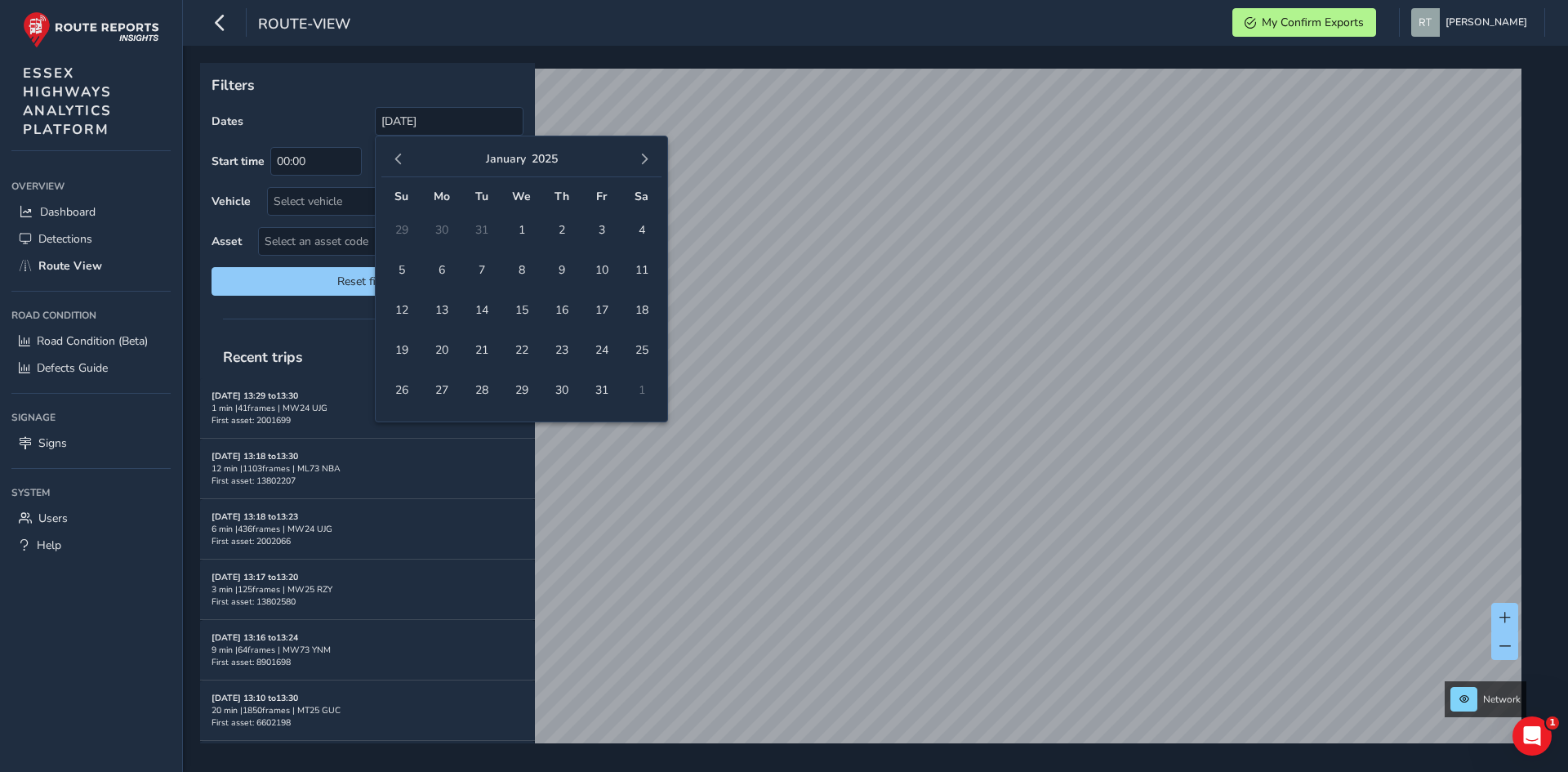
click at [648, 159] on span "button" at bounding box center [644, 159] width 11 height 11
click at [649, 160] on span "button" at bounding box center [644, 159] width 11 height 11
click at [651, 160] on button "button" at bounding box center [645, 160] width 23 height 23
click at [652, 161] on button "button" at bounding box center [645, 160] width 23 height 23
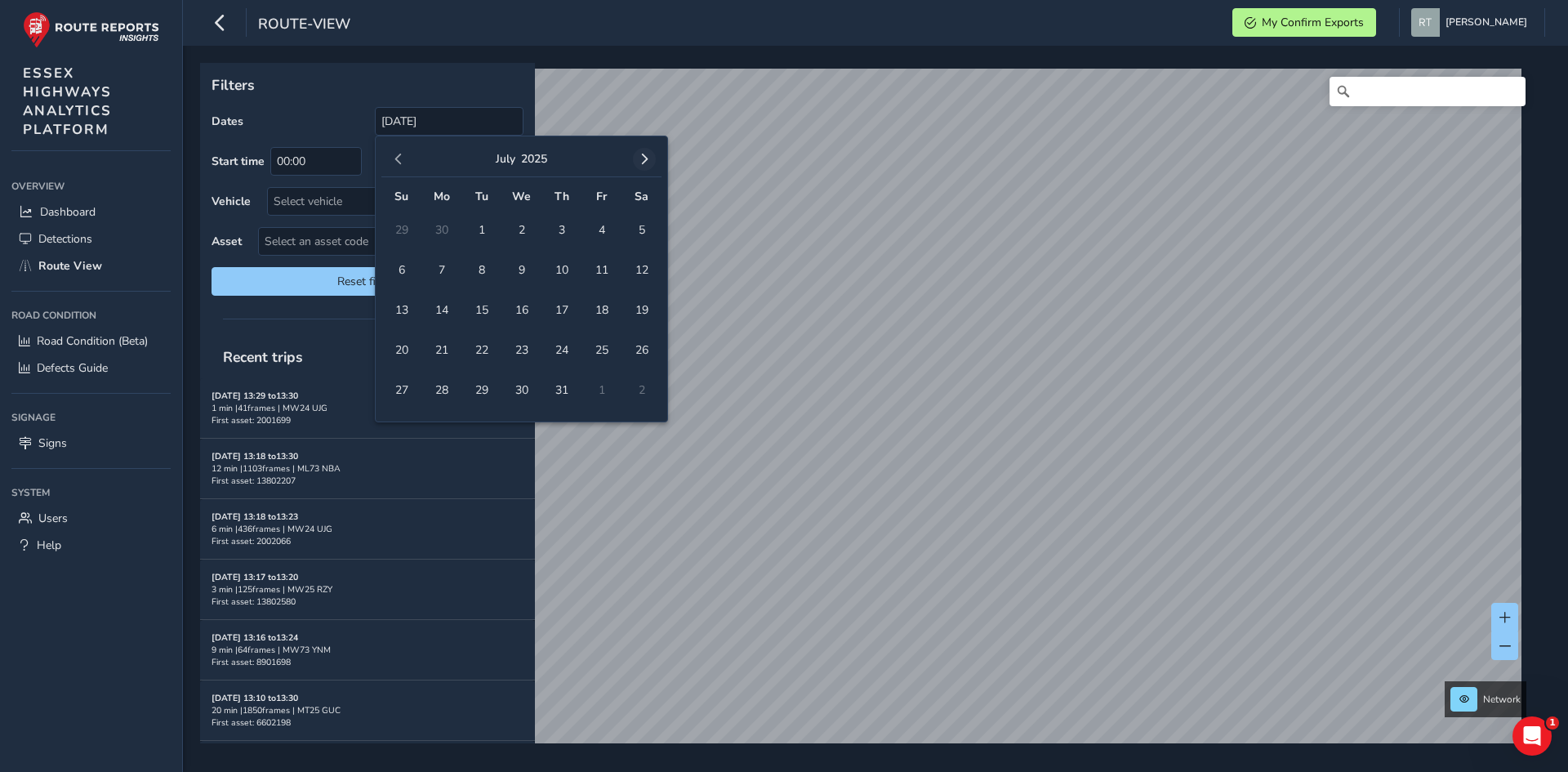
click at [645, 161] on span "button" at bounding box center [644, 159] width 11 height 11
click at [646, 347] on span "23" at bounding box center [641, 350] width 29 height 29
type input "[DATE] - [DATE]"
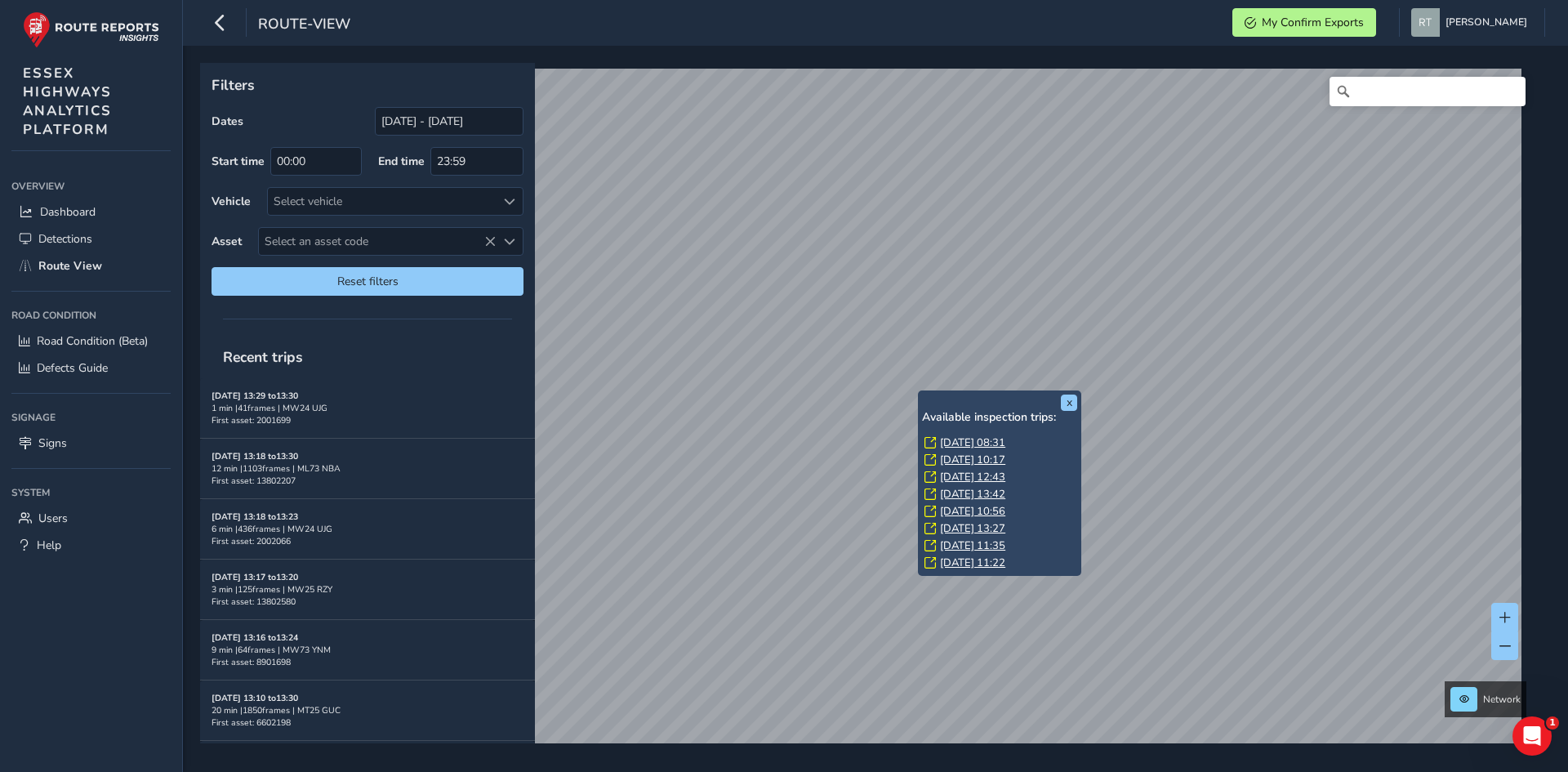
click at [957, 447] on link "[DATE] 08:31" at bounding box center [973, 442] width 66 height 15
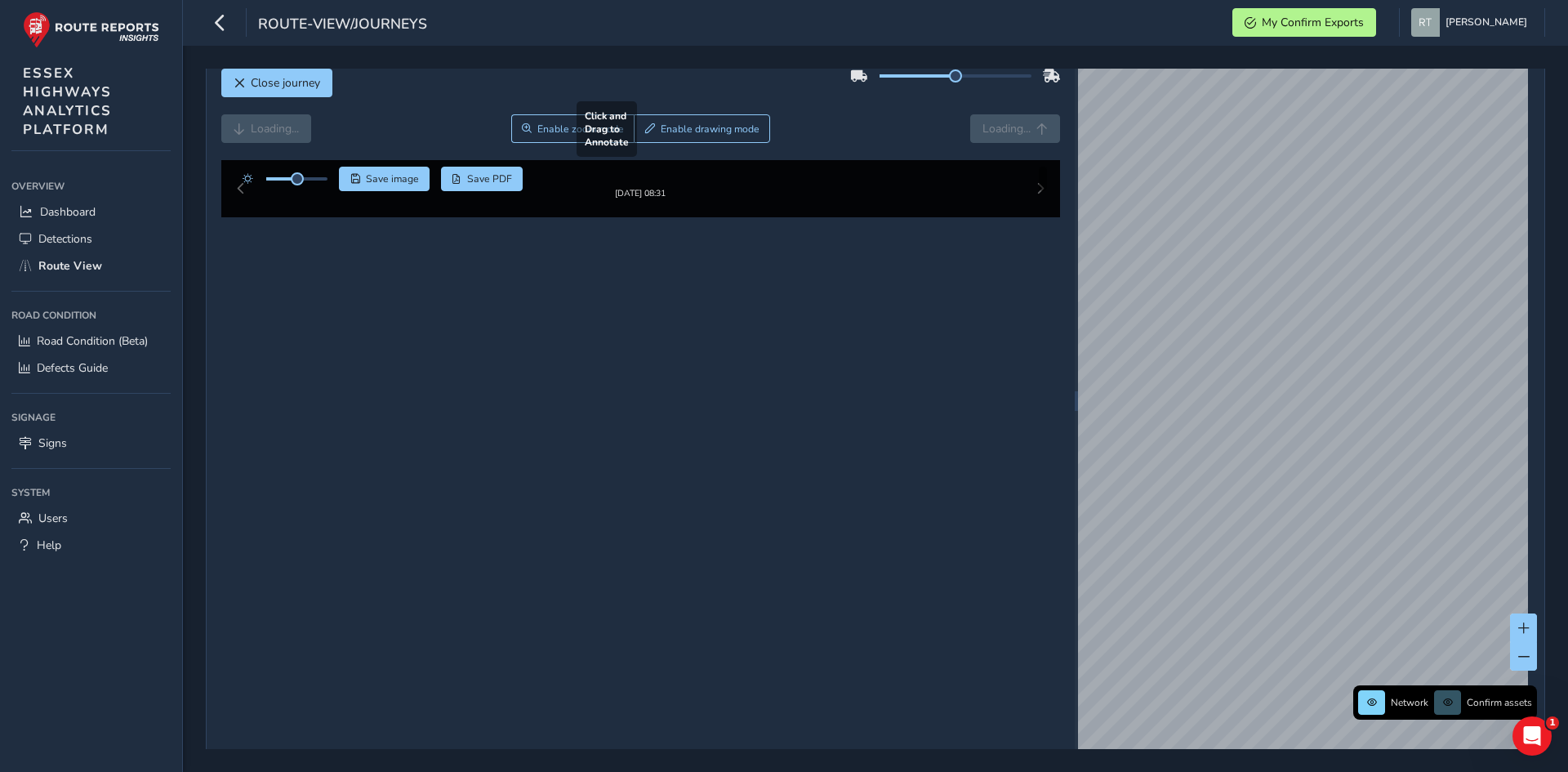
scroll to position [26, 0]
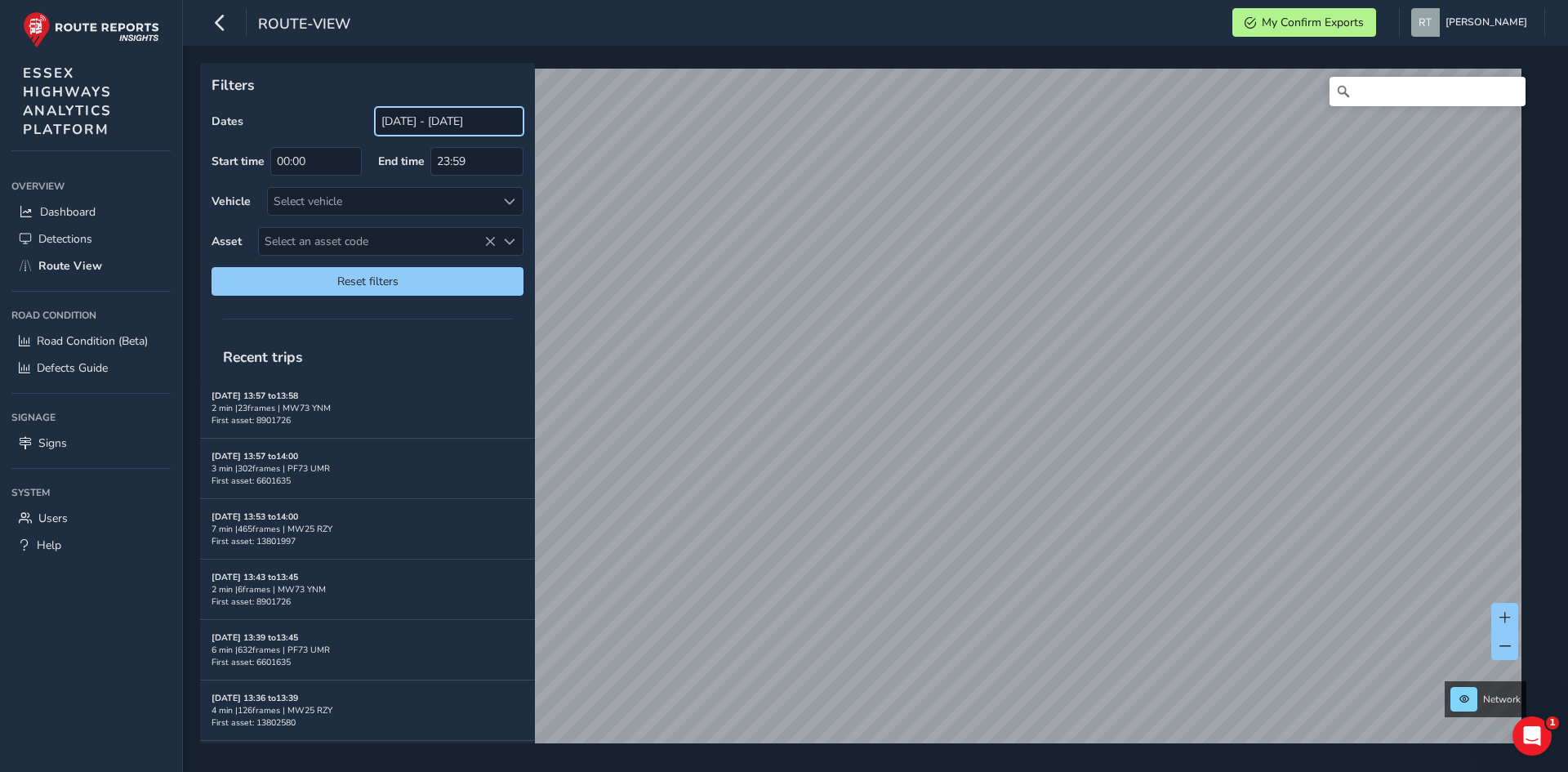
click at [424, 114] on input "[DATE] - [DATE]" at bounding box center [450, 121] width 149 height 29
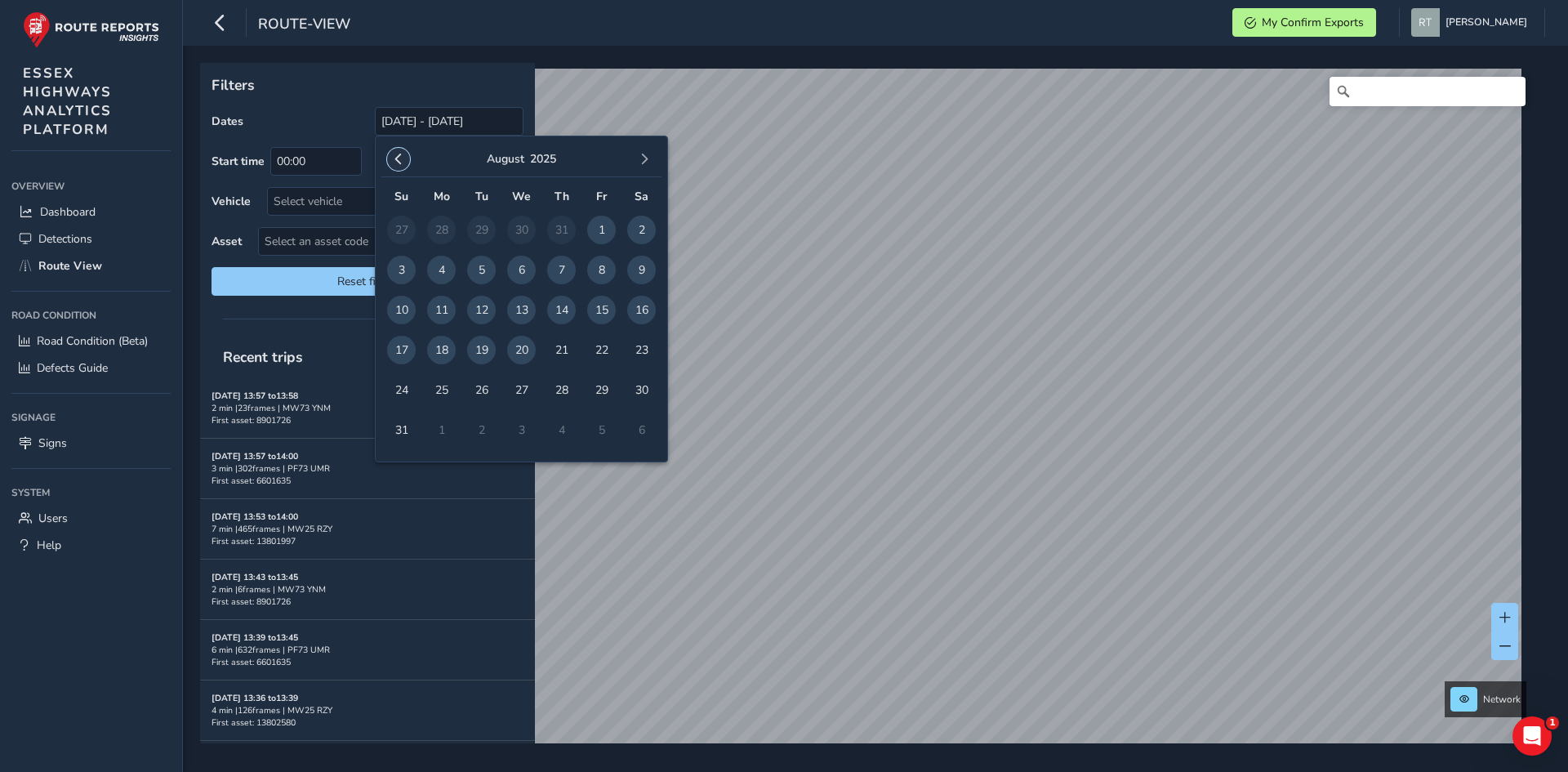
click at [403, 170] on button "button" at bounding box center [398, 160] width 23 height 23
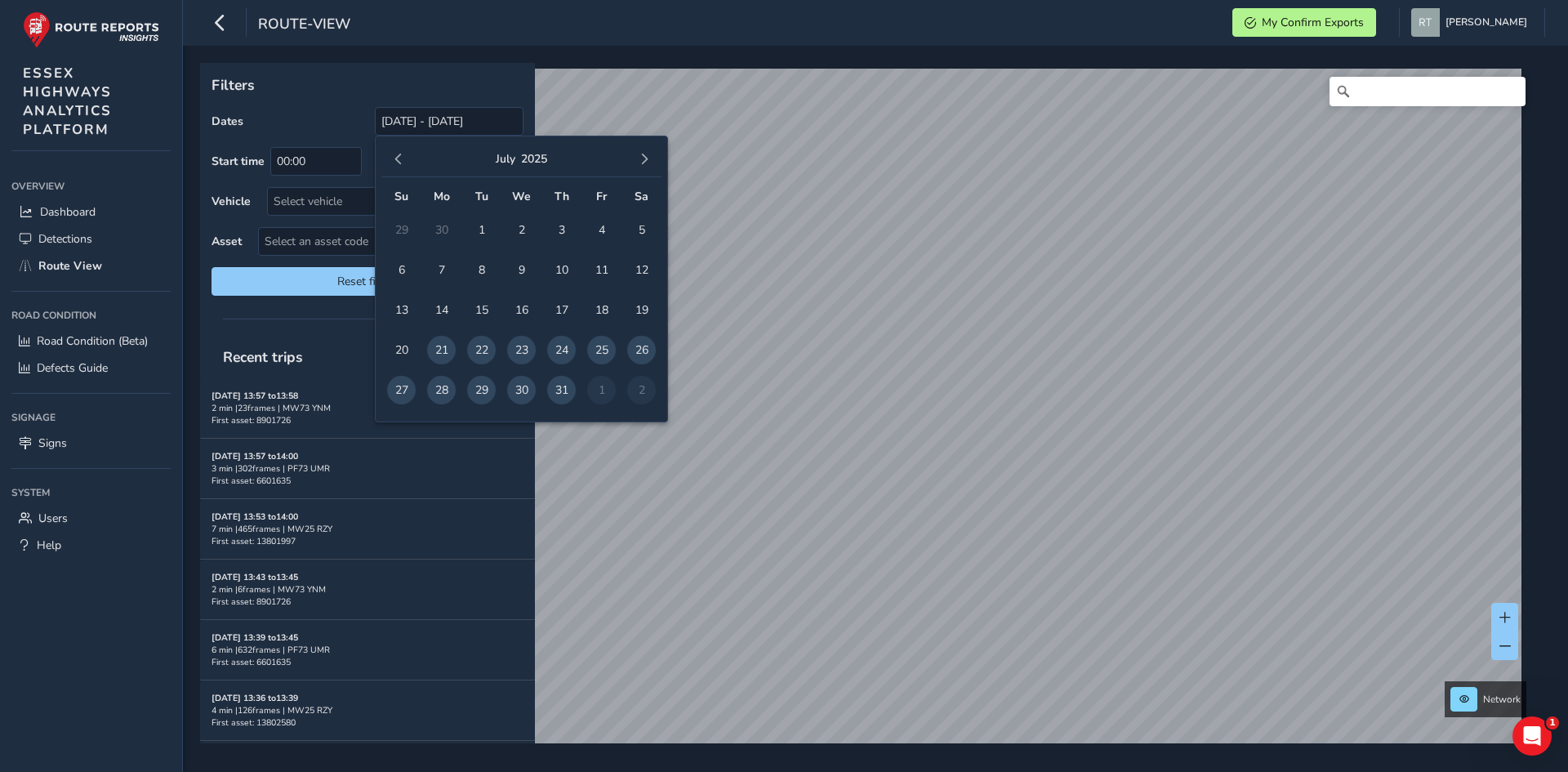
click at [403, 170] on button "button" at bounding box center [398, 160] width 23 height 23
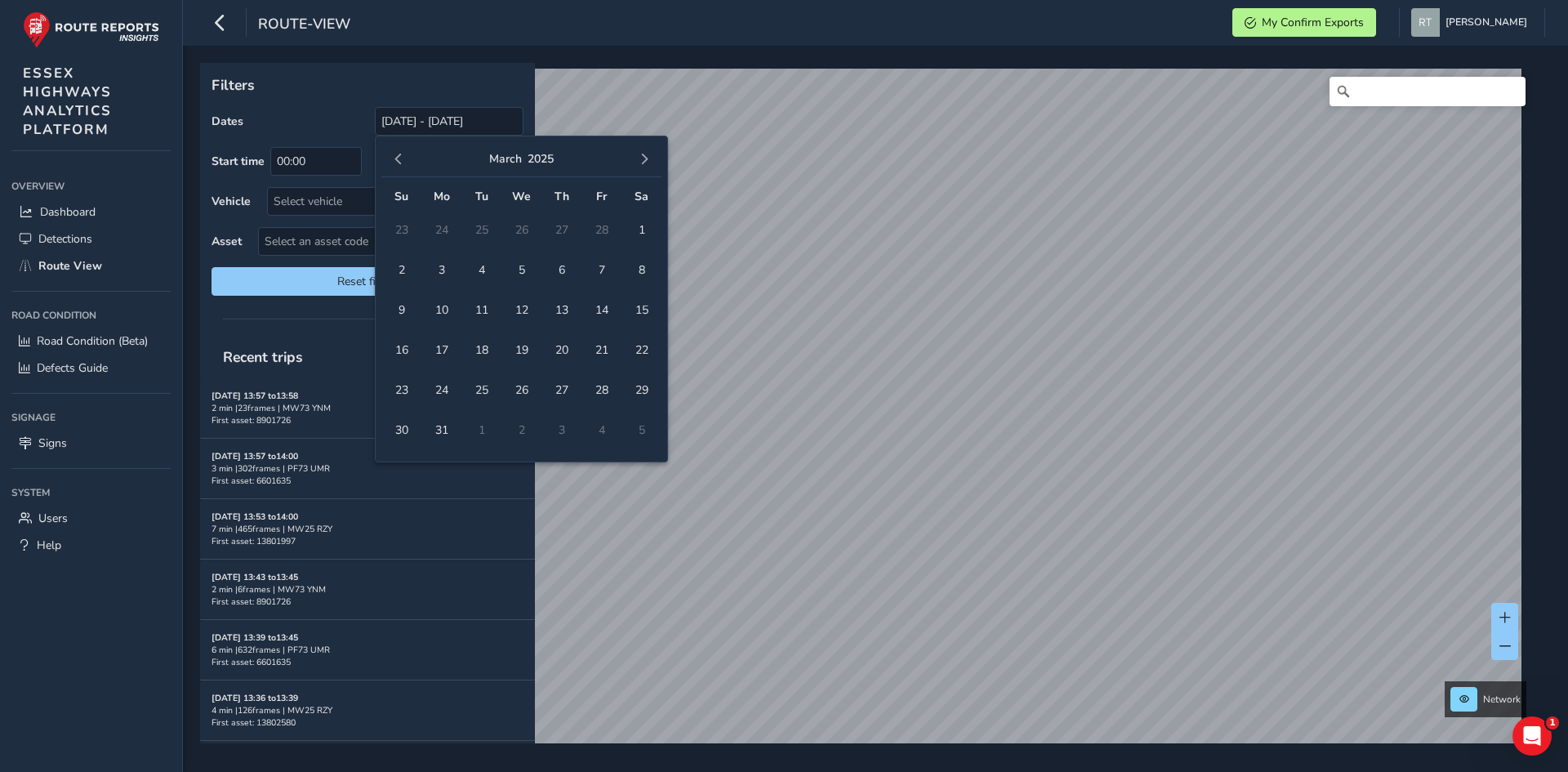
click at [403, 170] on button "button" at bounding box center [398, 160] width 23 height 23
click at [530, 227] on span "1" at bounding box center [521, 230] width 29 height 29
click at [643, 164] on span "button" at bounding box center [644, 159] width 11 height 11
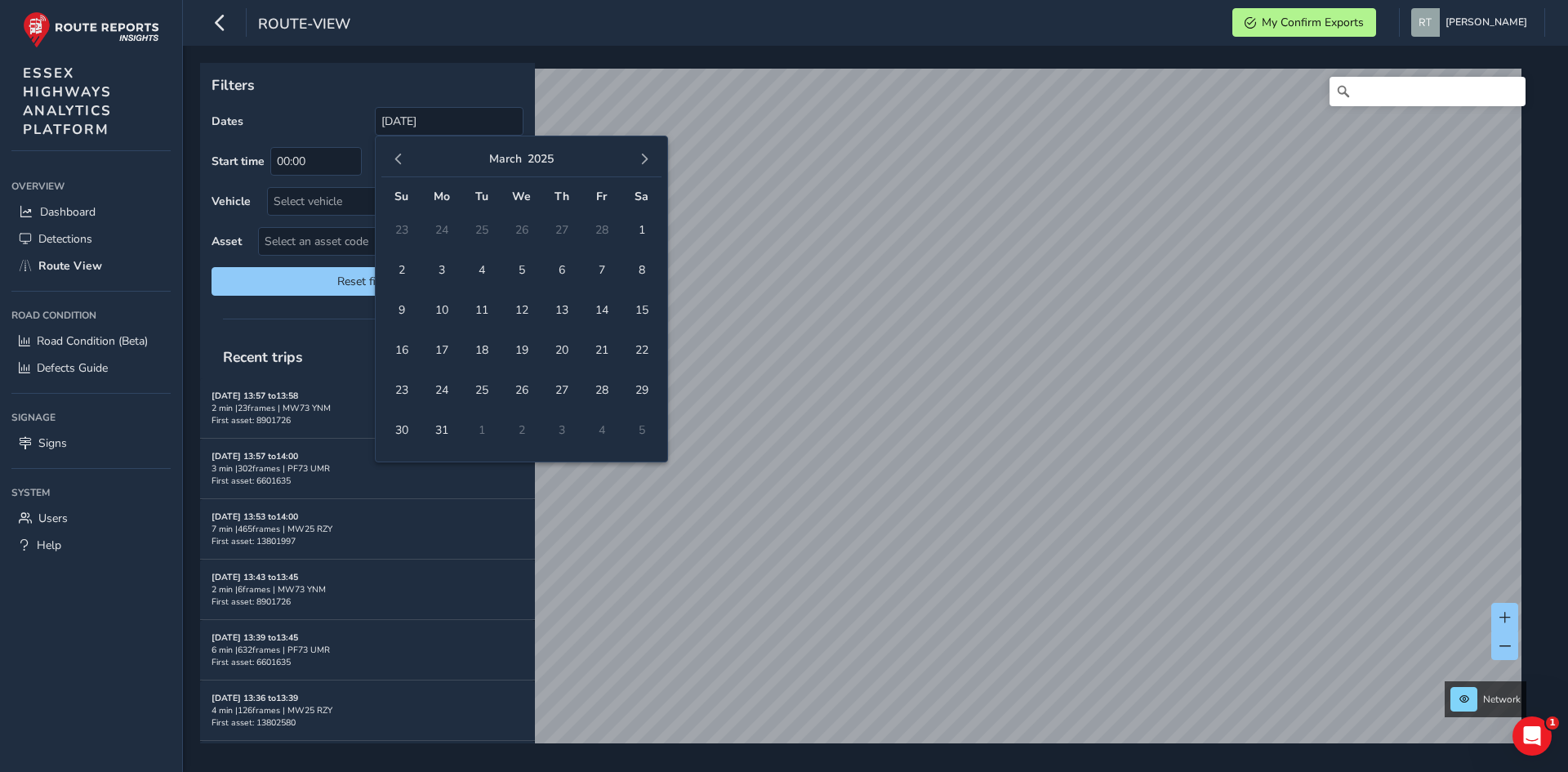
click at [643, 164] on span "button" at bounding box center [644, 159] width 11 height 11
click at [406, 152] on button "button" at bounding box center [398, 160] width 23 height 23
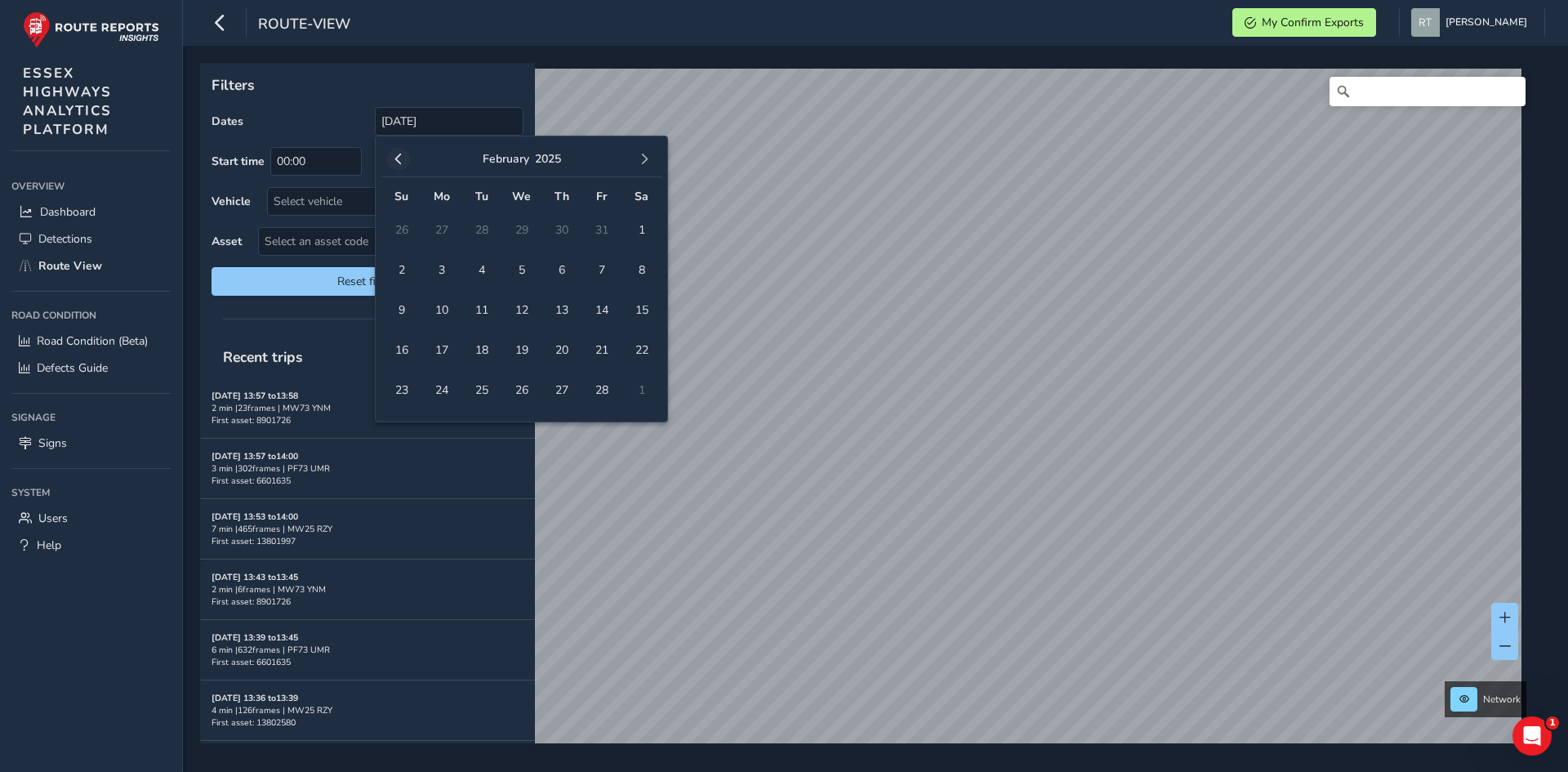
click at [399, 162] on span "button" at bounding box center [398, 159] width 11 height 11
click at [530, 224] on span "1" at bounding box center [521, 230] width 29 height 29
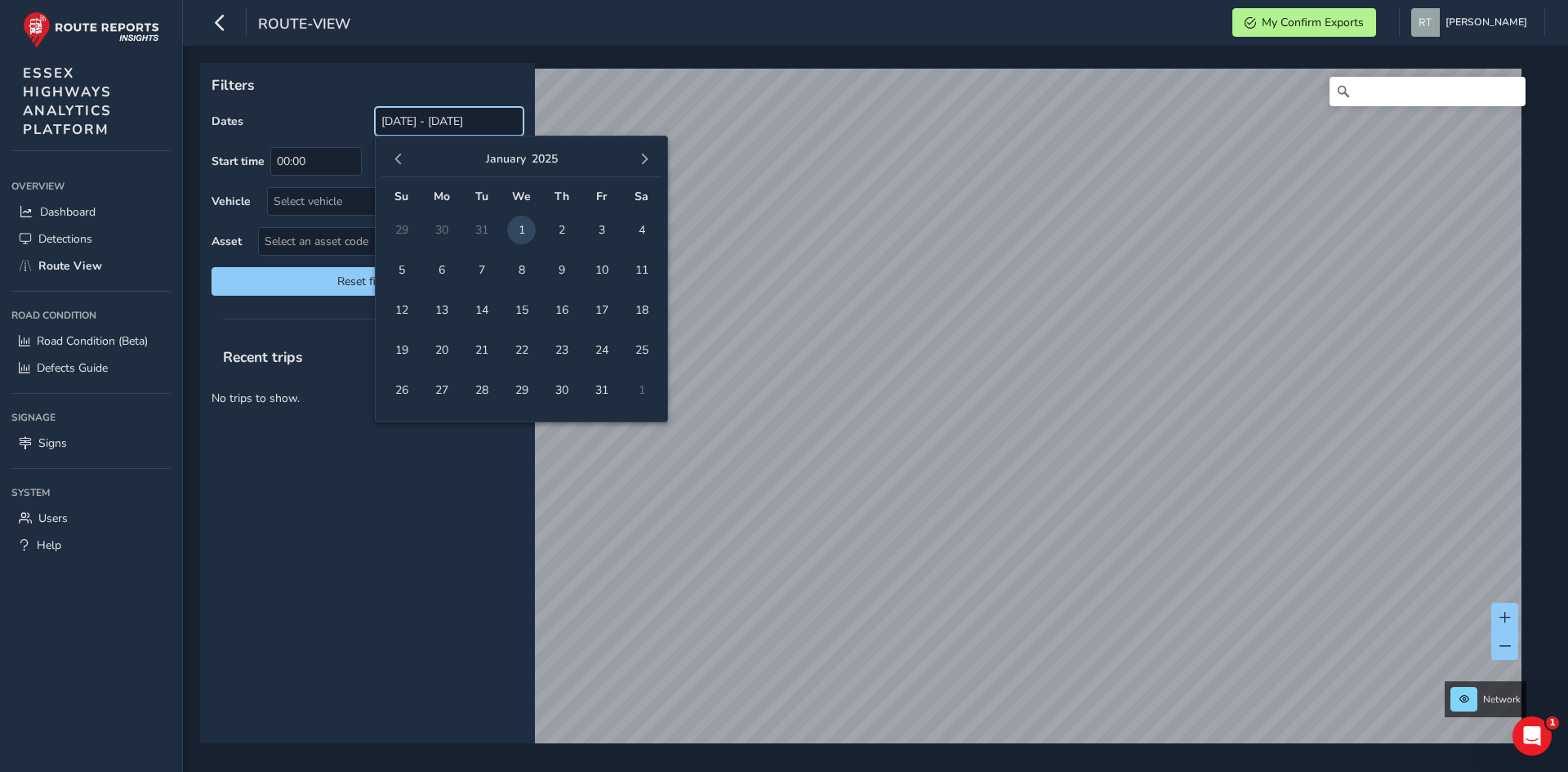
click at [512, 125] on input "[DATE] - [DATE]" at bounding box center [450, 121] width 149 height 29
click at [639, 166] on button "button" at bounding box center [645, 160] width 23 height 23
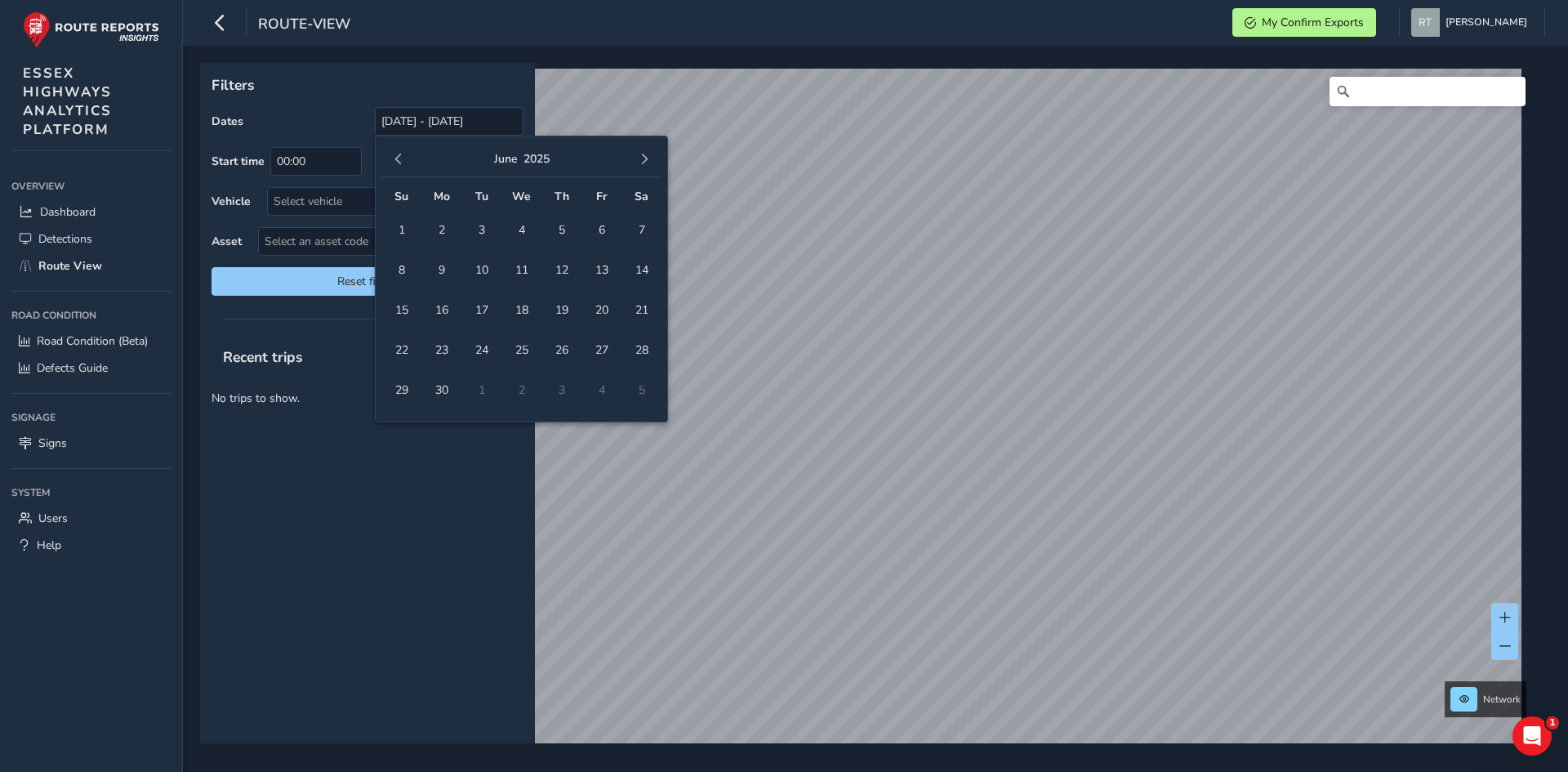
click at [639, 166] on button "button" at bounding box center [645, 160] width 23 height 23
click at [631, 225] on span "4" at bounding box center [641, 230] width 29 height 29
click at [646, 268] on span "11" at bounding box center [641, 270] width 29 height 29
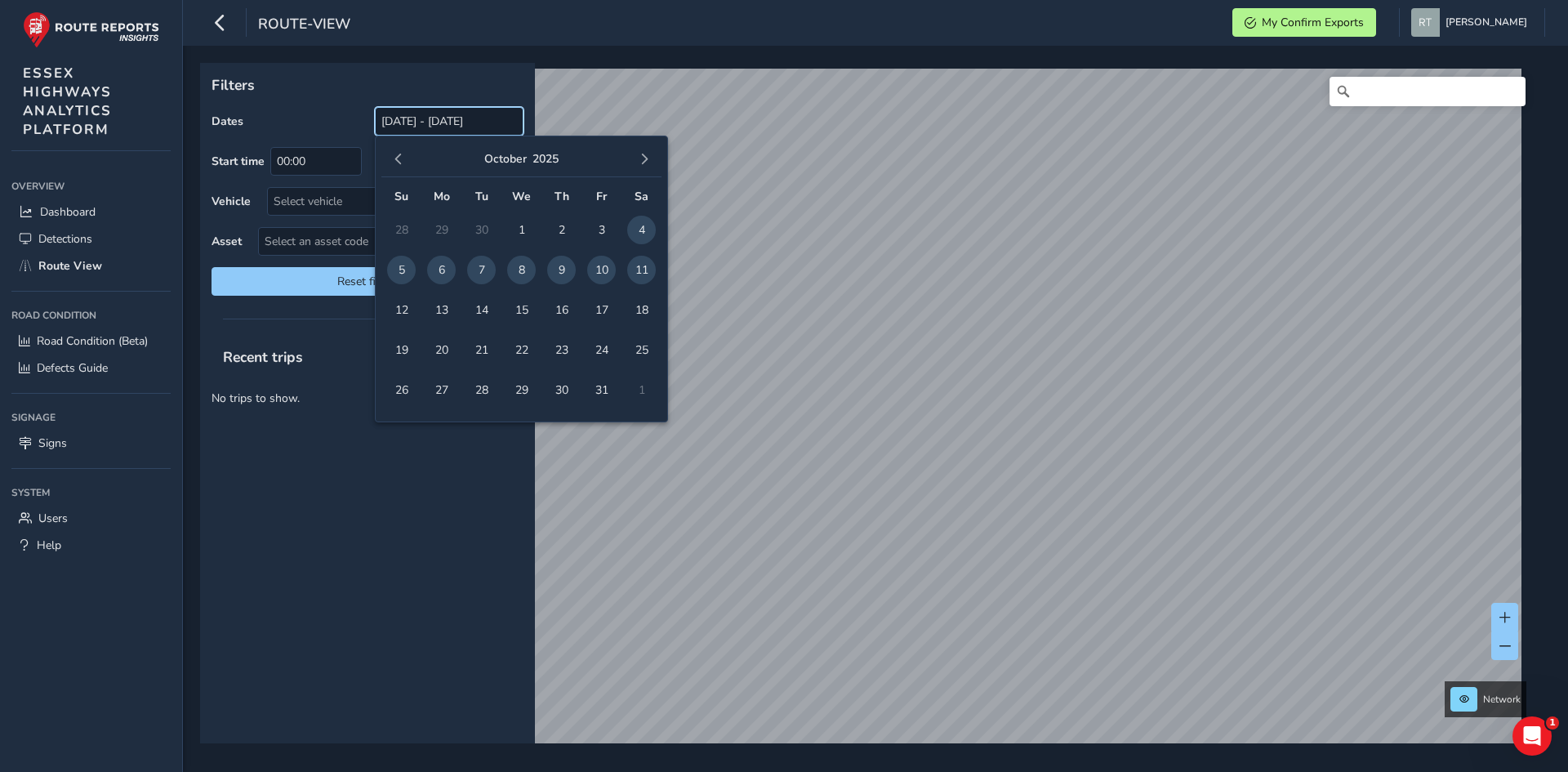
click at [403, 123] on input "04/10/2025 - 11/10/2025" at bounding box center [450, 121] width 149 height 29
click at [407, 157] on button "button" at bounding box center [398, 160] width 23 height 23
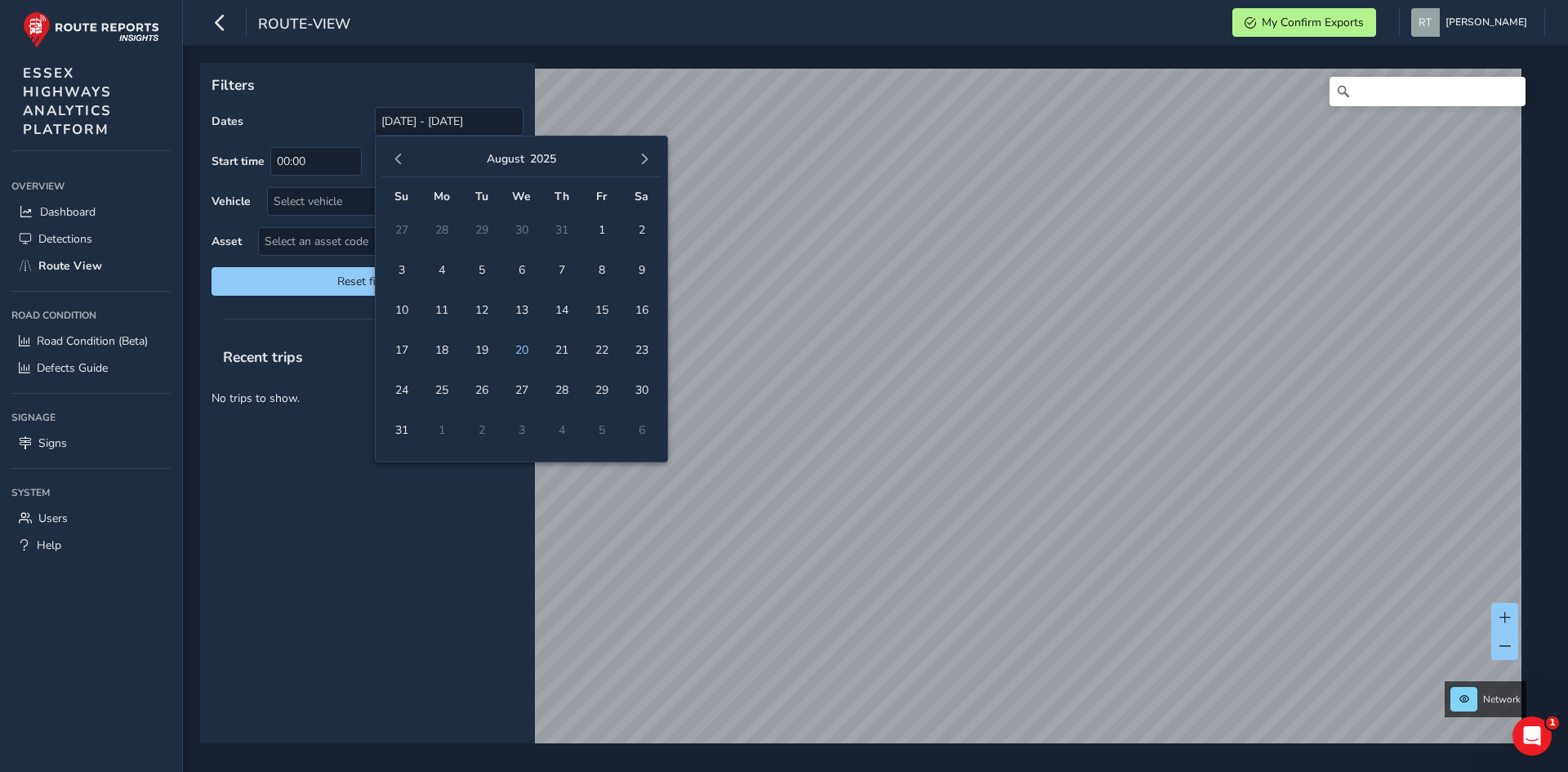
click at [407, 157] on button "button" at bounding box center [398, 160] width 23 height 23
click at [406, 157] on button "button" at bounding box center [398, 160] width 23 height 23
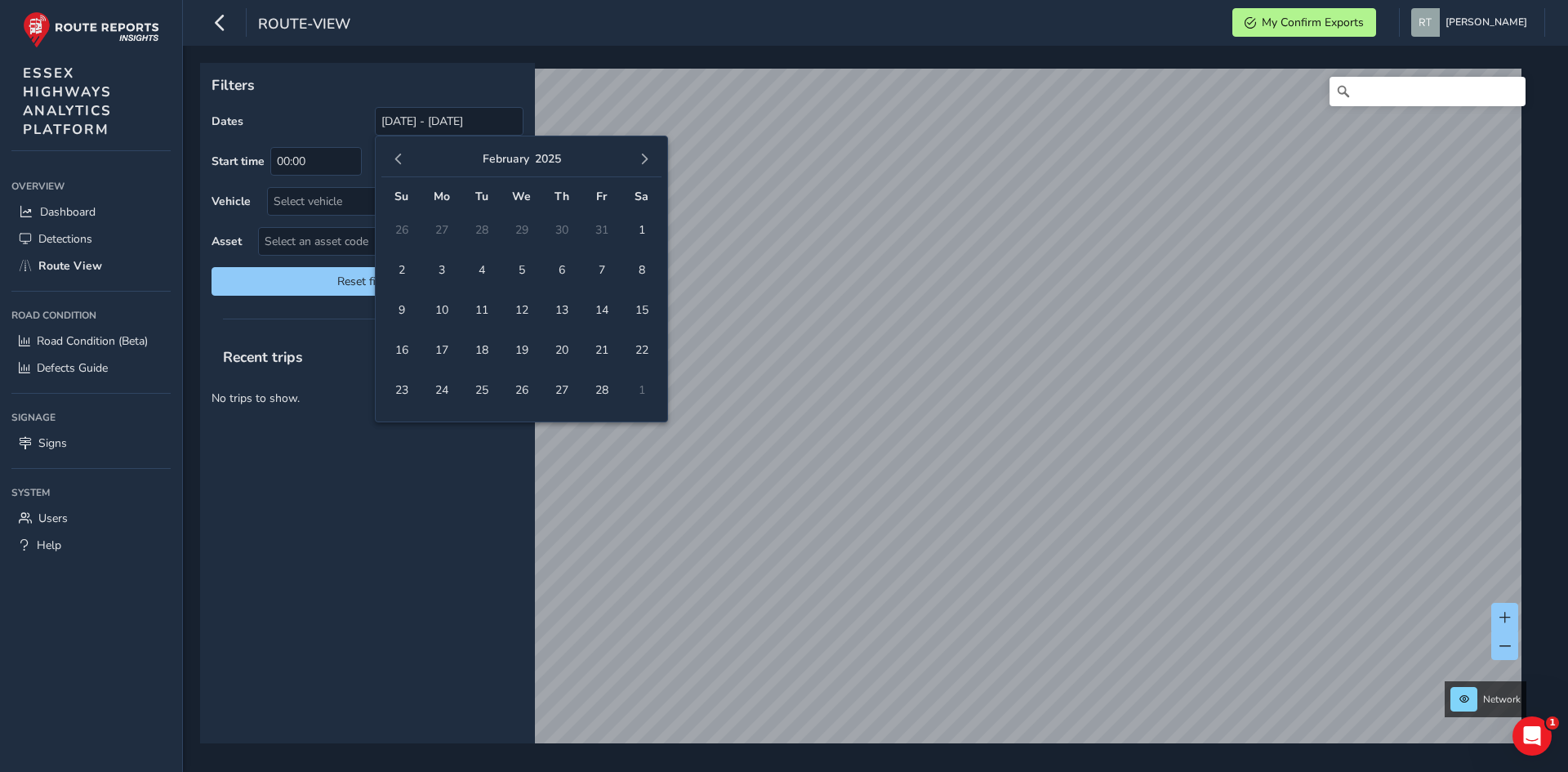
click at [406, 157] on button "button" at bounding box center [398, 160] width 23 height 23
click at [518, 238] on span "1" at bounding box center [521, 230] width 29 height 29
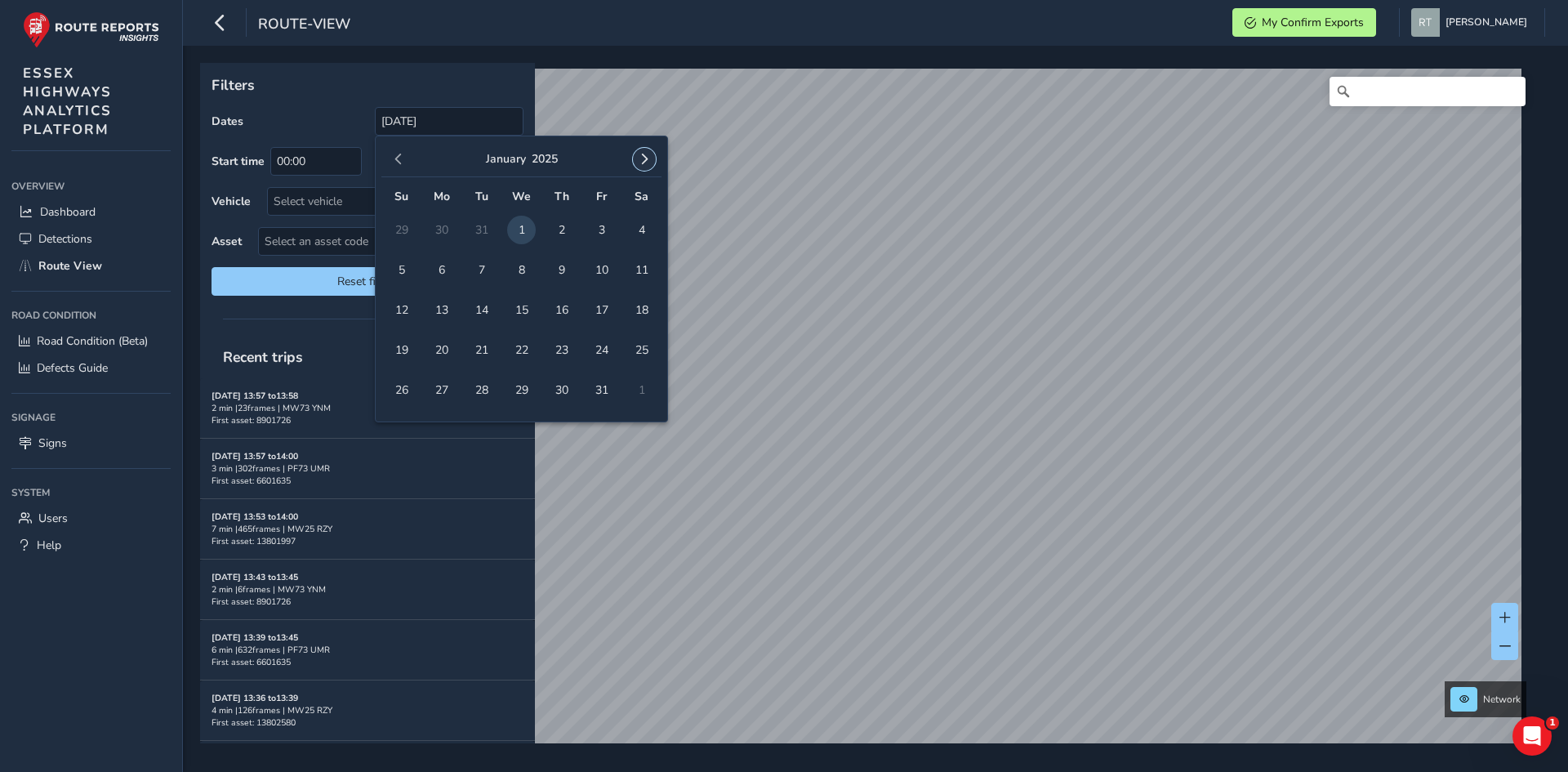
click at [644, 165] on span "button" at bounding box center [644, 159] width 11 height 11
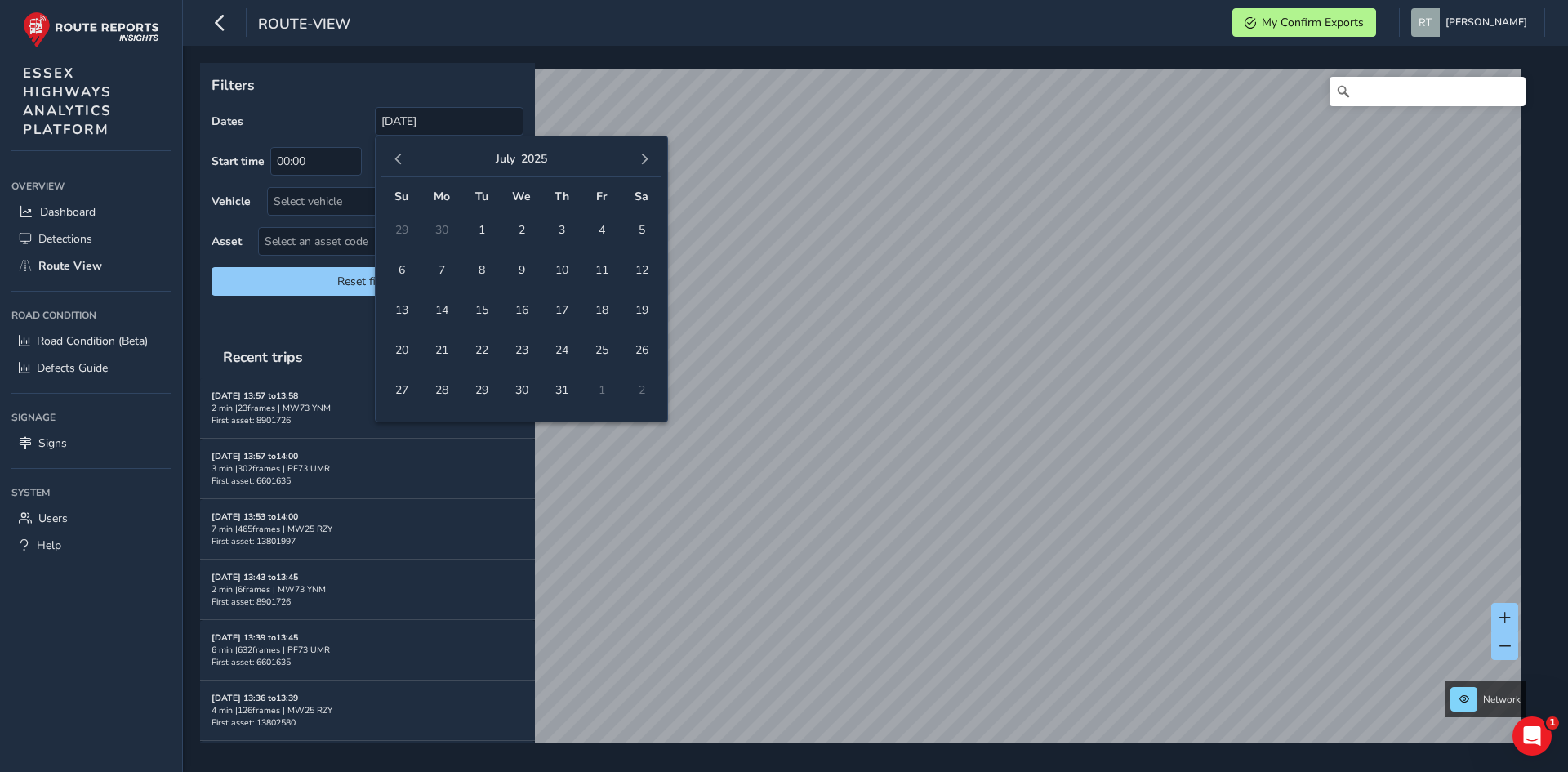
click at [644, 165] on span "button" at bounding box center [644, 159] width 11 height 11
click at [643, 163] on span "button" at bounding box center [644, 159] width 11 height 11
click at [640, 272] on span "13" at bounding box center [641, 270] width 29 height 29
type input "01/01/2025 - 13/09/2025"
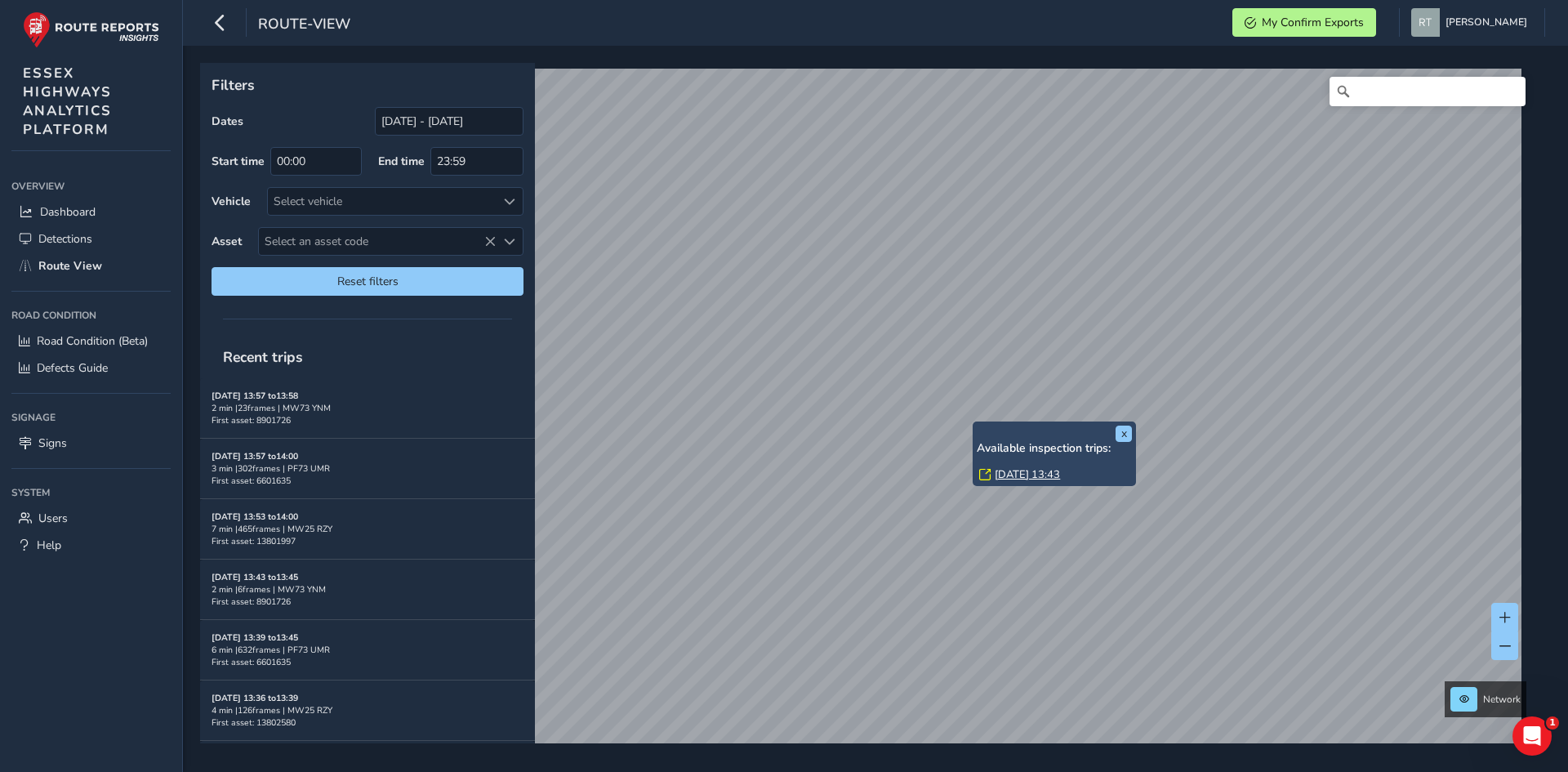
click at [1001, 475] on link "Wed, 16 Jul, 13:43" at bounding box center [1027, 475] width 66 height 15
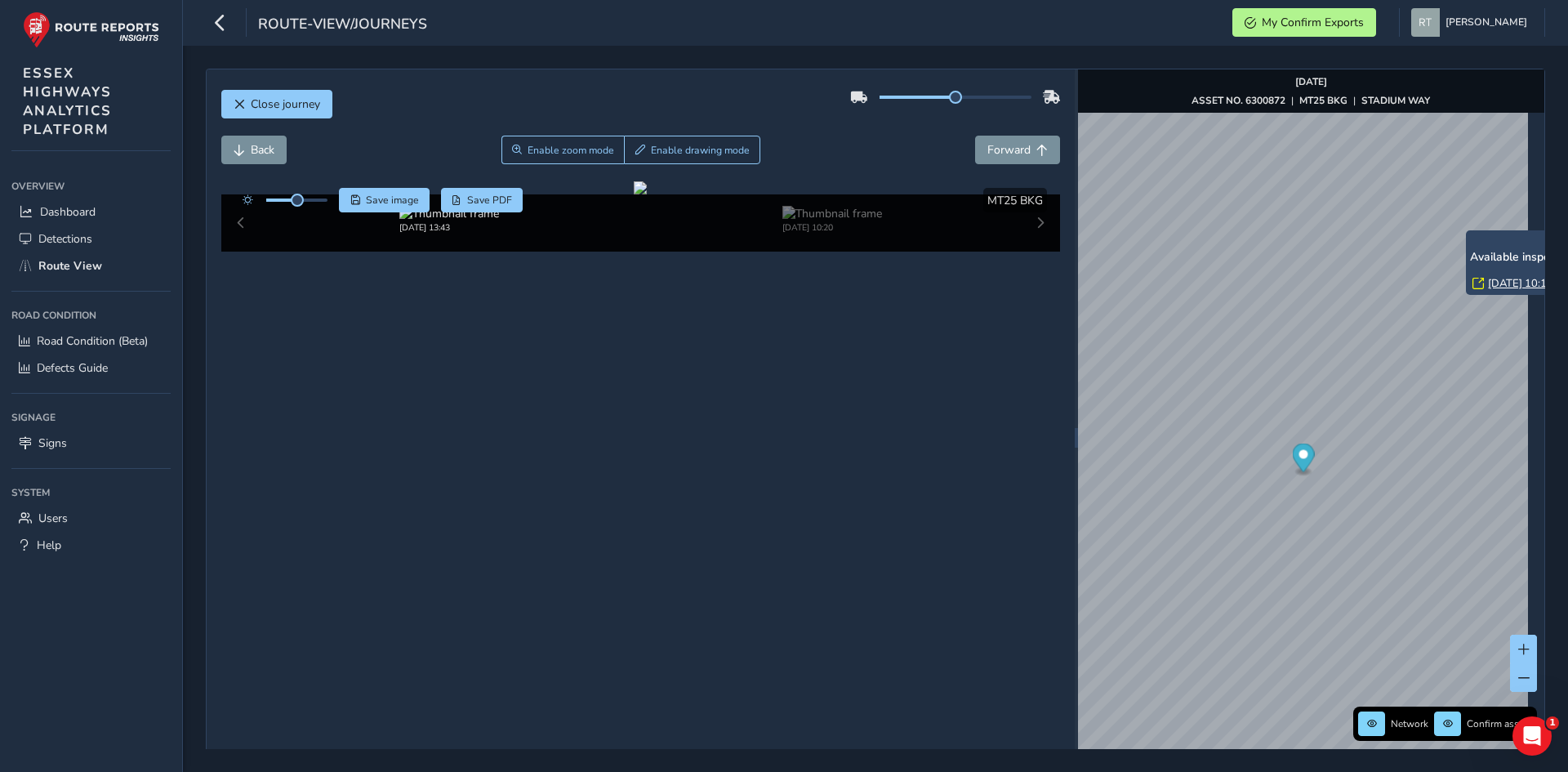
click at [1506, 283] on link "Fri, 16 May, 10:19" at bounding box center [1521, 283] width 66 height 15
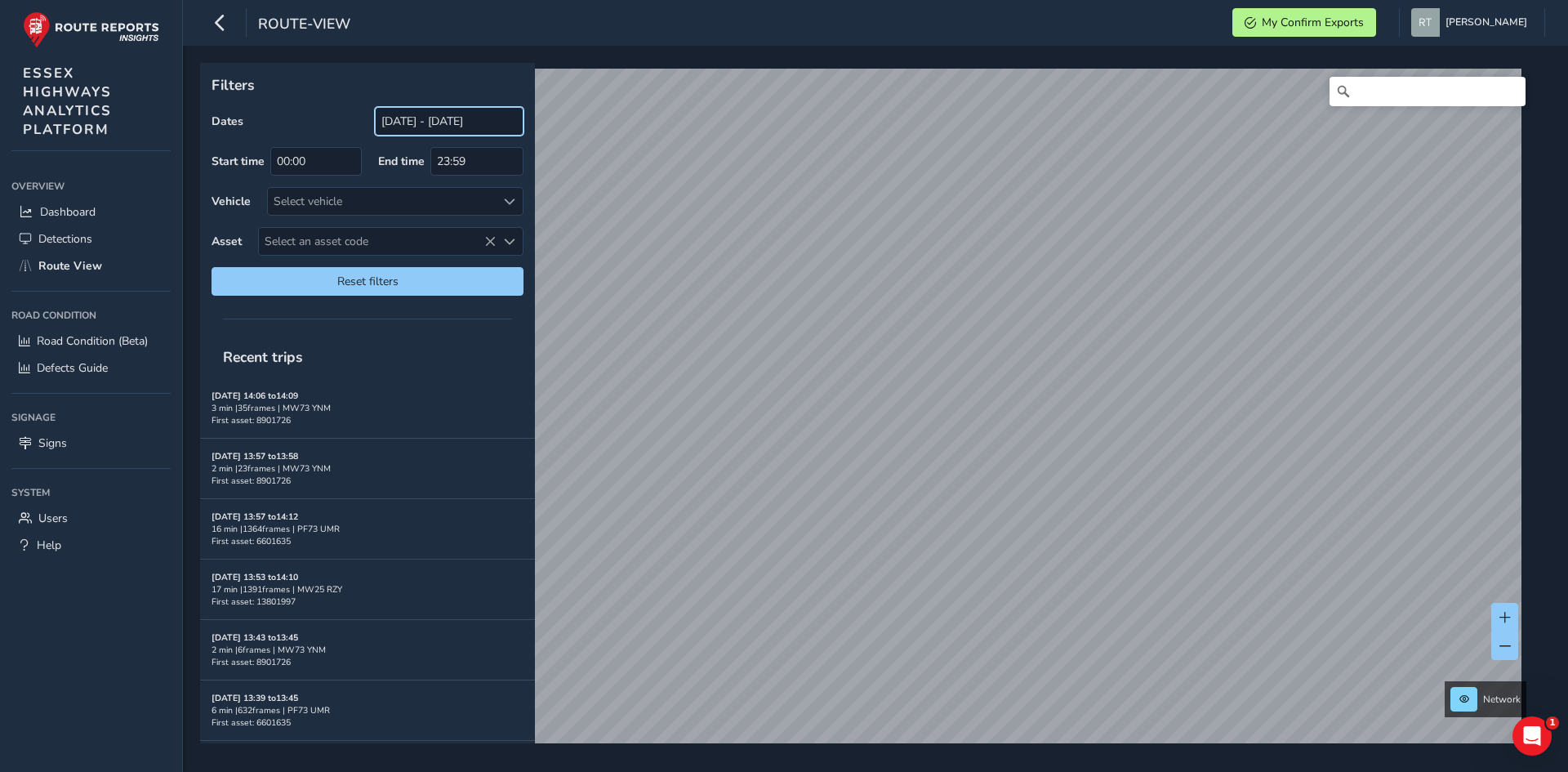
drag, startPoint x: 408, startPoint y: 120, endPoint x: 398, endPoint y: 134, distance: 17.2
click at [408, 120] on input "[DATE] - [DATE]" at bounding box center [450, 121] width 149 height 29
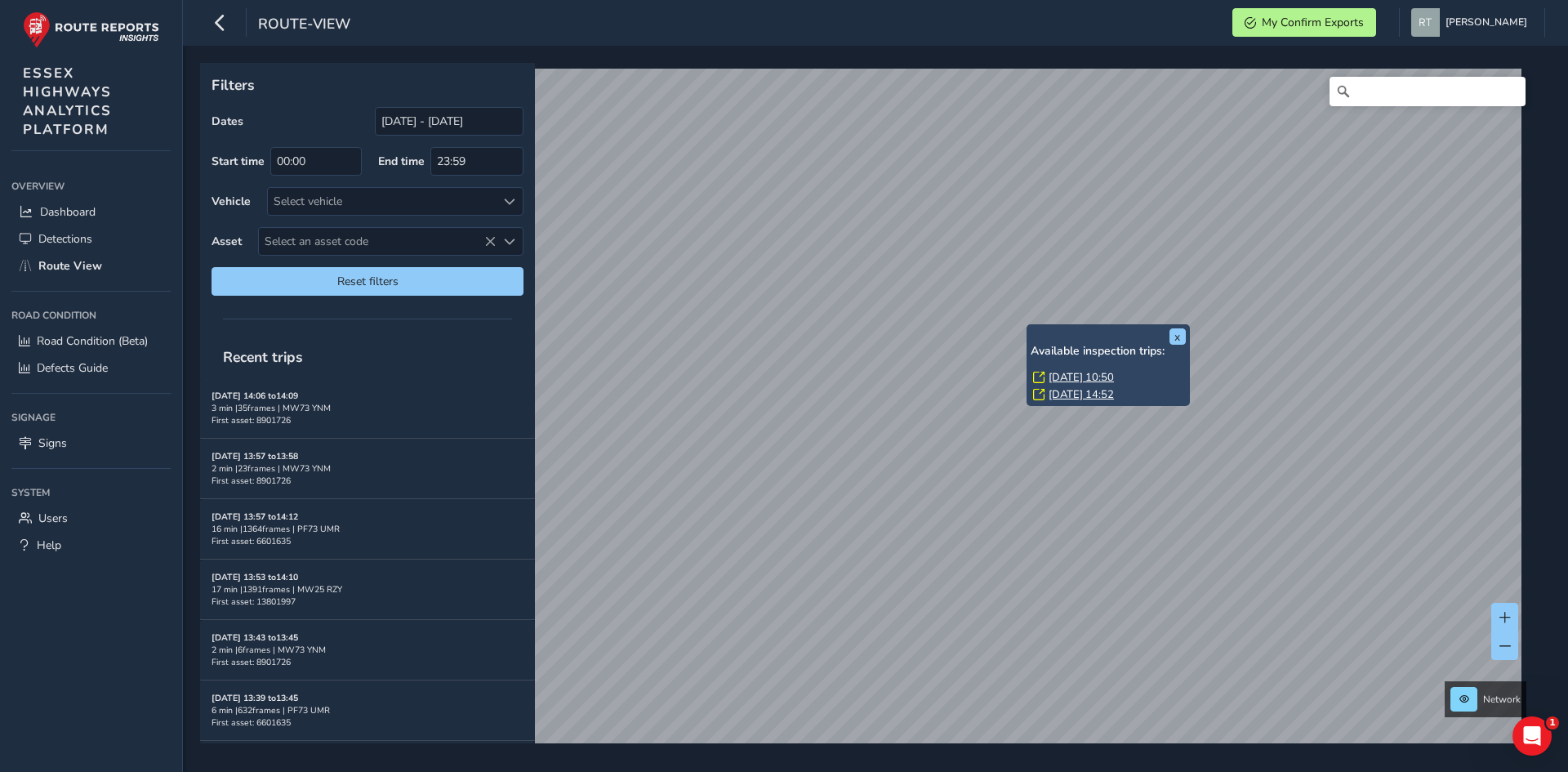
click at [1047, 377] on div "[DATE] 10:50" at bounding box center [1109, 377] width 153 height 15
click at [1055, 376] on link "[DATE] 10:50" at bounding box center [1081, 377] width 66 height 15
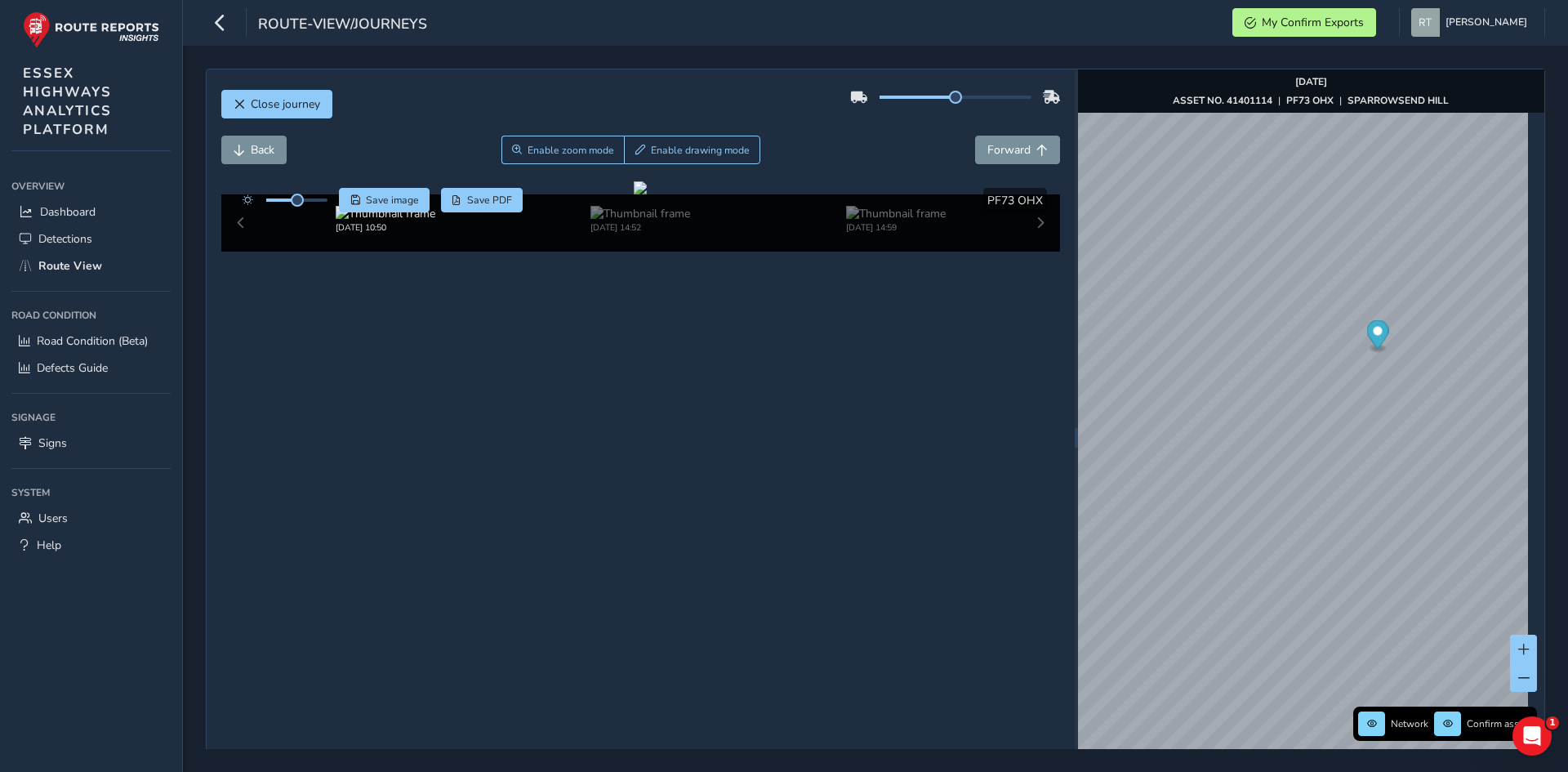
click at [1379, 329] on icon "Map marker" at bounding box center [1377, 334] width 22 height 29
drag, startPoint x: 301, startPoint y: 201, endPoint x: 351, endPoint y: 211, distance: 51.0
click at [351, 211] on div "Save image Save PDF" at bounding box center [379, 200] width 289 height 25
drag, startPoint x: 735, startPoint y: 575, endPoint x: 703, endPoint y: 493, distance: 88.0
click at [647, 195] on div at bounding box center [640, 188] width 13 height 13
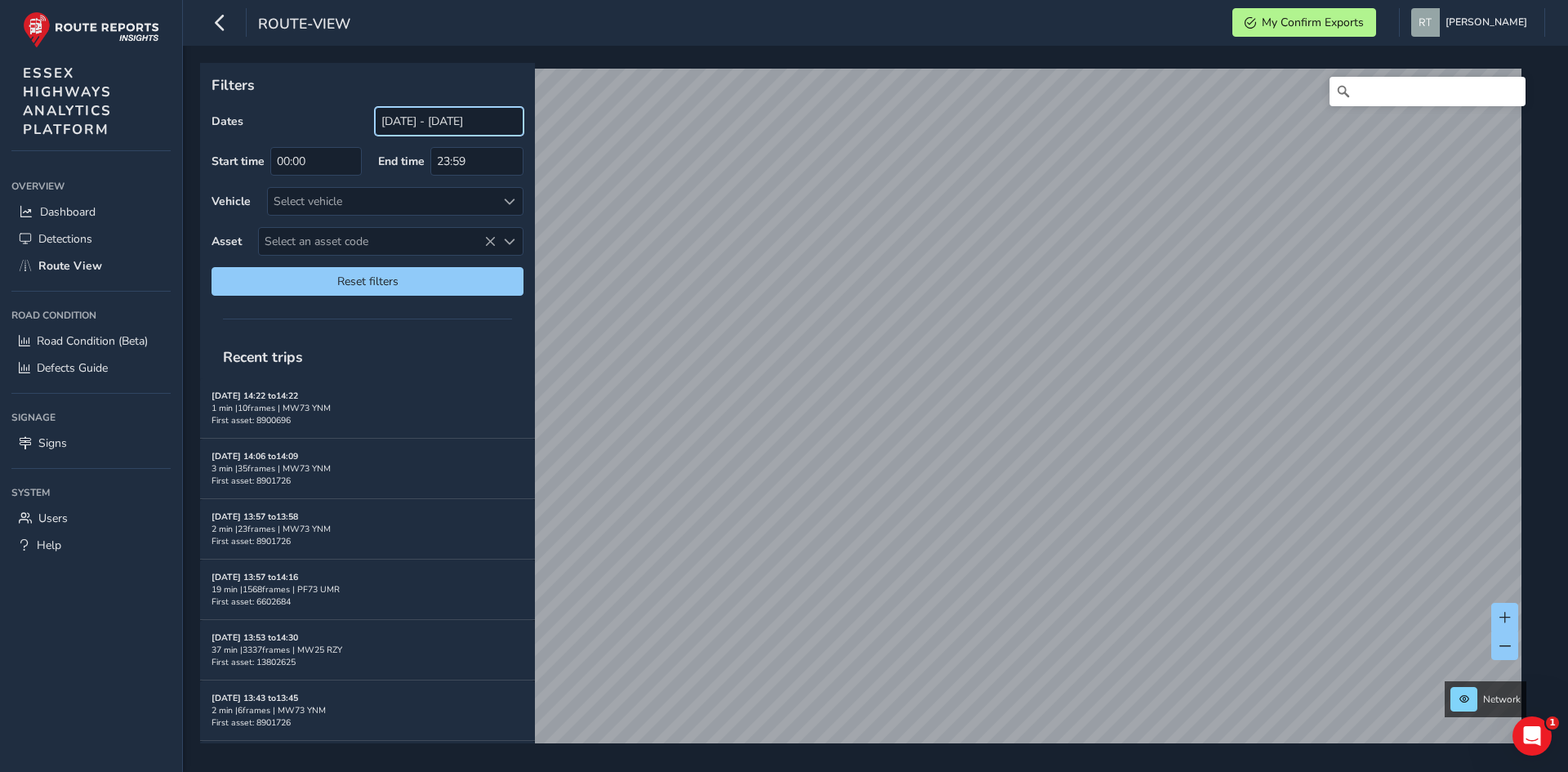
click at [451, 117] on input "[DATE] - [DATE]" at bounding box center [450, 121] width 149 height 29
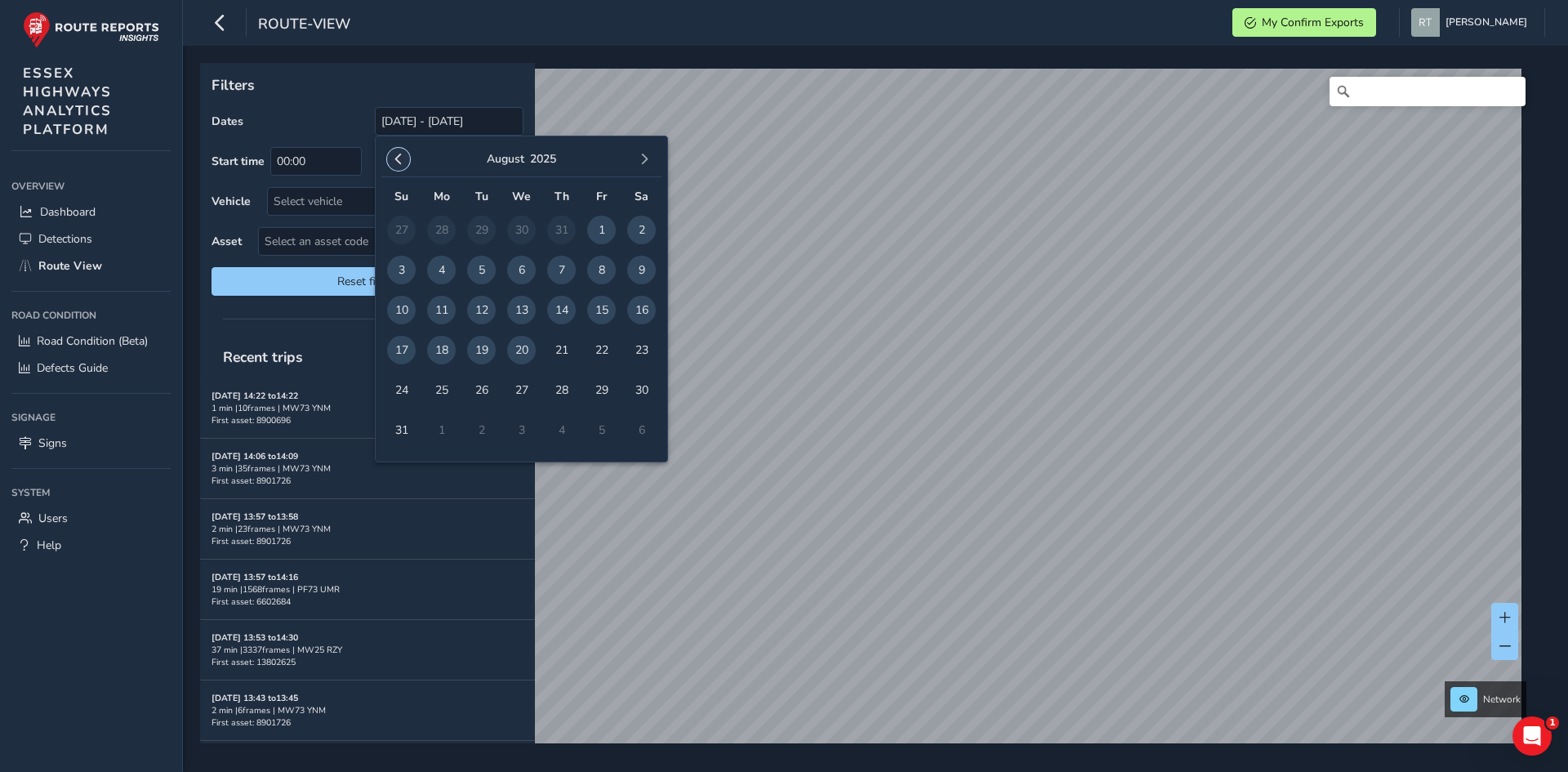
click at [404, 154] on button "button" at bounding box center [398, 160] width 23 height 23
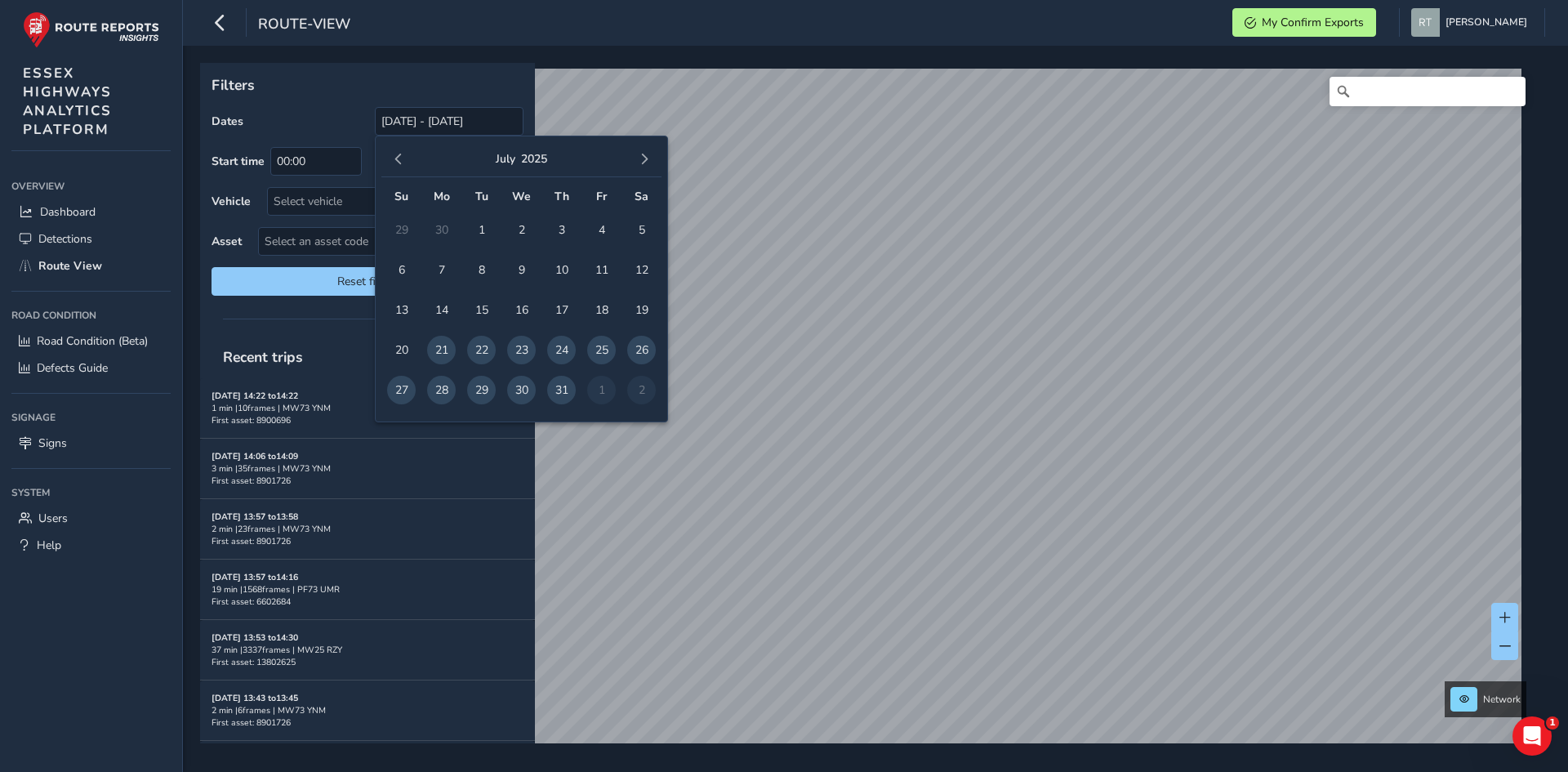
click at [404, 154] on button "button" at bounding box center [398, 160] width 23 height 23
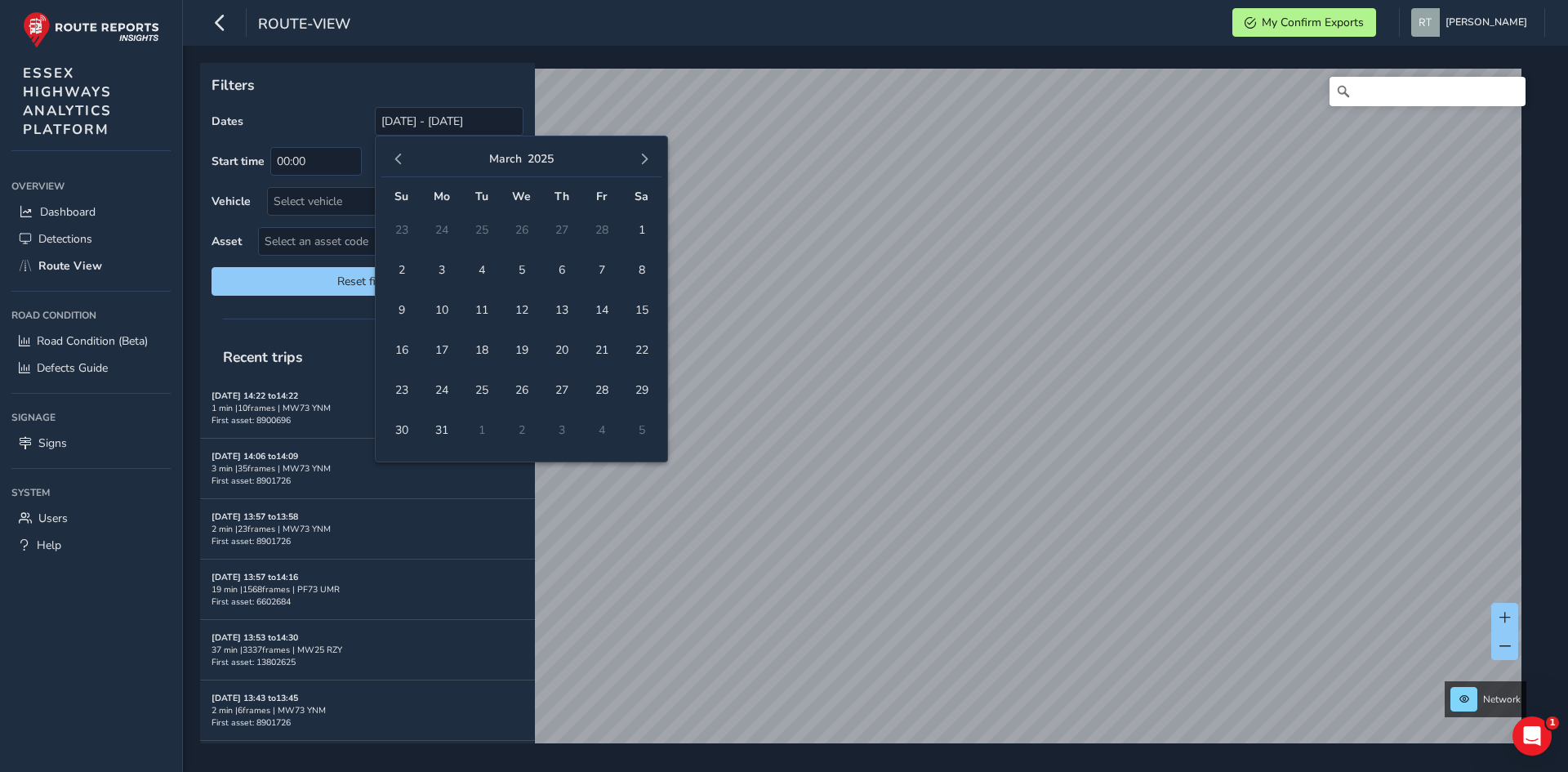
click at [404, 154] on button "button" at bounding box center [398, 160] width 23 height 23
click at [522, 233] on span "1" at bounding box center [521, 230] width 29 height 29
click at [649, 161] on span "button" at bounding box center [644, 159] width 11 height 11
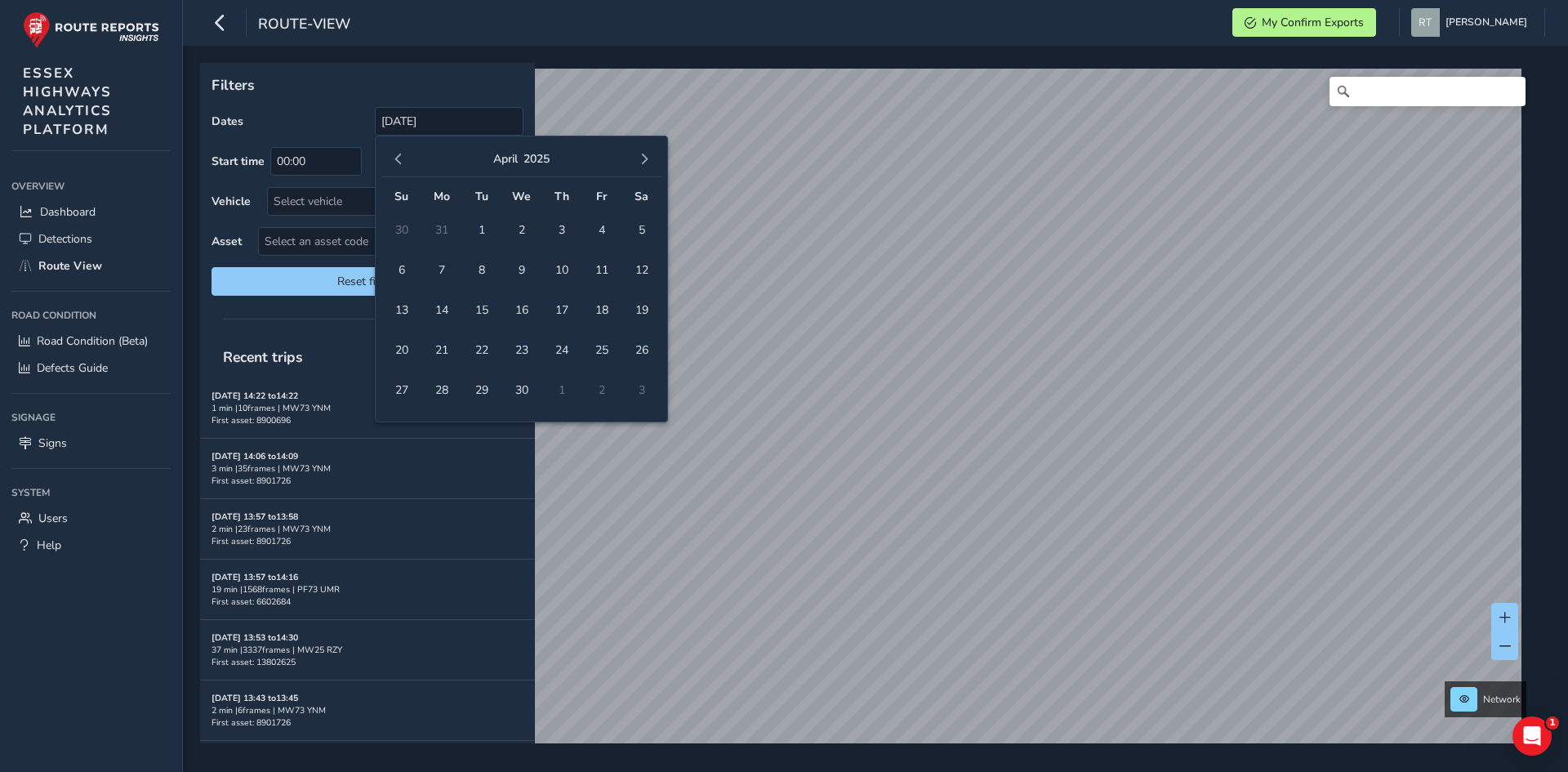
click at [649, 161] on span "button" at bounding box center [644, 159] width 11 height 11
click at [644, 347] on span "23" at bounding box center [641, 350] width 29 height 29
type input "[DATE] - [DATE]"
